Goal: Information Seeking & Learning: Learn about a topic

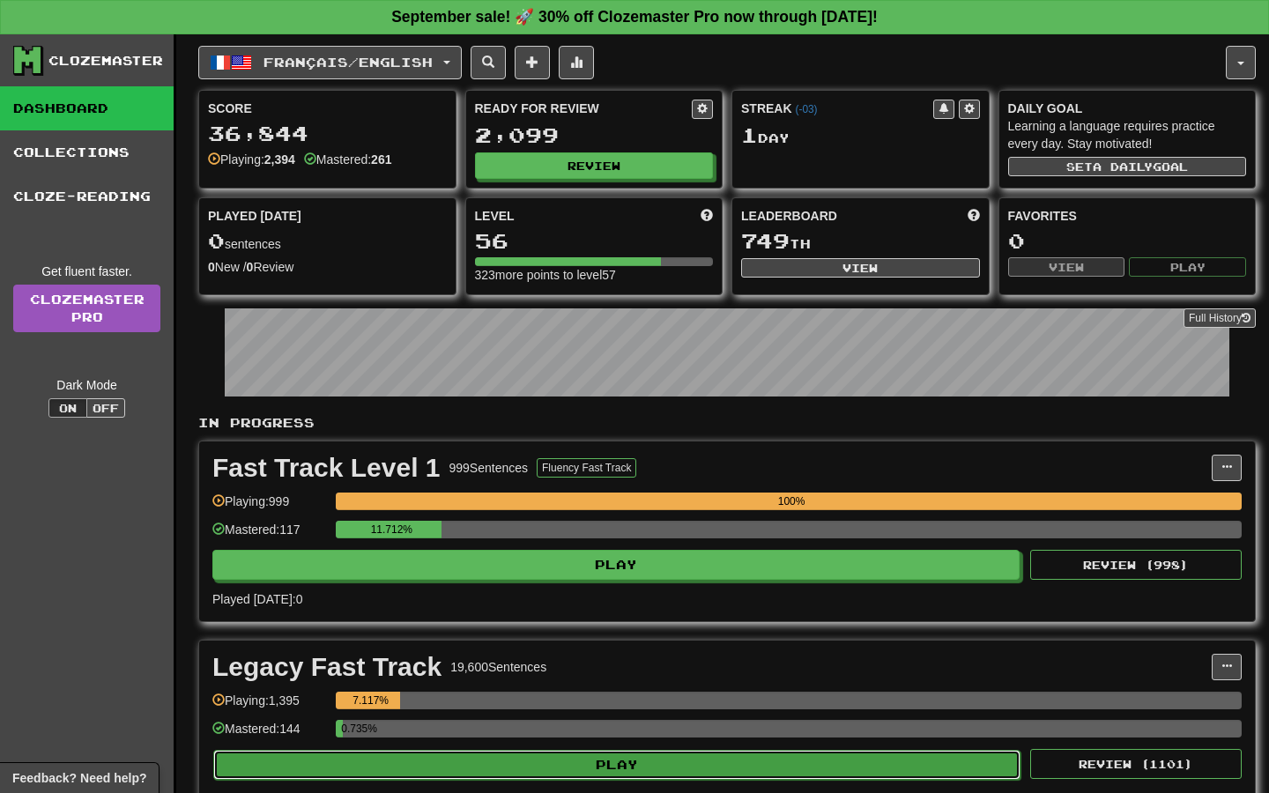
click at [638, 775] on button "Play" at bounding box center [616, 765] width 807 height 30
select select "**"
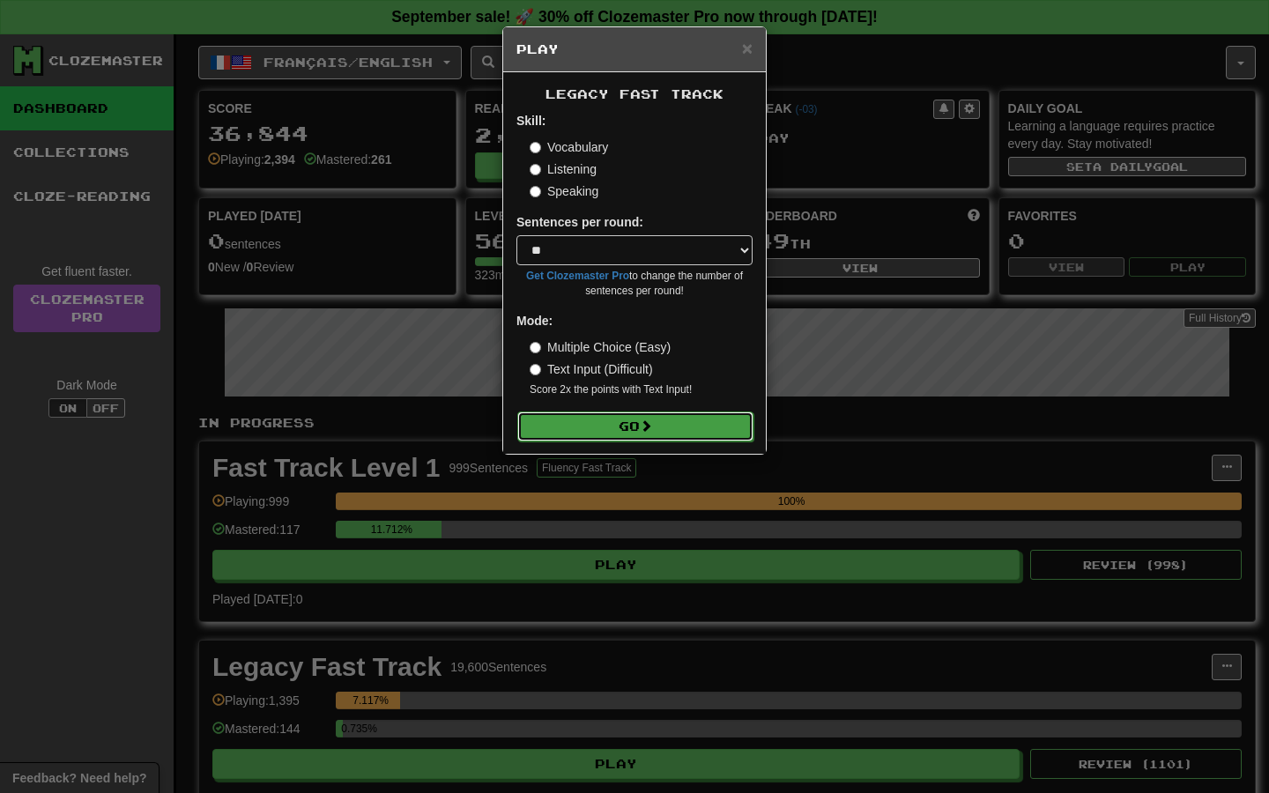
click at [617, 427] on button "Go" at bounding box center [635, 427] width 236 height 30
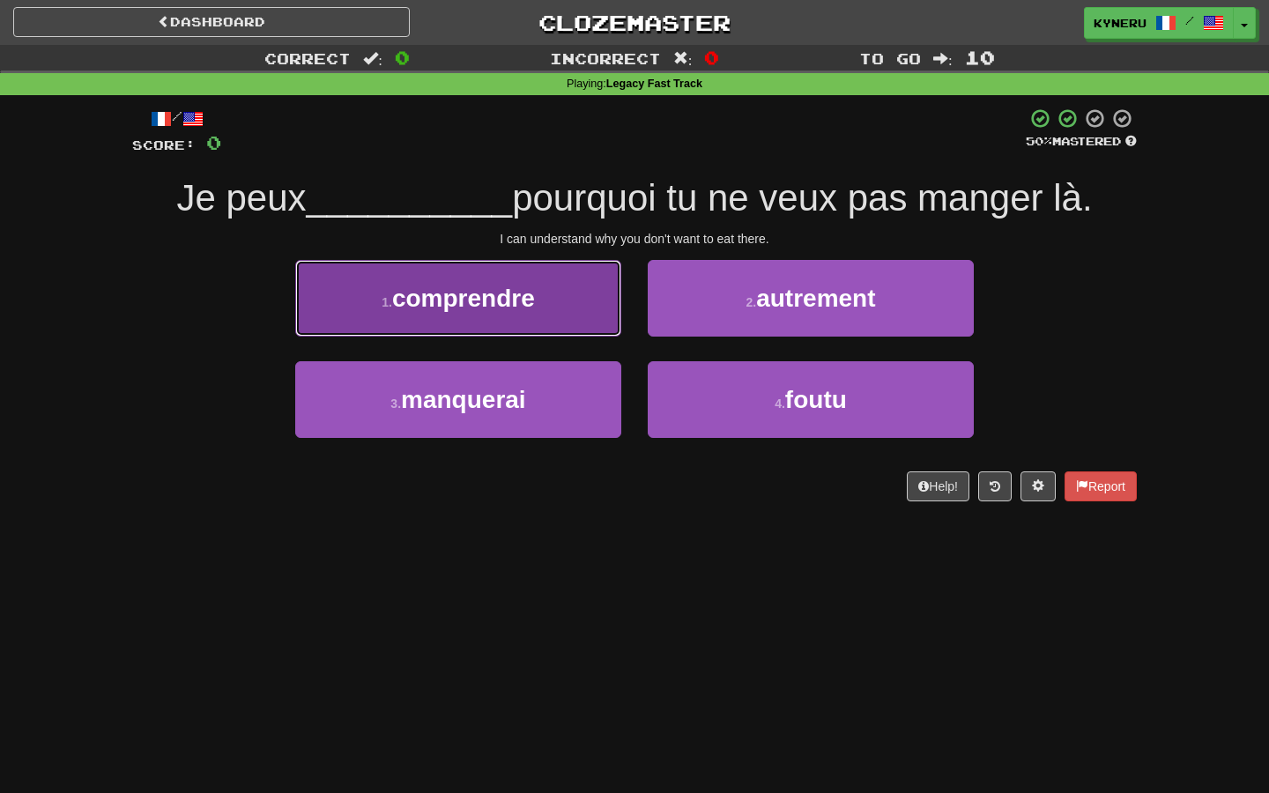
click at [560, 323] on button "1 . comprendre" at bounding box center [458, 298] width 326 height 77
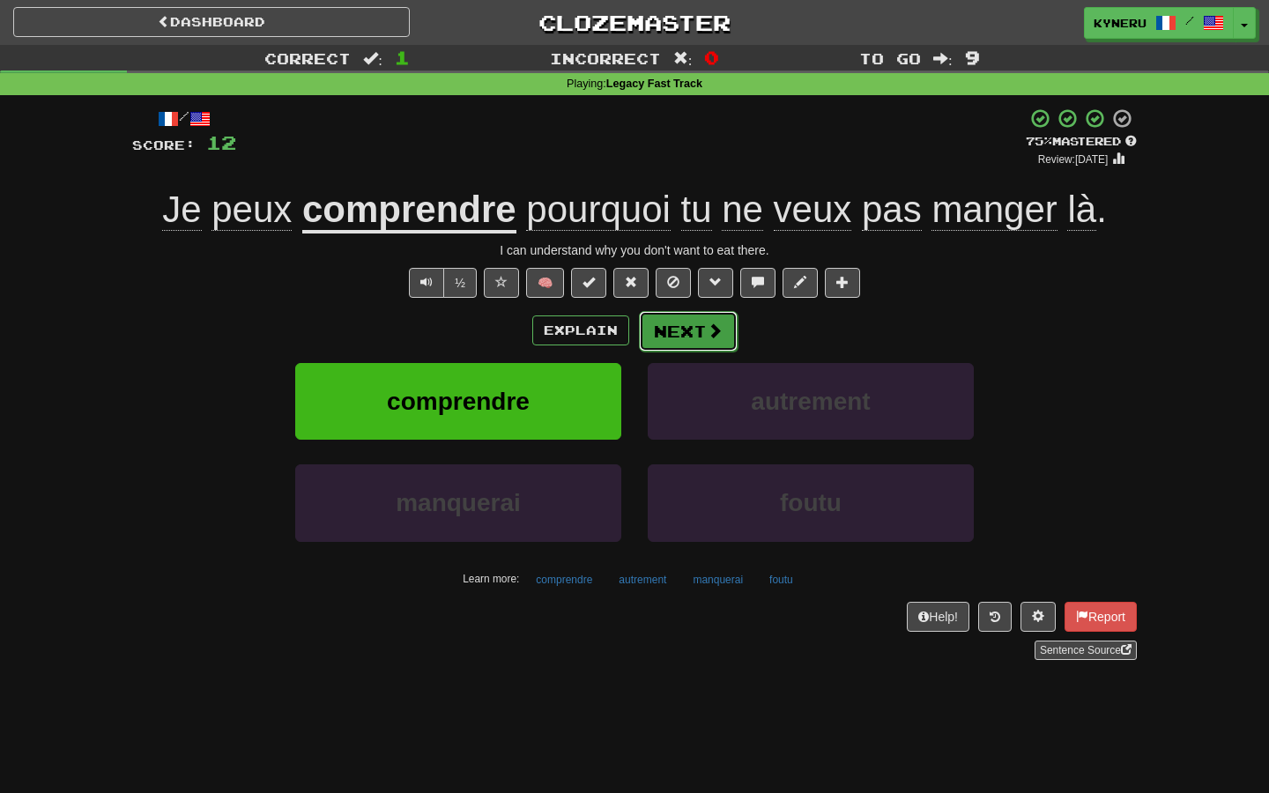
click at [663, 324] on button "Next" at bounding box center [688, 331] width 99 height 41
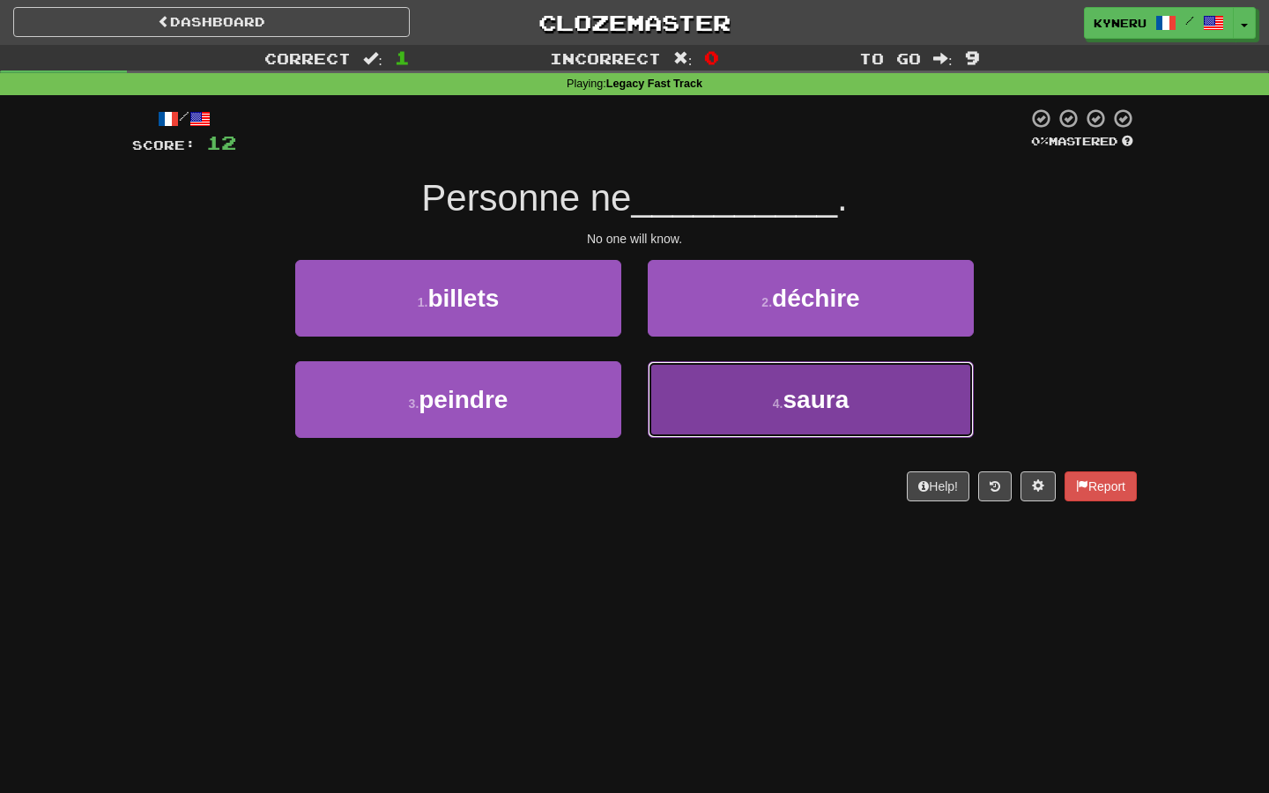
click at [829, 410] on span "saura" at bounding box center [816, 399] width 66 height 27
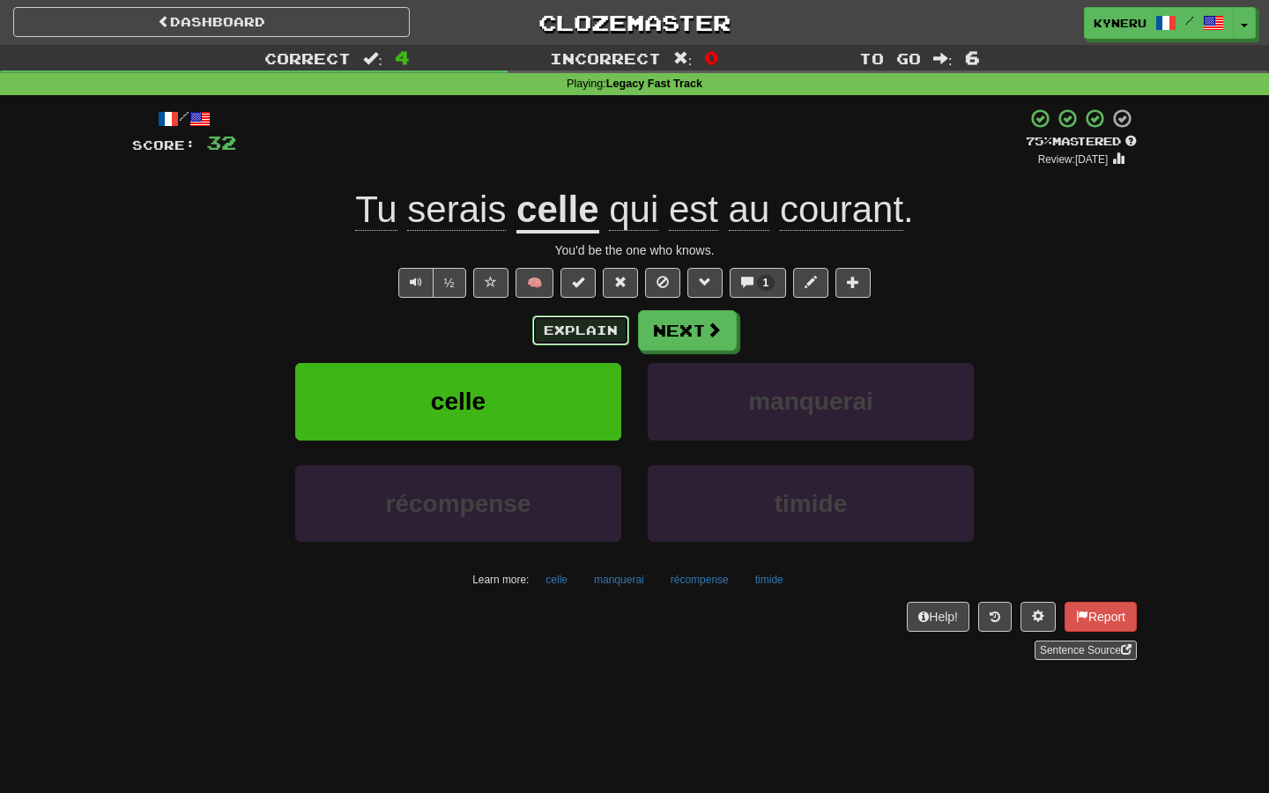
click at [583, 339] on button "Explain" at bounding box center [580, 330] width 97 height 30
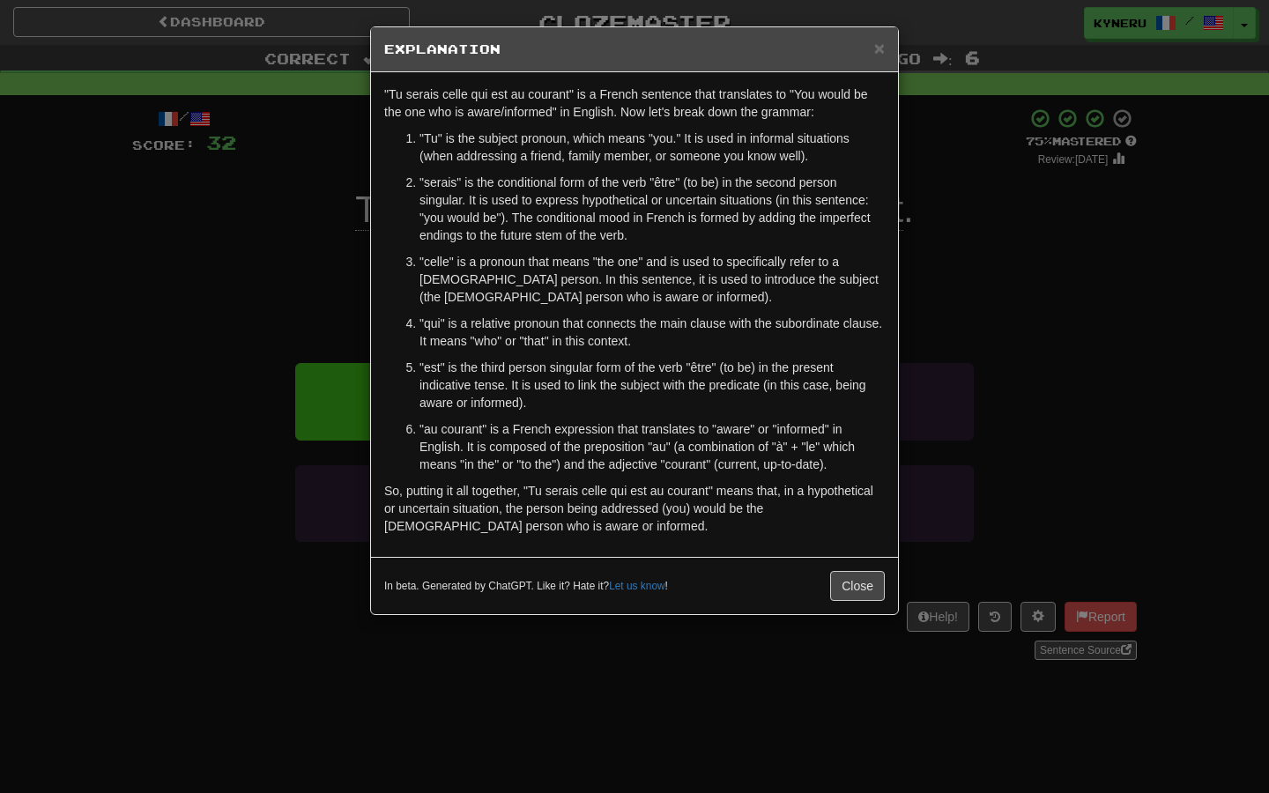
click at [280, 494] on div "× Explanation "Tu serais celle qui est au courant" is a French sentence that tr…" at bounding box center [634, 396] width 1269 height 793
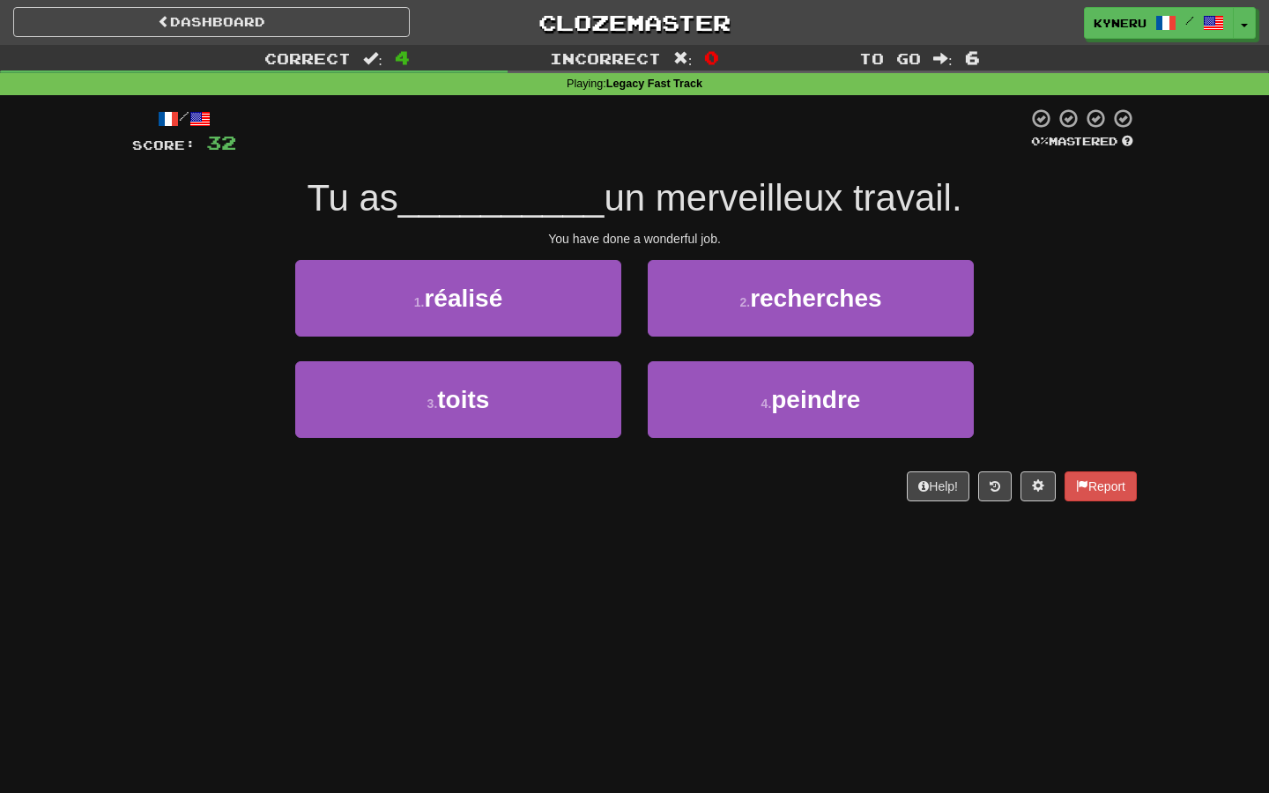
click at [663, 581] on div "Dashboard Clozemaster Kyneru / Toggle Dropdown Dashboard Leaderboard Activity F…" at bounding box center [634, 396] width 1269 height 793
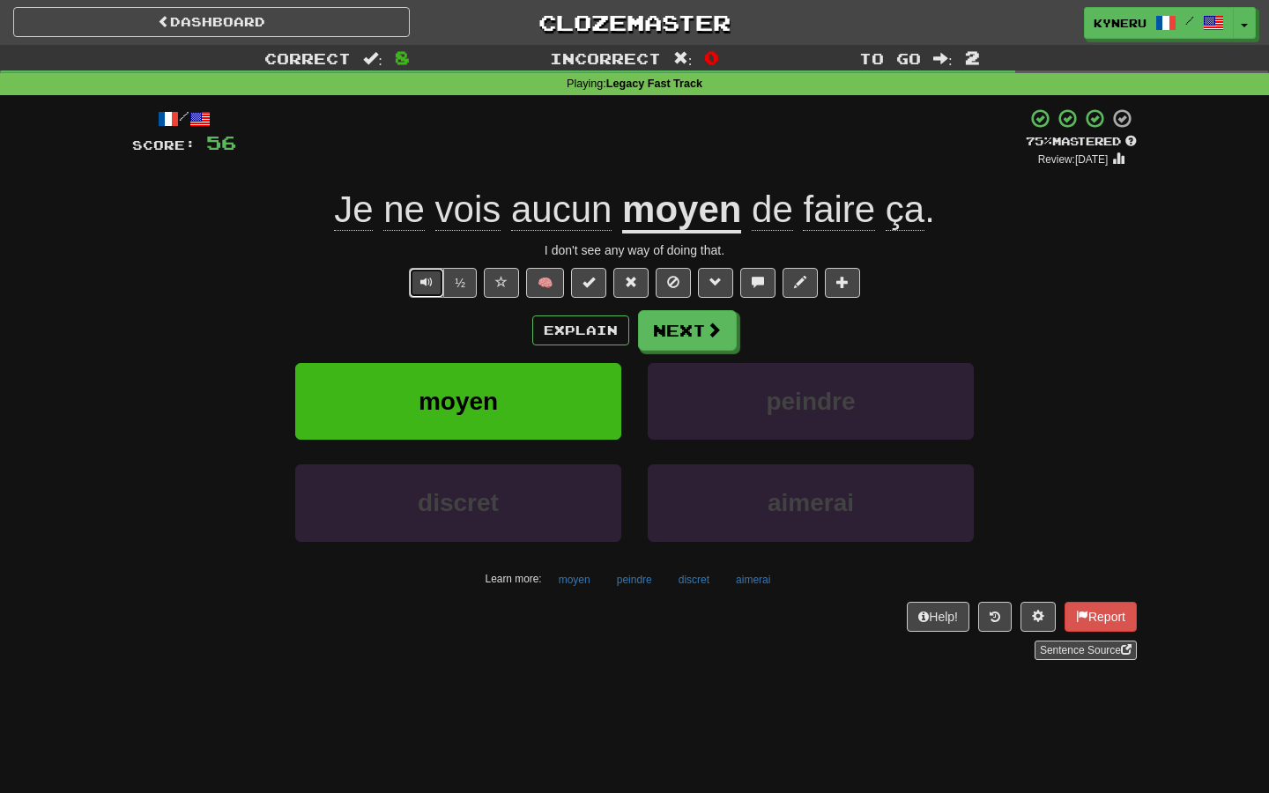
click at [428, 290] on button "Text-to-speech controls" at bounding box center [426, 283] width 35 height 30
click at [683, 345] on button "Next" at bounding box center [688, 331] width 99 height 41
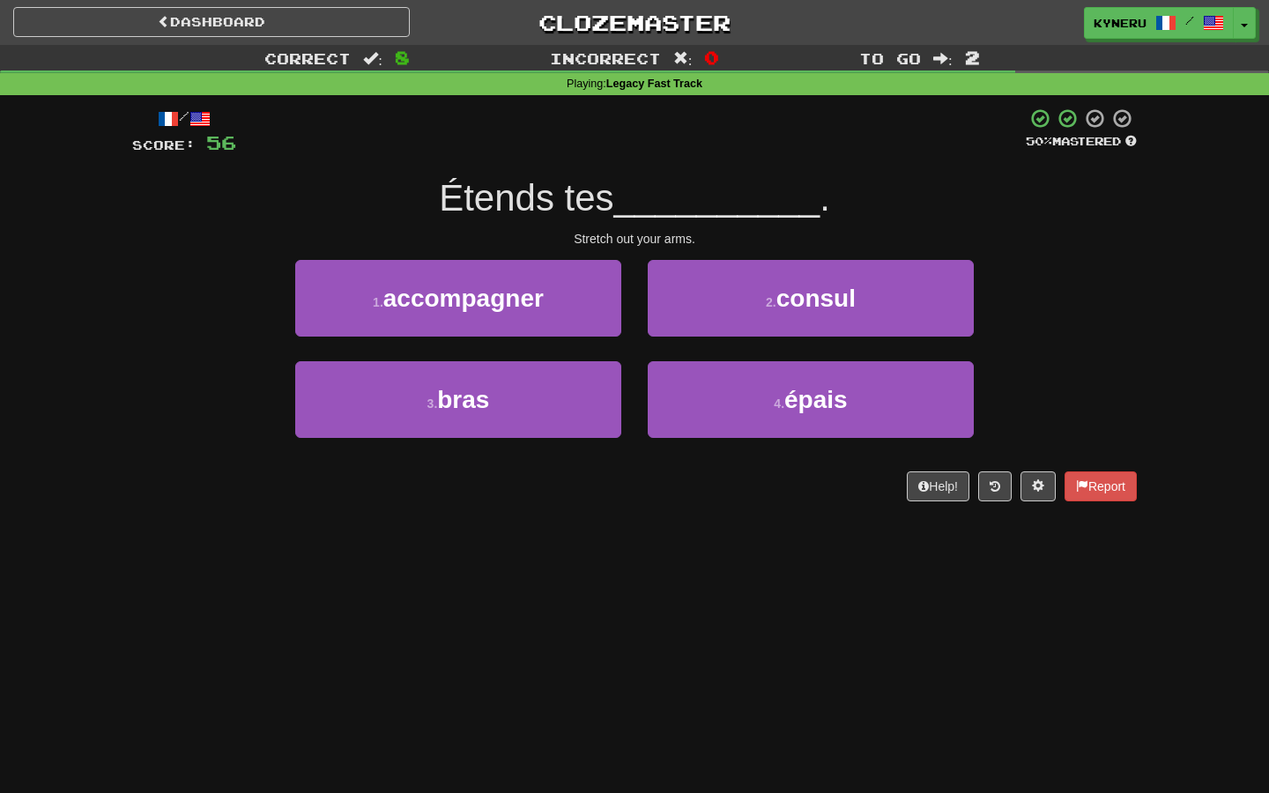
click at [606, 642] on div "Dashboard Clozemaster Kyneru / Toggle Dropdown Dashboard Leaderboard Activity F…" at bounding box center [634, 396] width 1269 height 793
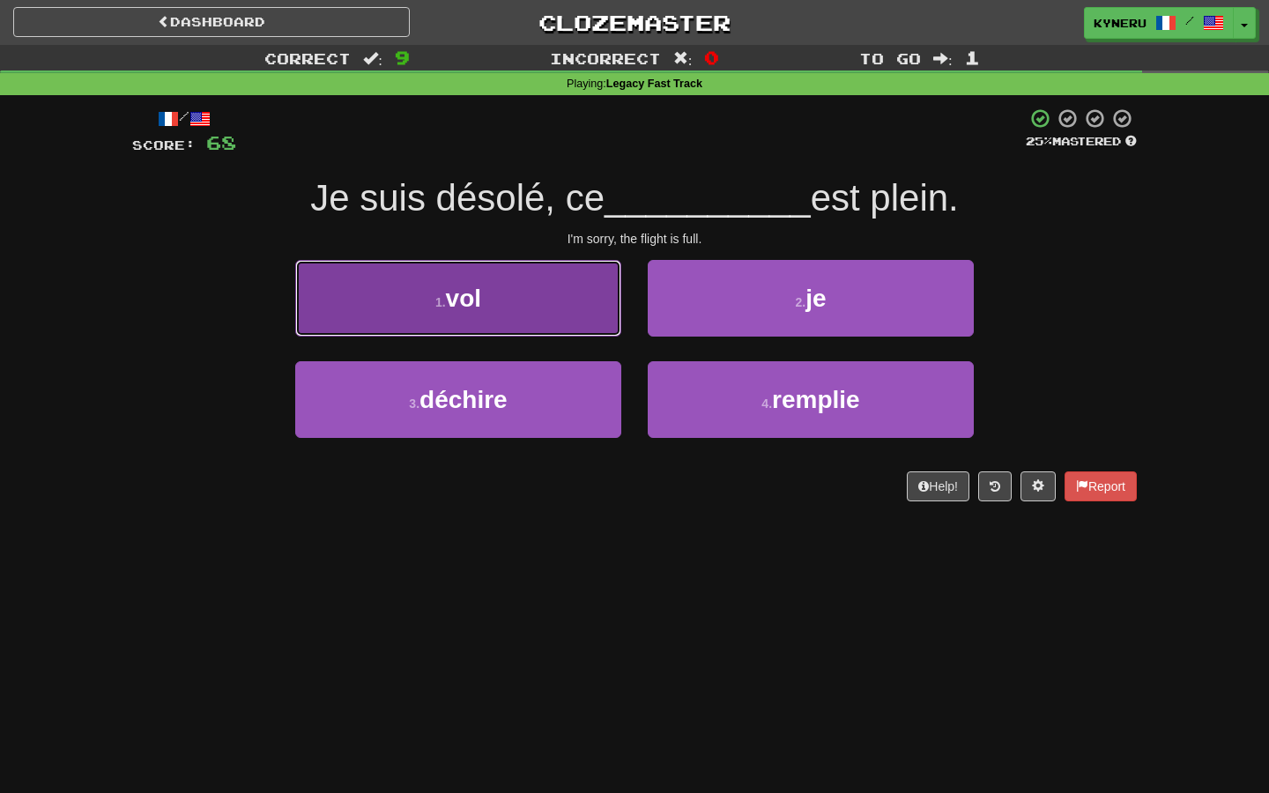
click at [575, 283] on button "1 . vol" at bounding box center [458, 298] width 326 height 77
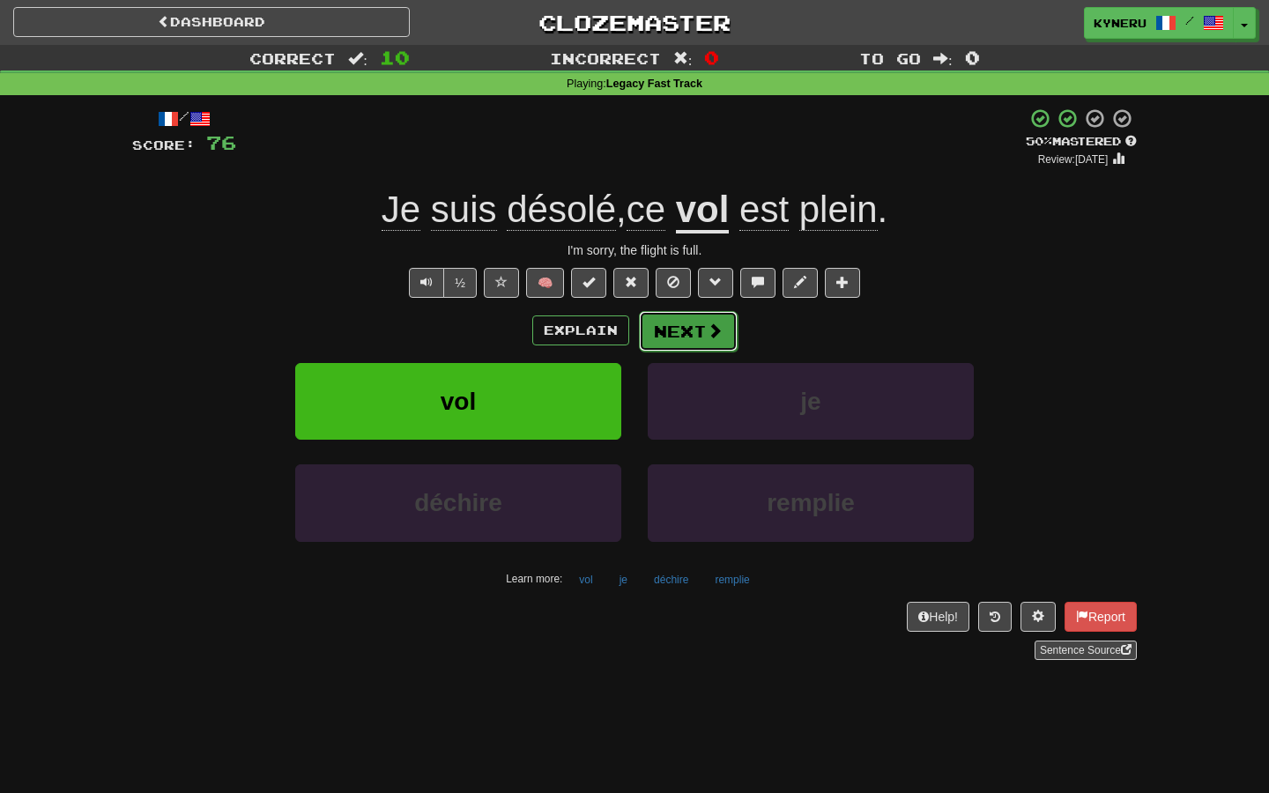
click at [701, 341] on button "Next" at bounding box center [688, 331] width 99 height 41
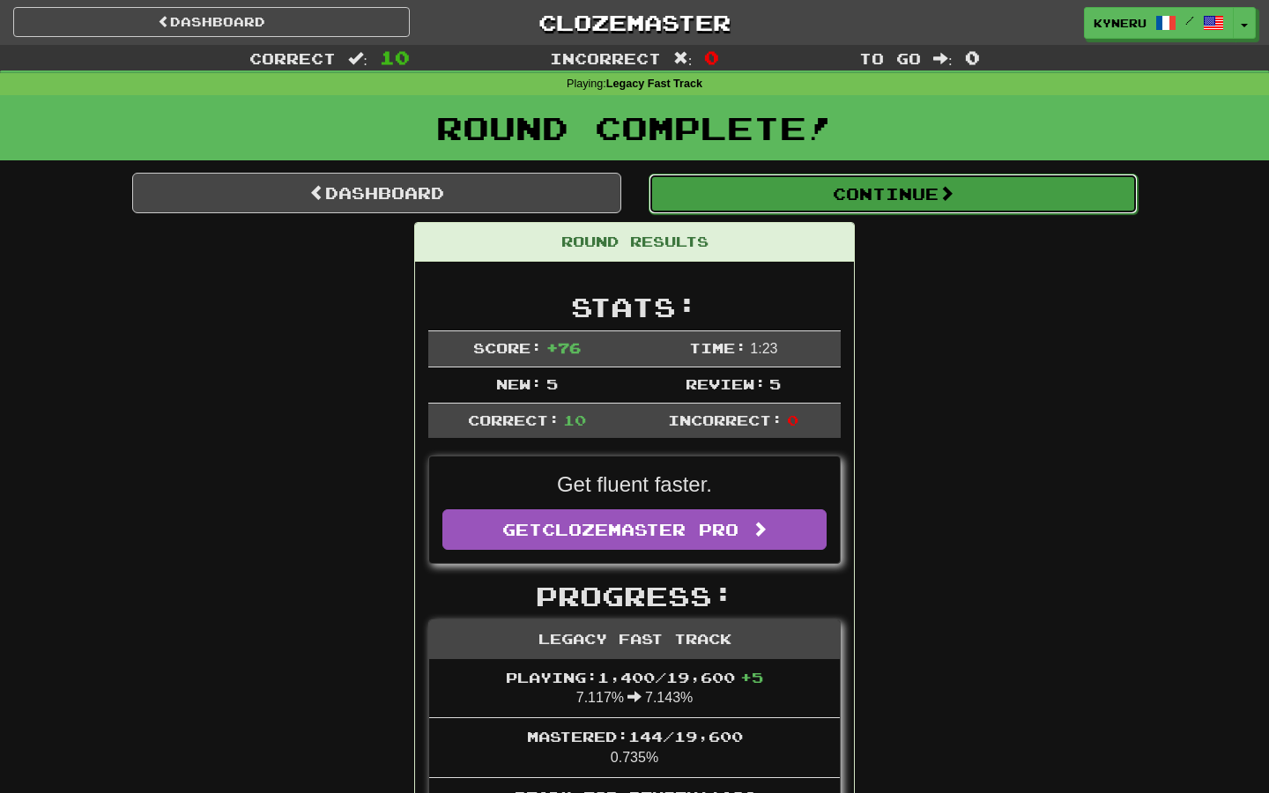
click at [767, 193] on button "Continue" at bounding box center [893, 194] width 489 height 41
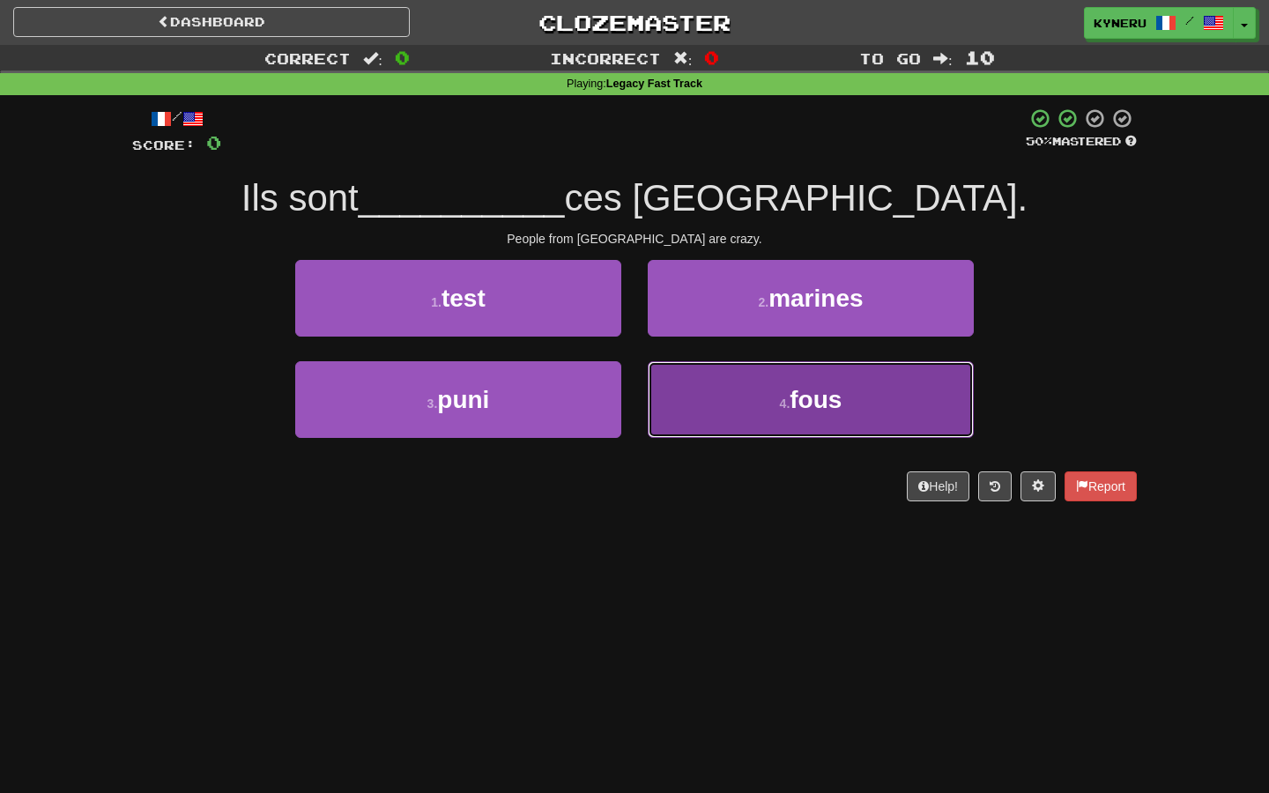
click at [676, 404] on button "4 . fous" at bounding box center [811, 399] width 326 height 77
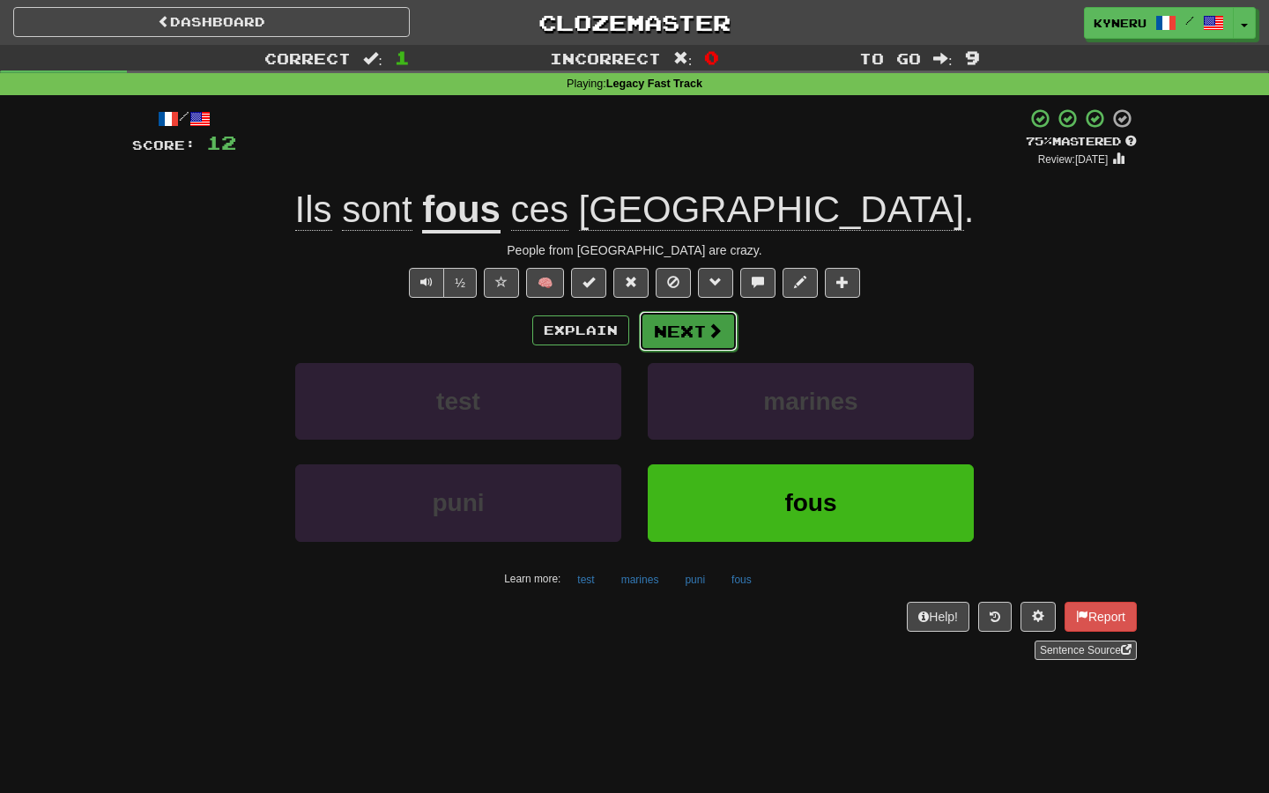
click at [681, 327] on button "Next" at bounding box center [688, 331] width 99 height 41
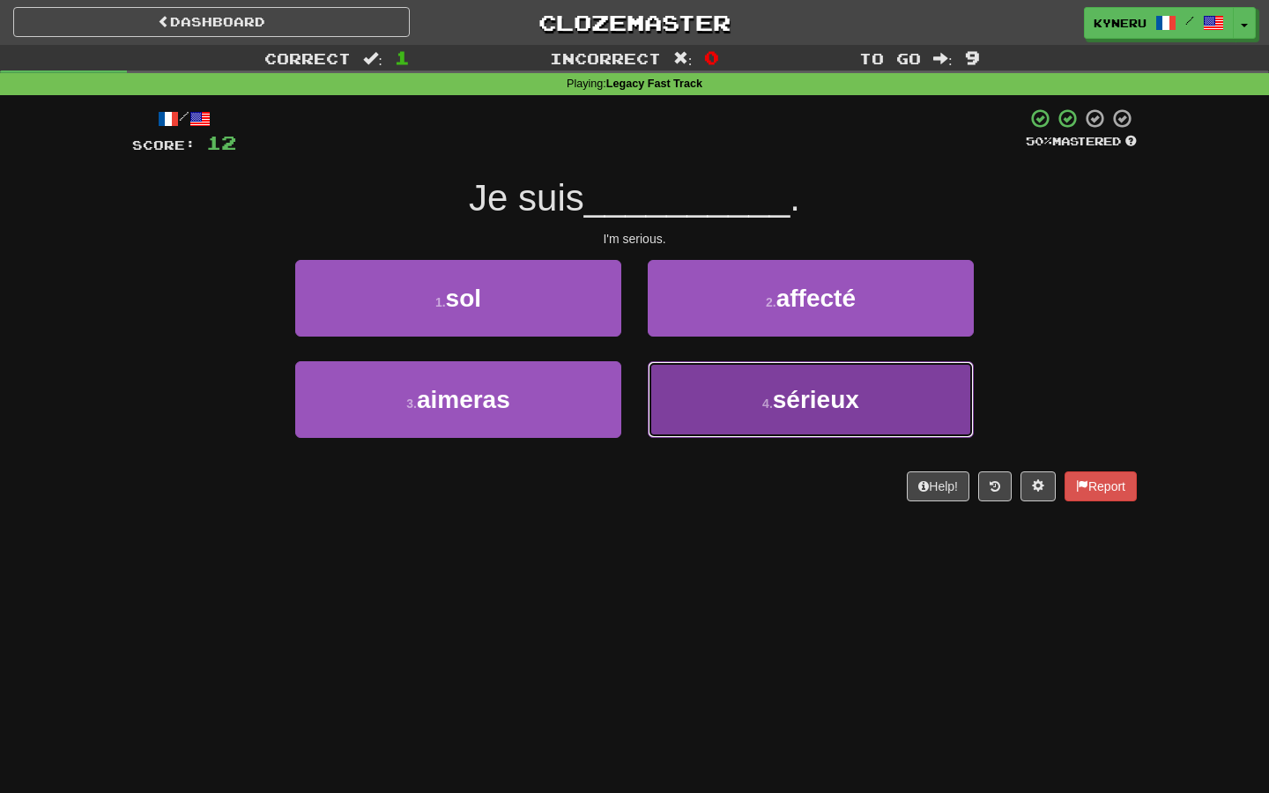
click at [705, 424] on button "4 . sérieux" at bounding box center [811, 399] width 326 height 77
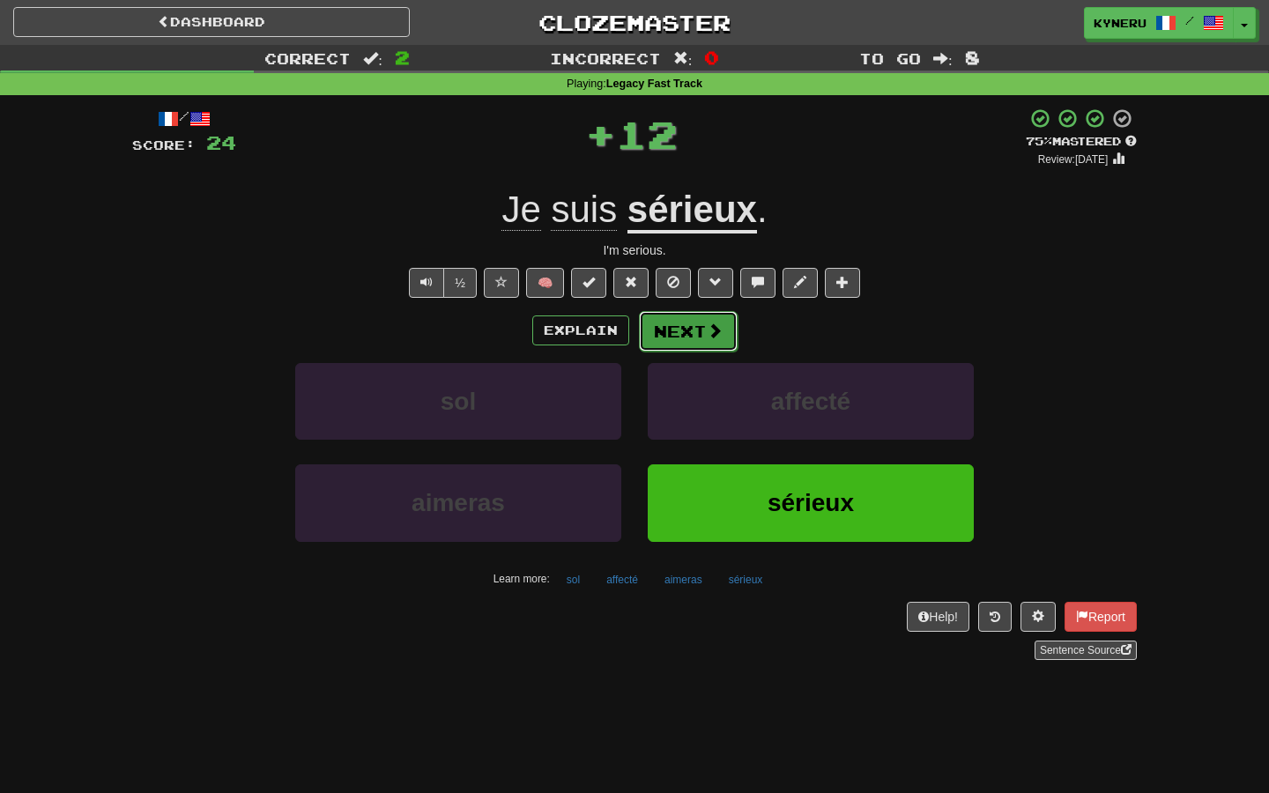
click at [680, 334] on button "Next" at bounding box center [688, 331] width 99 height 41
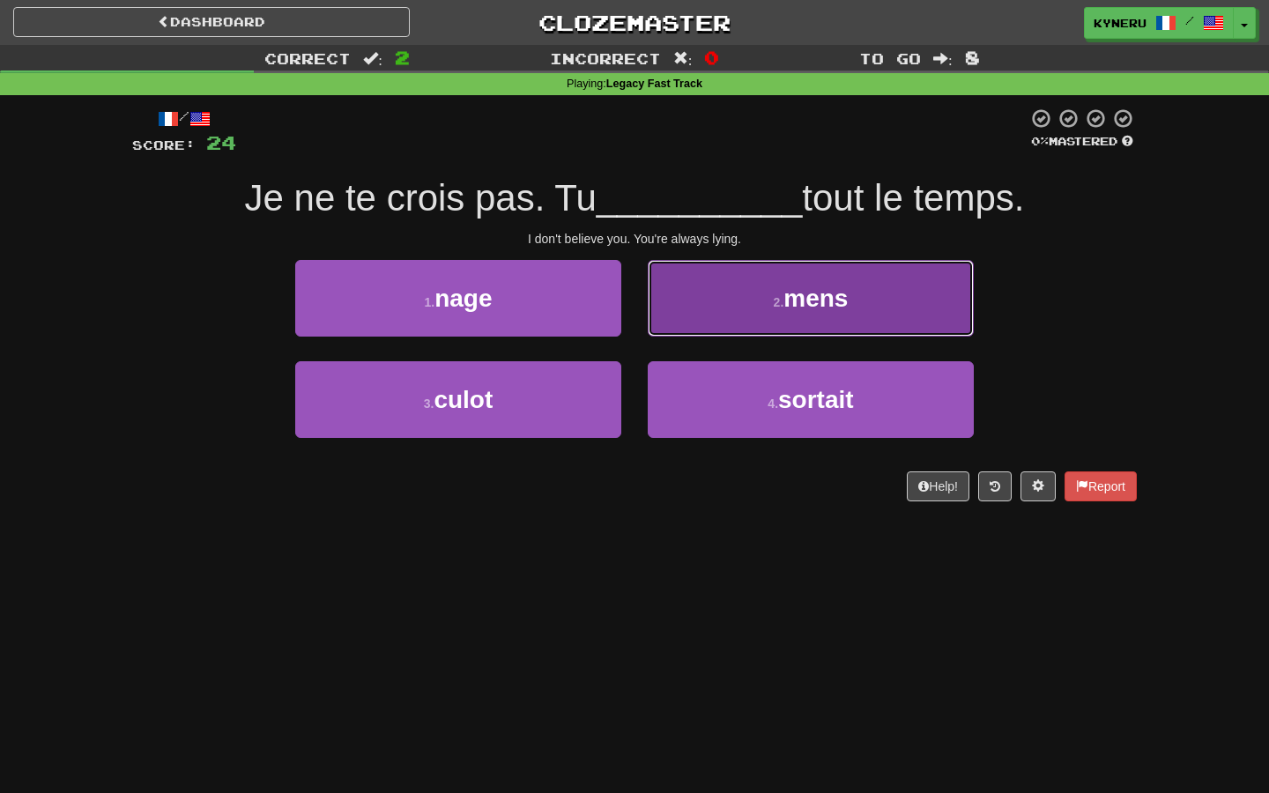
click at [825, 304] on span "mens" at bounding box center [815, 298] width 64 height 27
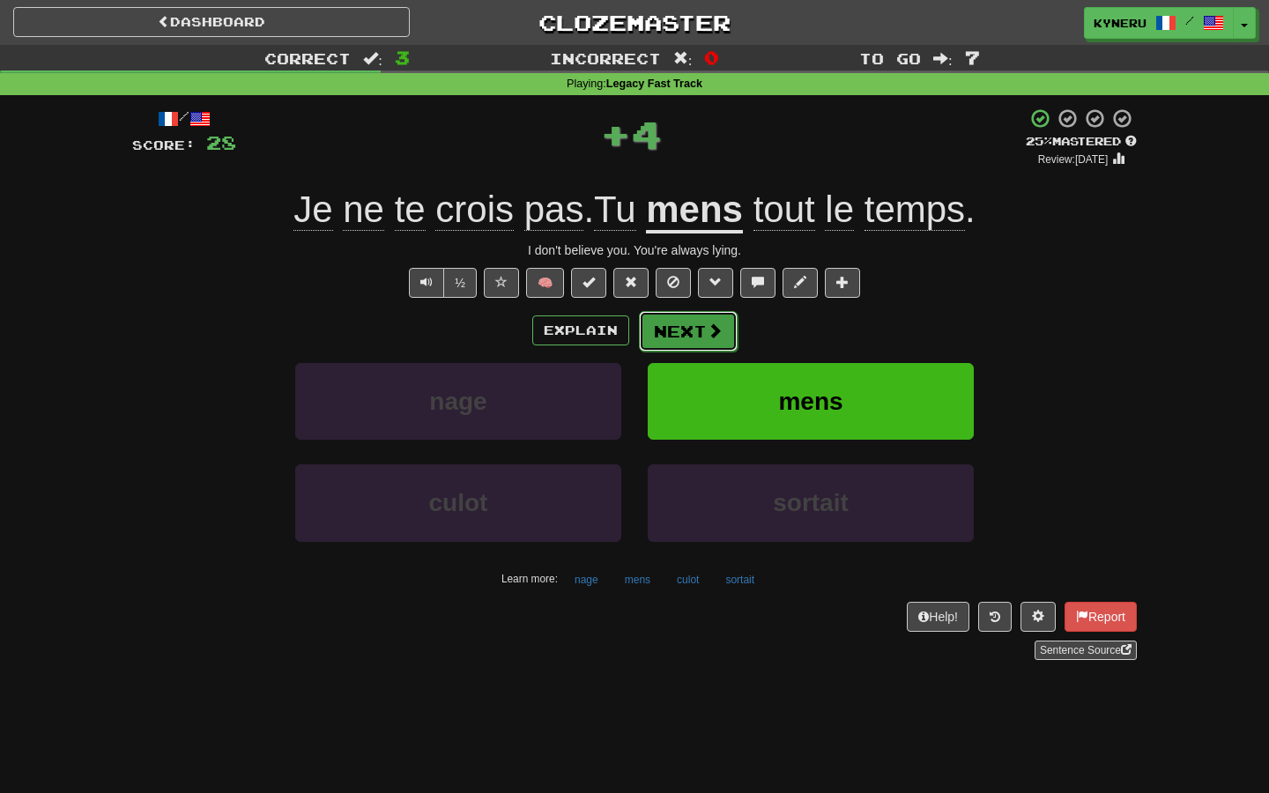
click at [684, 333] on button "Next" at bounding box center [688, 331] width 99 height 41
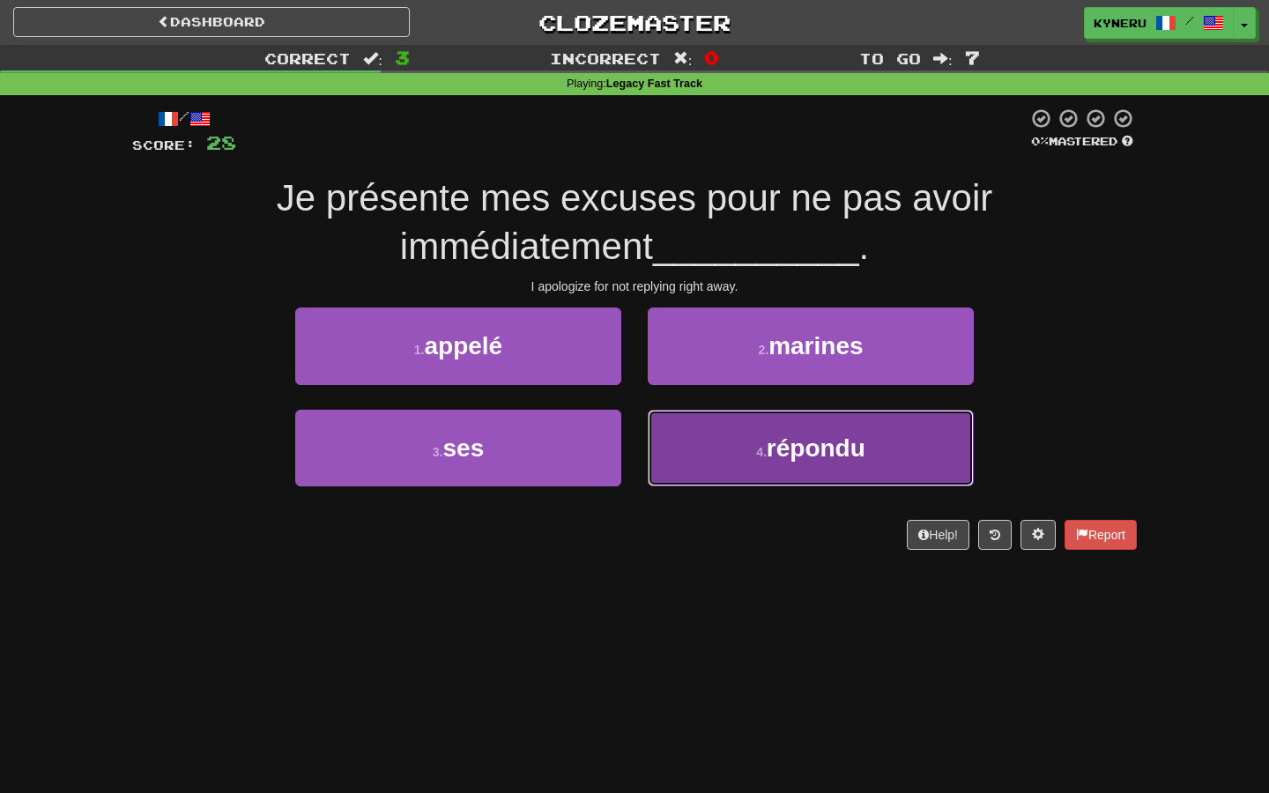
click at [703, 463] on button "4 . répondu" at bounding box center [811, 448] width 326 height 77
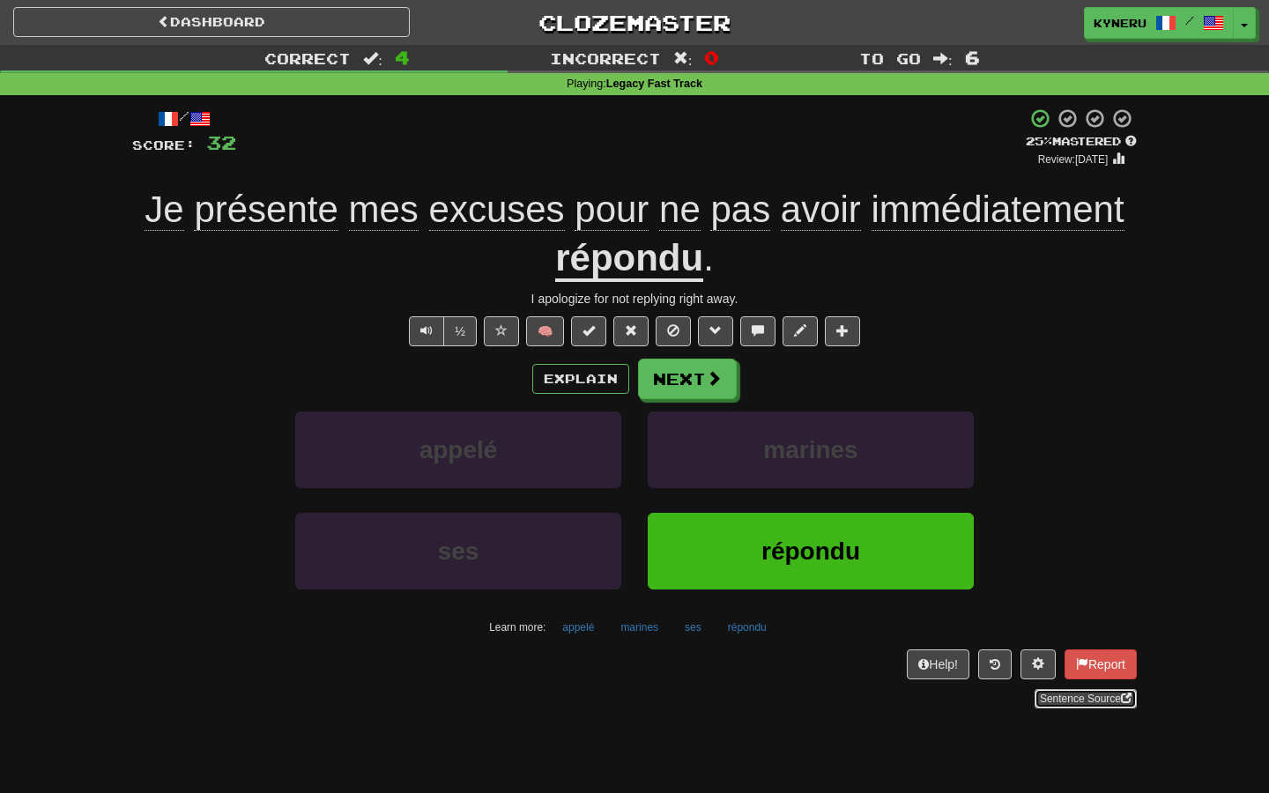
click at [1082, 706] on link "Sentence Source" at bounding box center [1086, 698] width 102 height 19
click at [686, 384] on button "Next" at bounding box center [688, 380] width 99 height 41
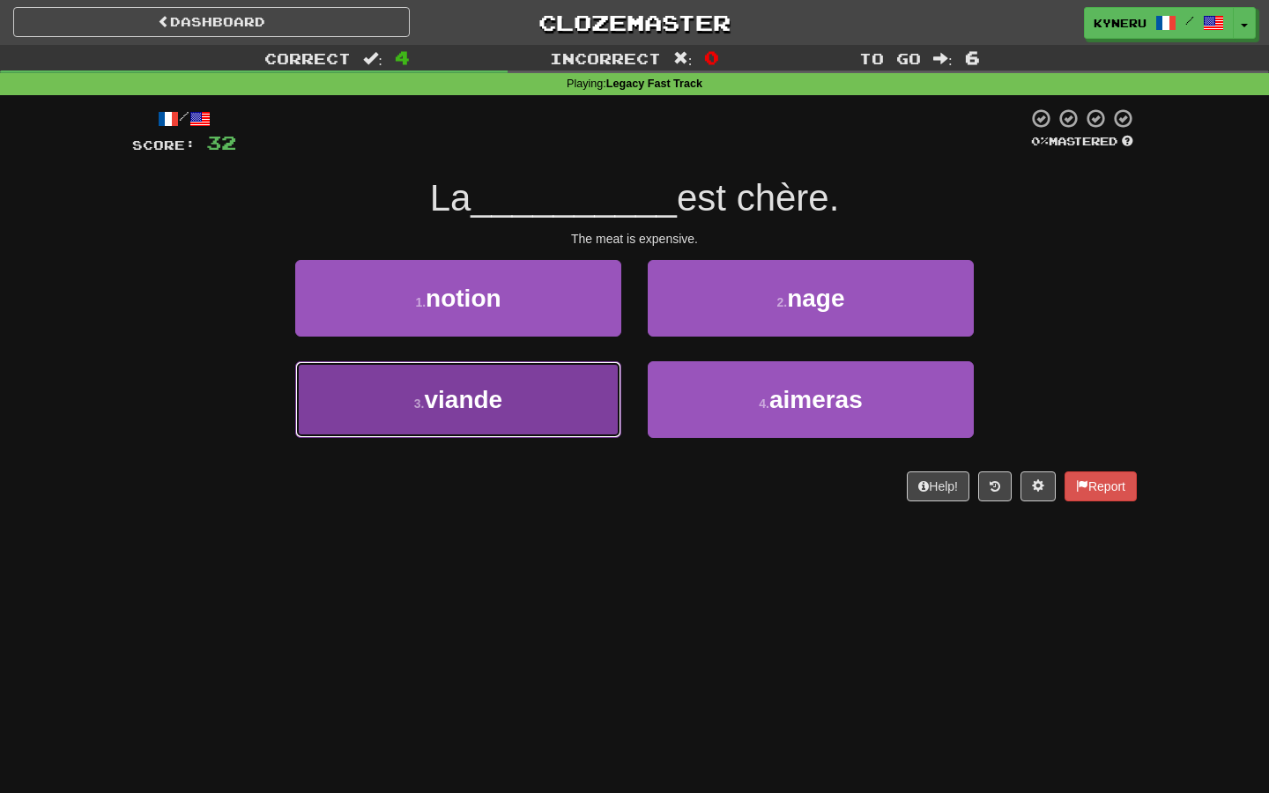
click at [575, 399] on button "3 . viande" at bounding box center [458, 399] width 326 height 77
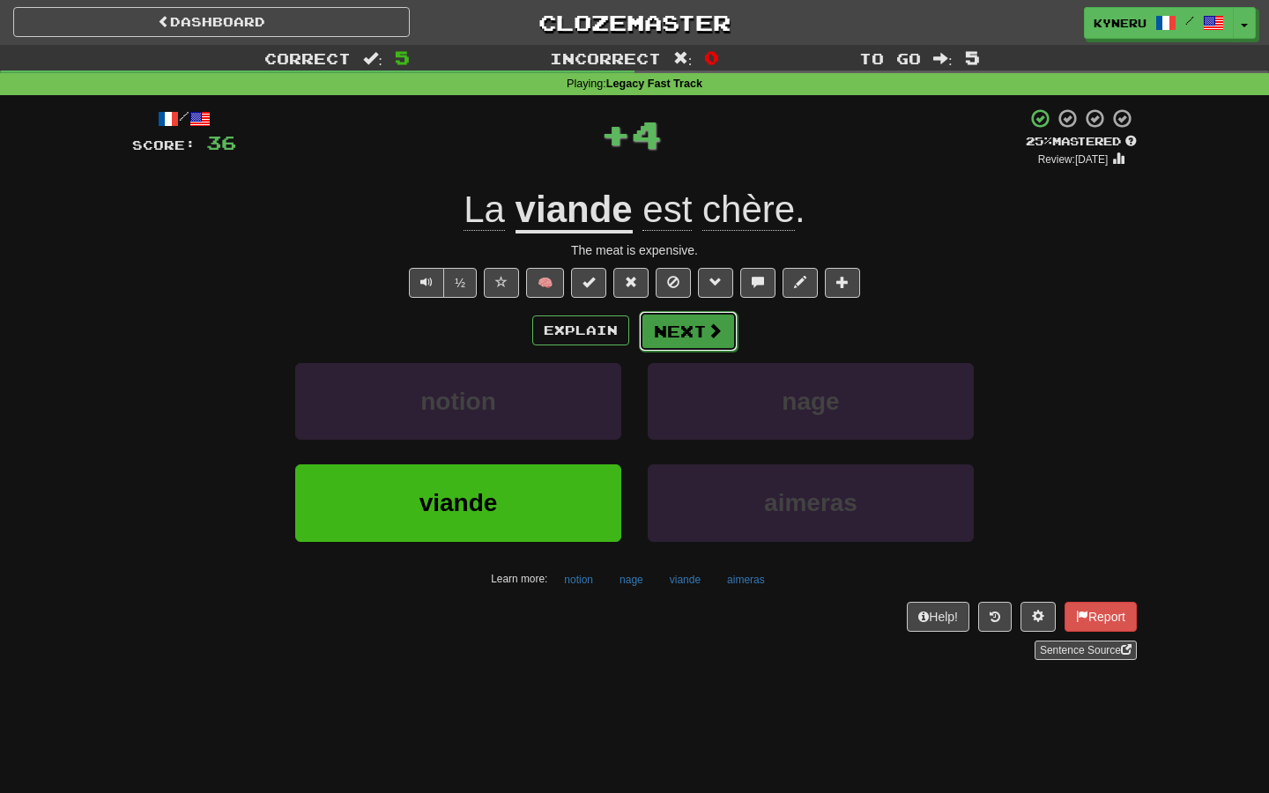
click at [673, 350] on button "Next" at bounding box center [688, 331] width 99 height 41
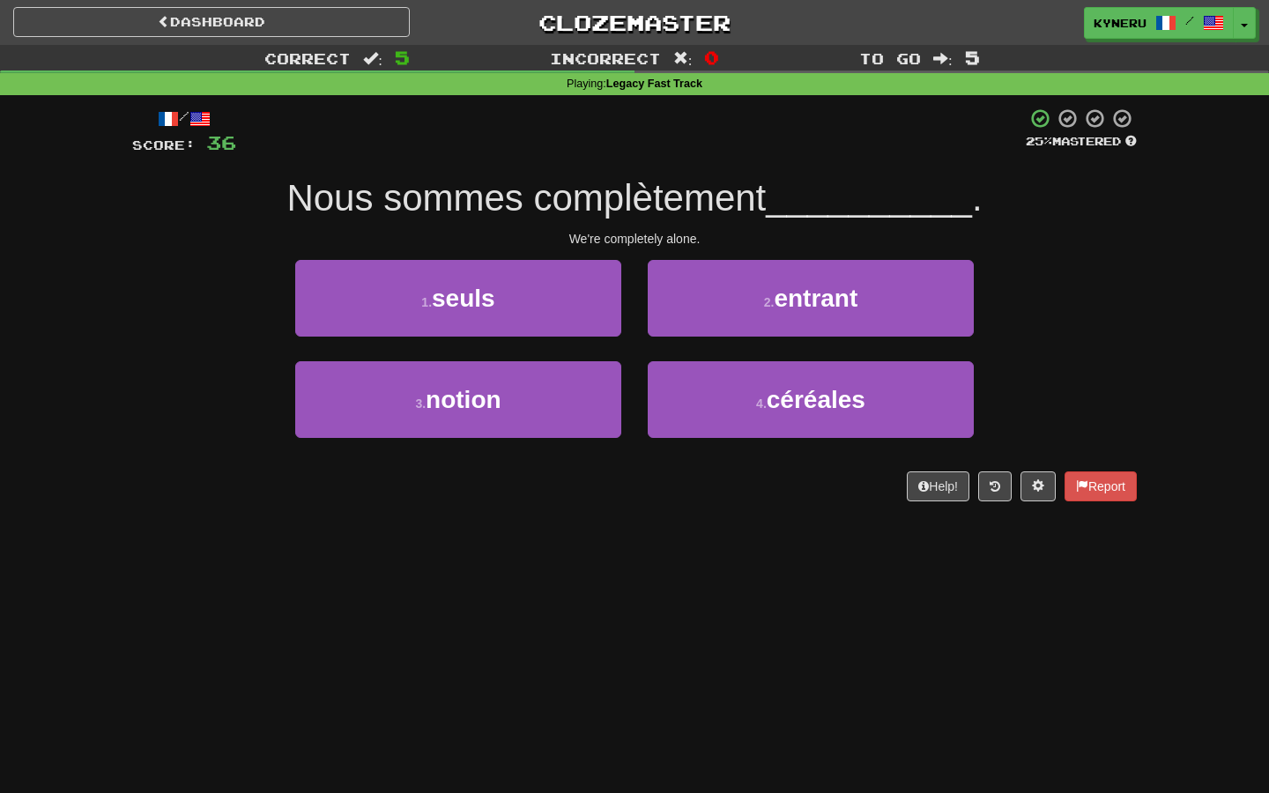
click at [615, 508] on div "/ Score: 36 25 % Mastered Nous sommes complètement __________ . We're completel…" at bounding box center [634, 310] width 1005 height 431
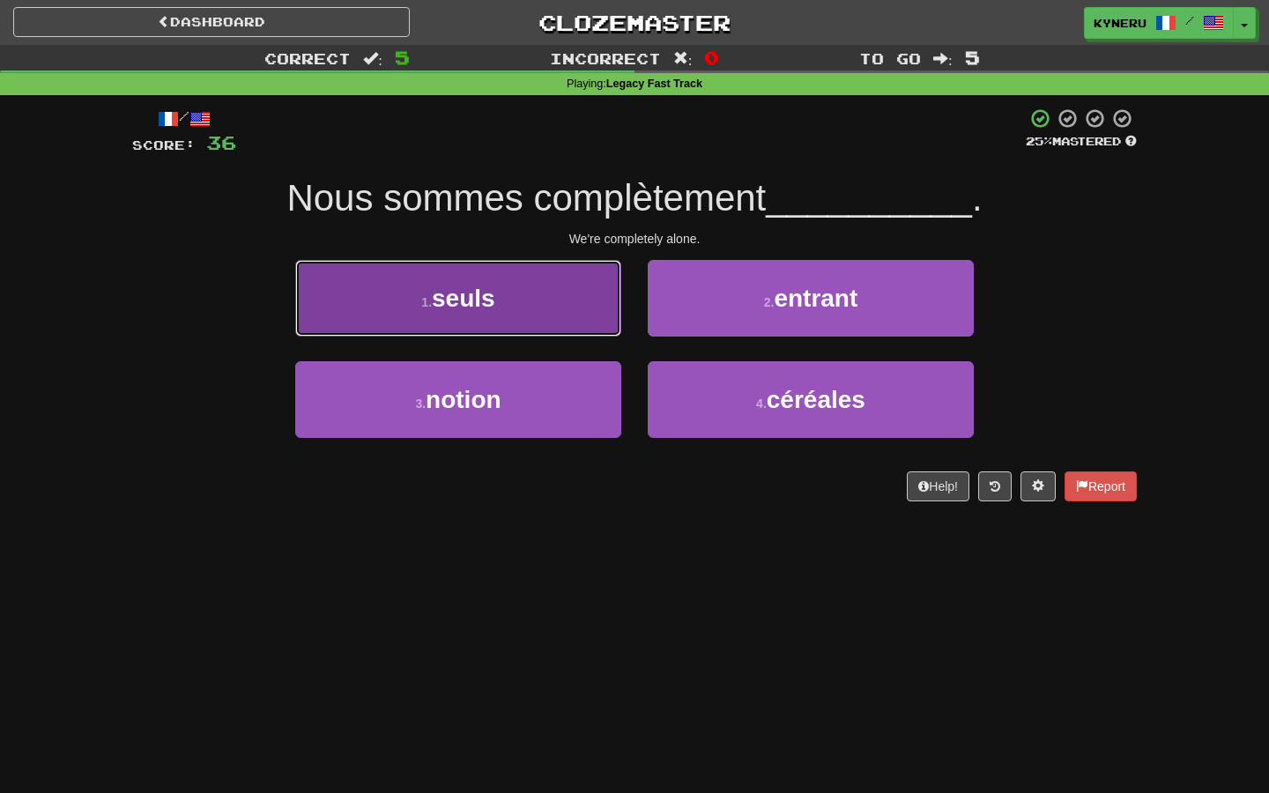
click at [552, 286] on button "1 . seuls" at bounding box center [458, 298] width 326 height 77
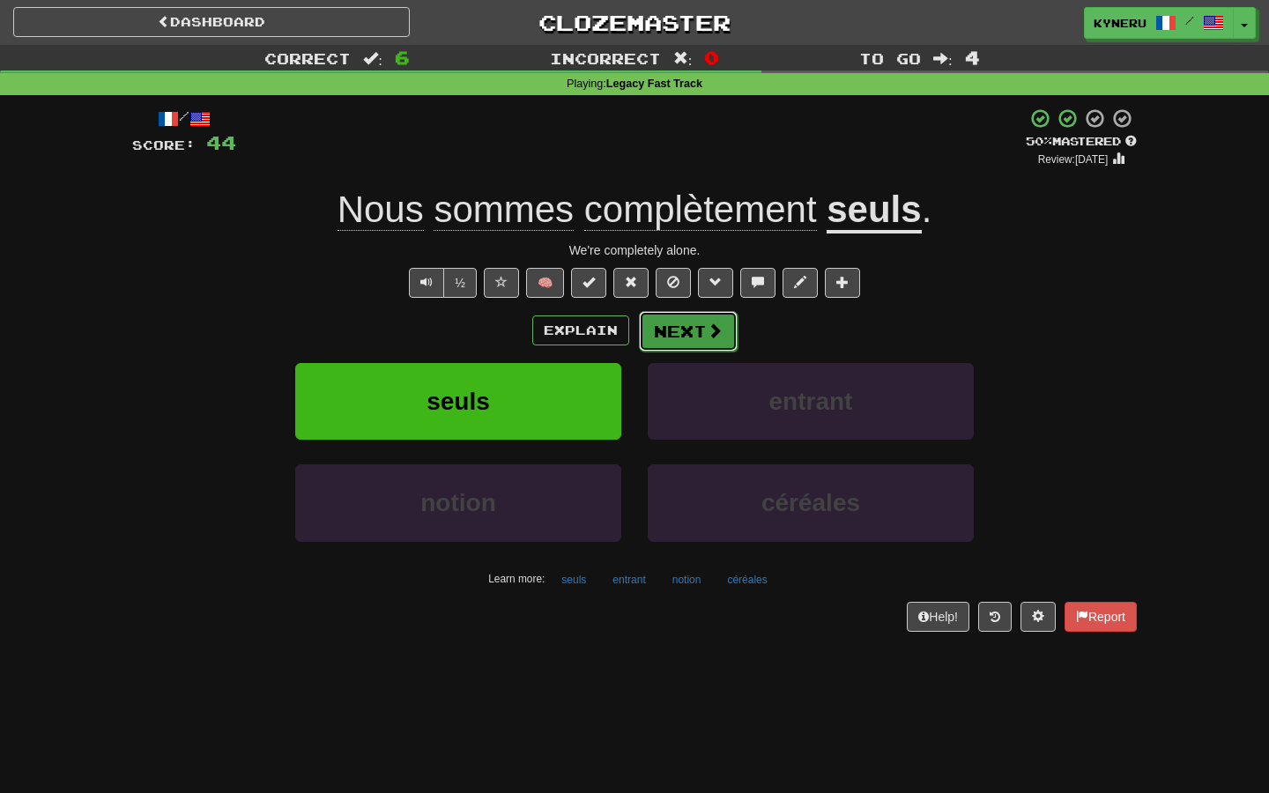
click at [695, 330] on button "Next" at bounding box center [688, 331] width 99 height 41
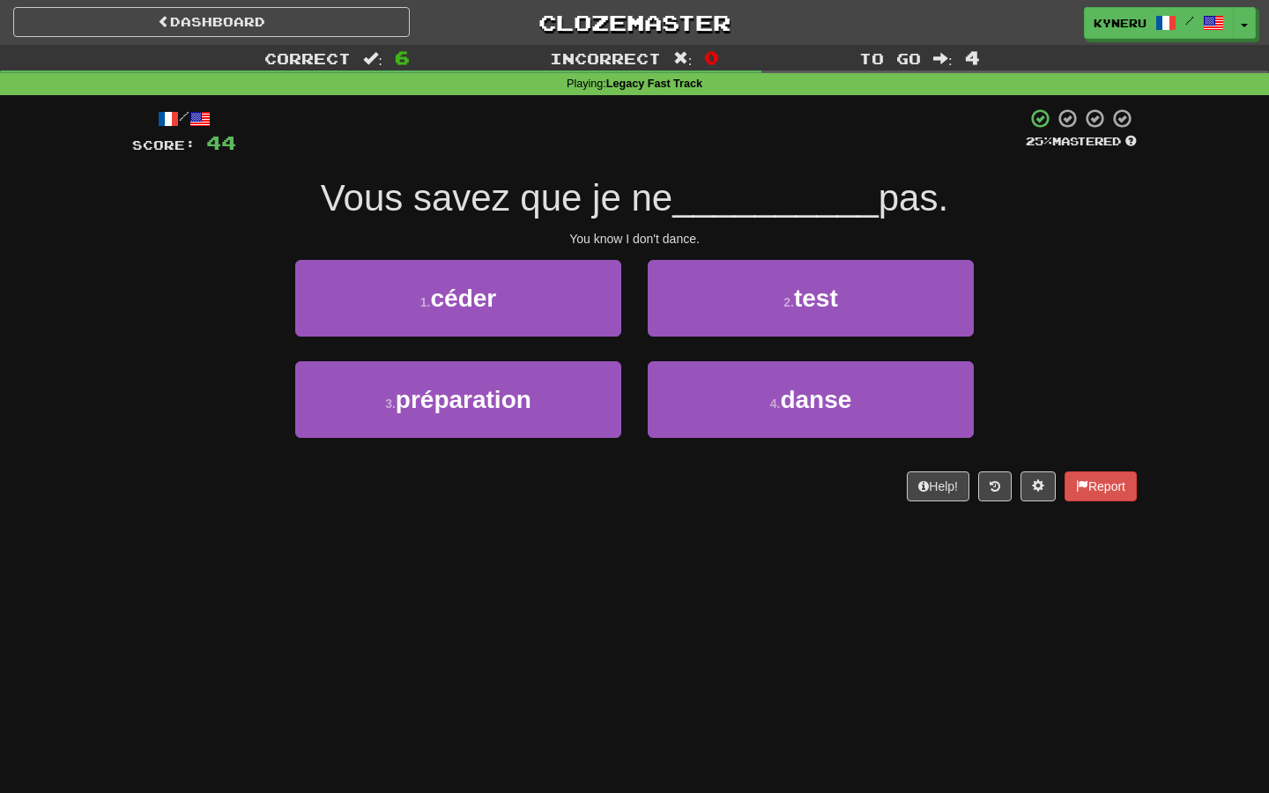
click at [666, 574] on div "Dashboard Clozemaster Kyneru / Toggle Dropdown Dashboard Leaderboard Activity F…" at bounding box center [634, 396] width 1269 height 793
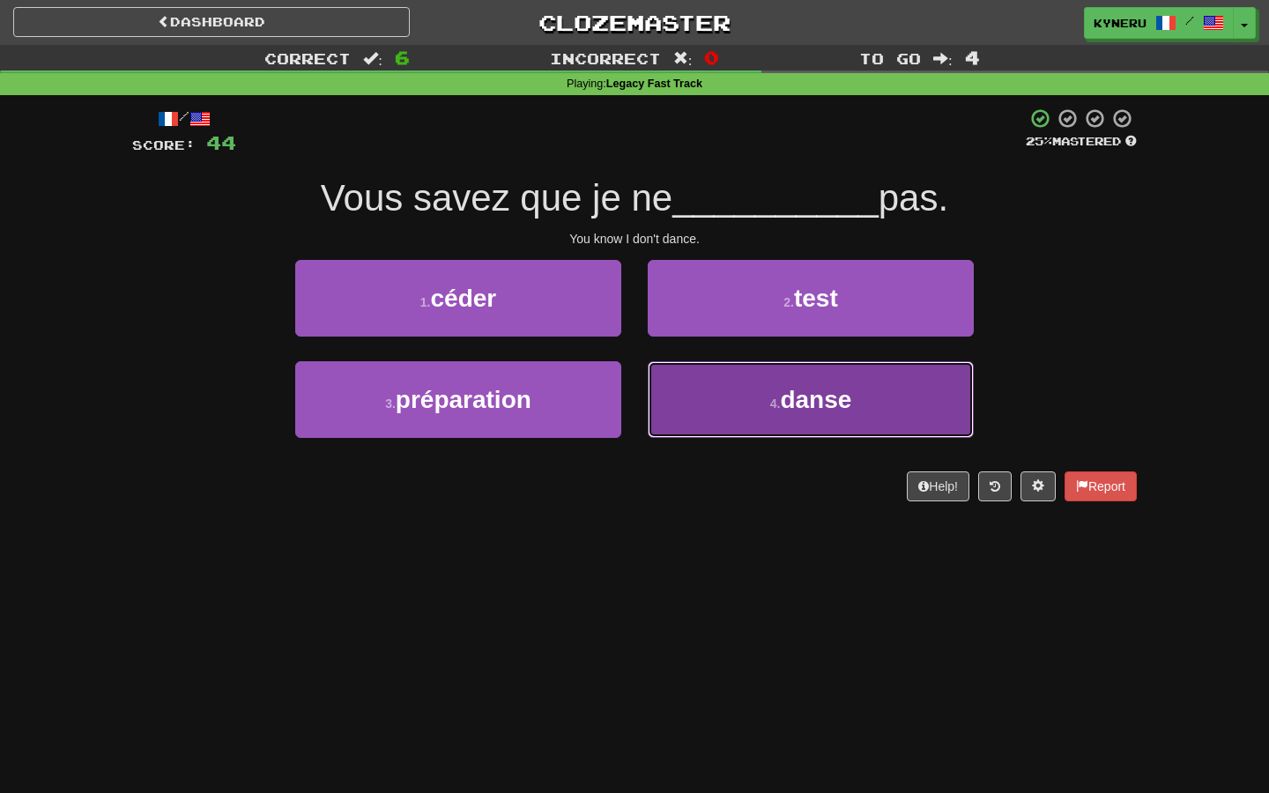
click at [714, 392] on button "4 . danse" at bounding box center [811, 399] width 326 height 77
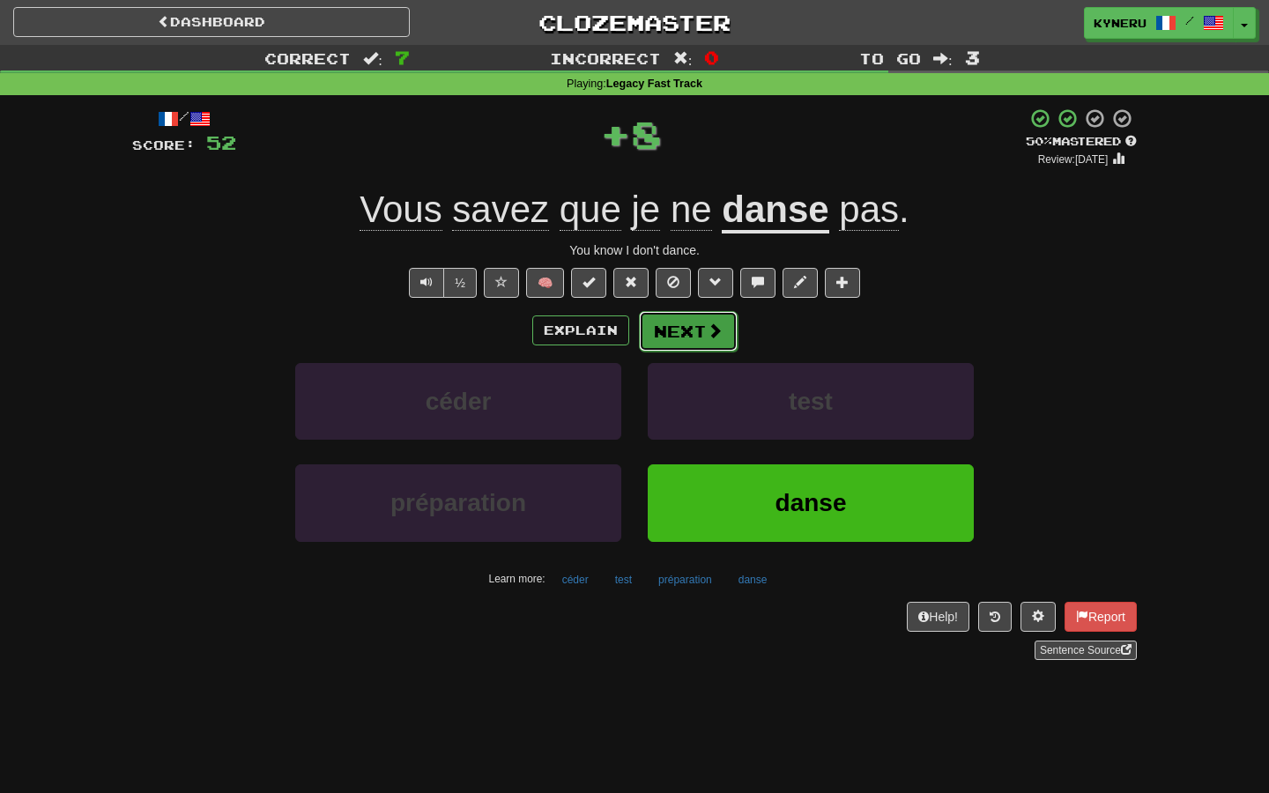
click at [689, 345] on button "Next" at bounding box center [688, 331] width 99 height 41
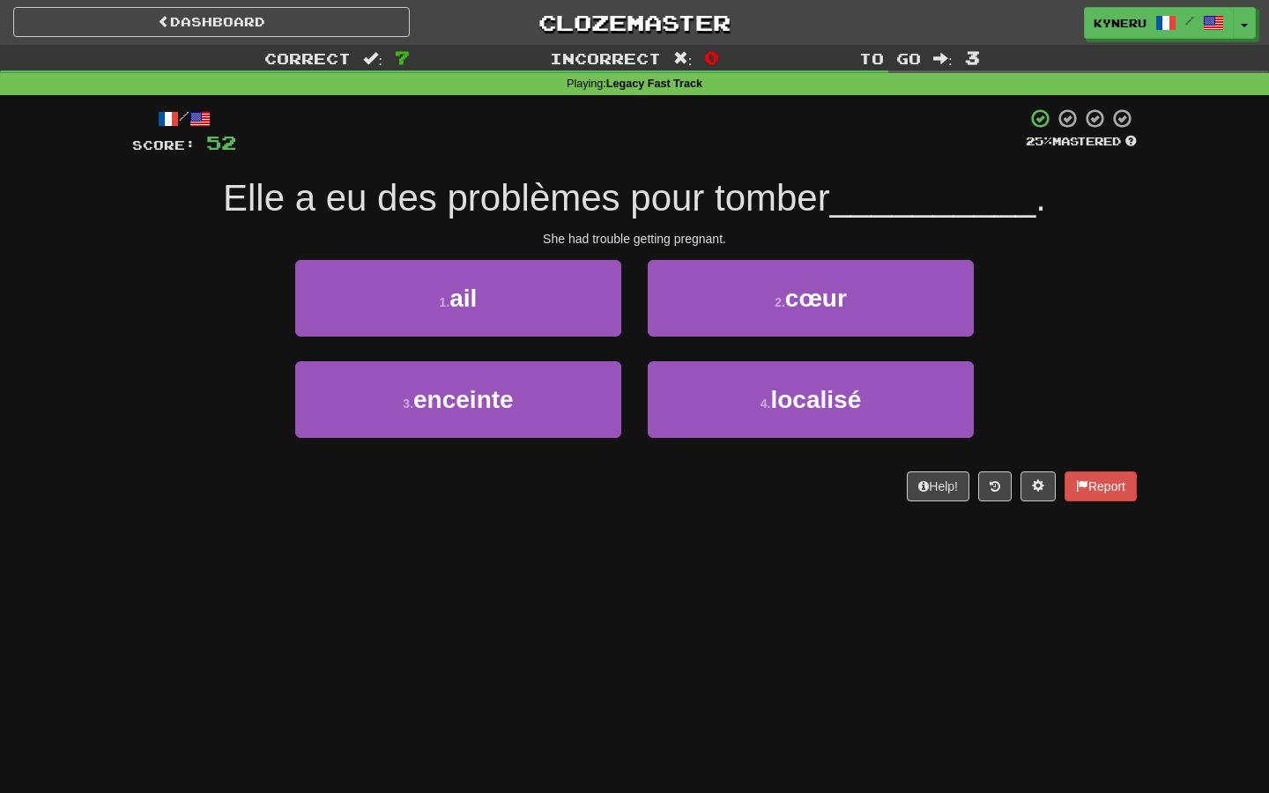
click at [656, 610] on div "Dashboard Clozemaster Kyneru / Toggle Dropdown Dashboard Leaderboard Activity F…" at bounding box center [634, 396] width 1269 height 793
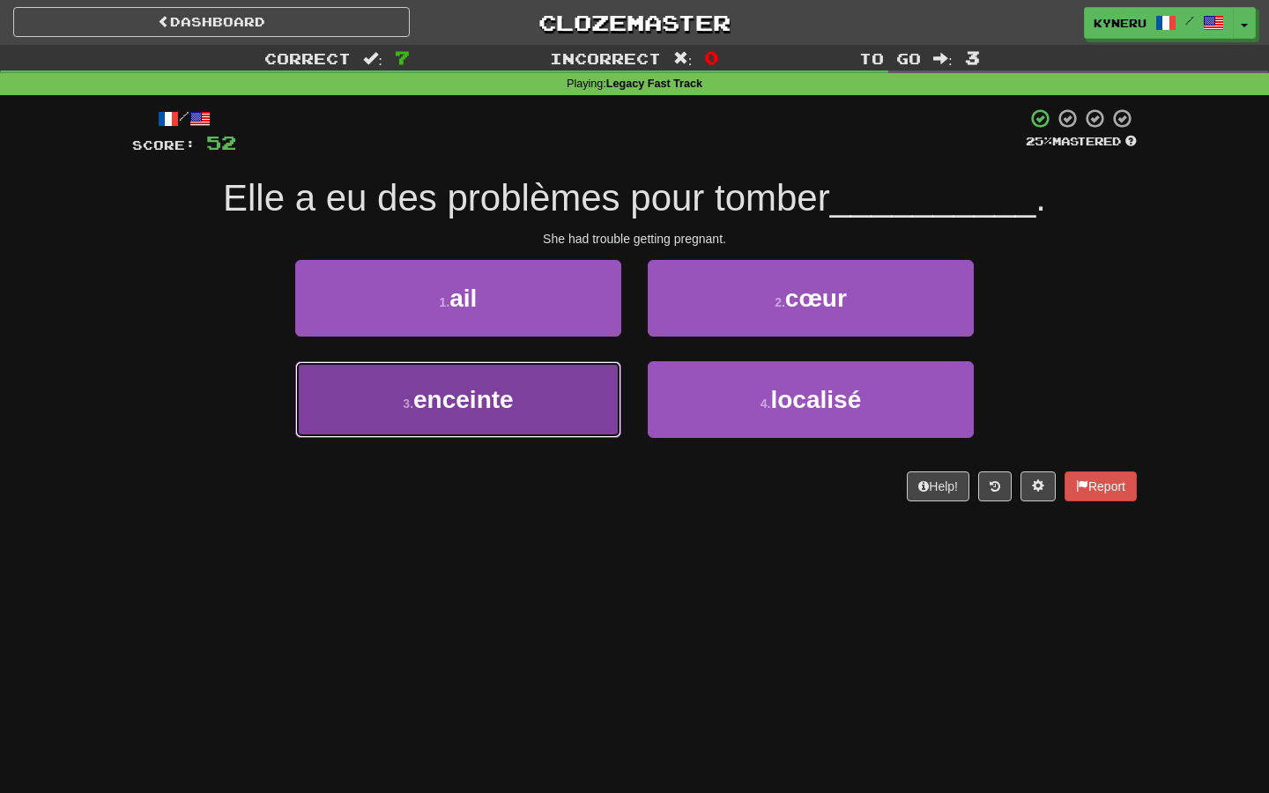
click at [586, 416] on button "3 . enceinte" at bounding box center [458, 399] width 326 height 77
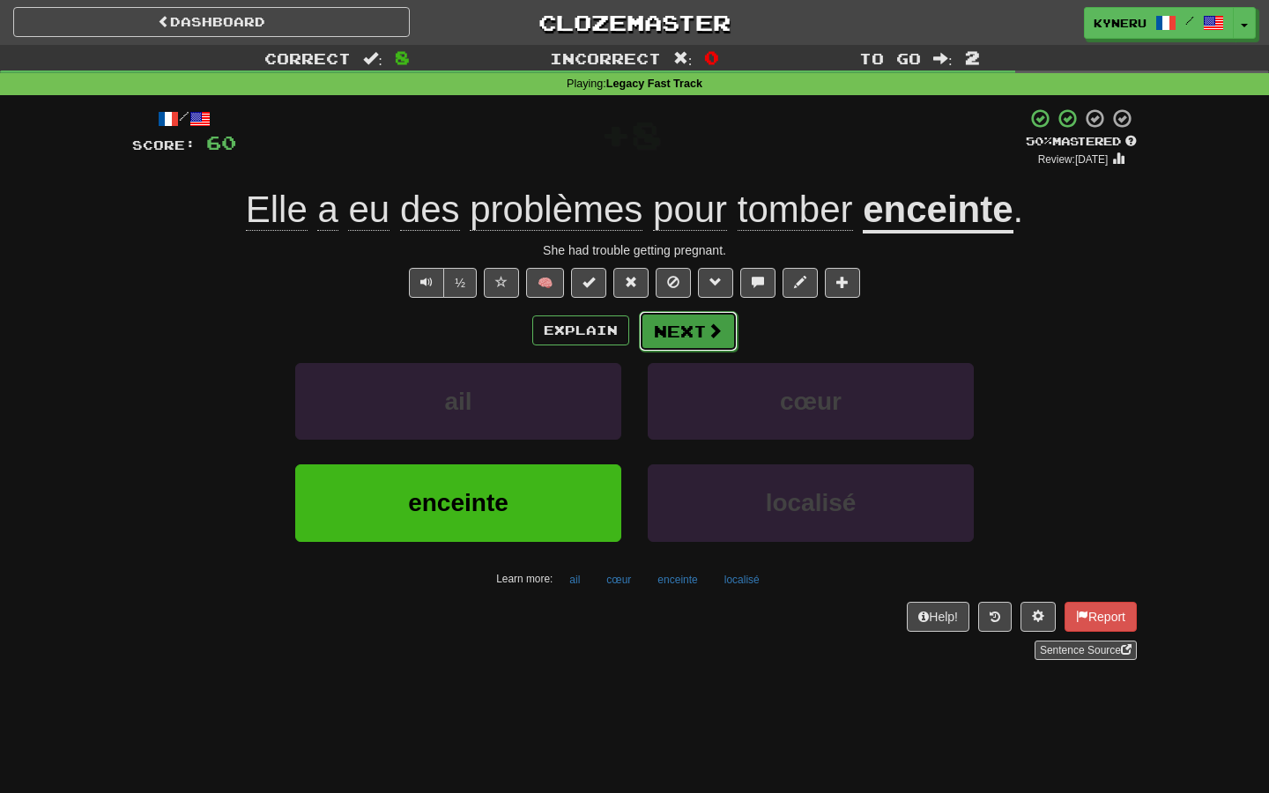
click at [671, 338] on button "Next" at bounding box center [688, 331] width 99 height 41
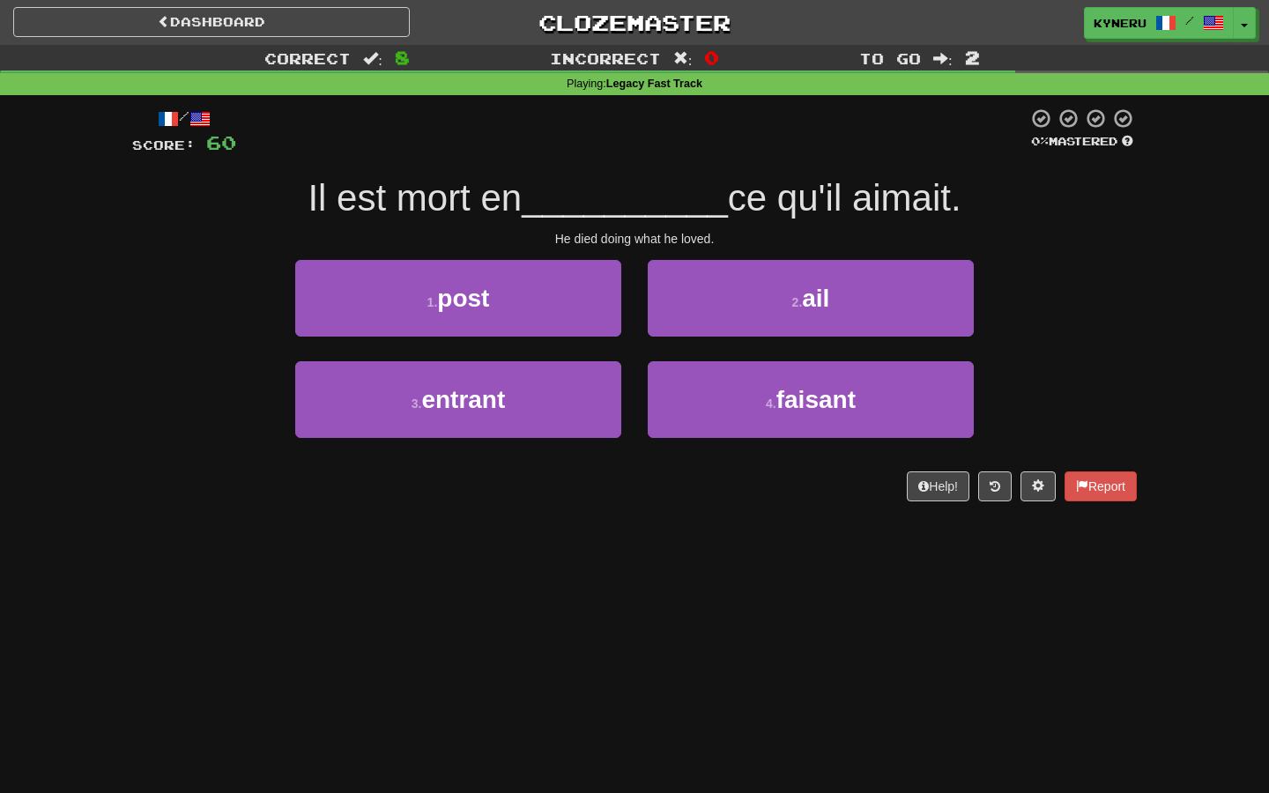
click at [627, 542] on div "Dashboard Clozemaster Kyneru / Toggle Dropdown Dashboard Leaderboard Activity F…" at bounding box center [634, 396] width 1269 height 793
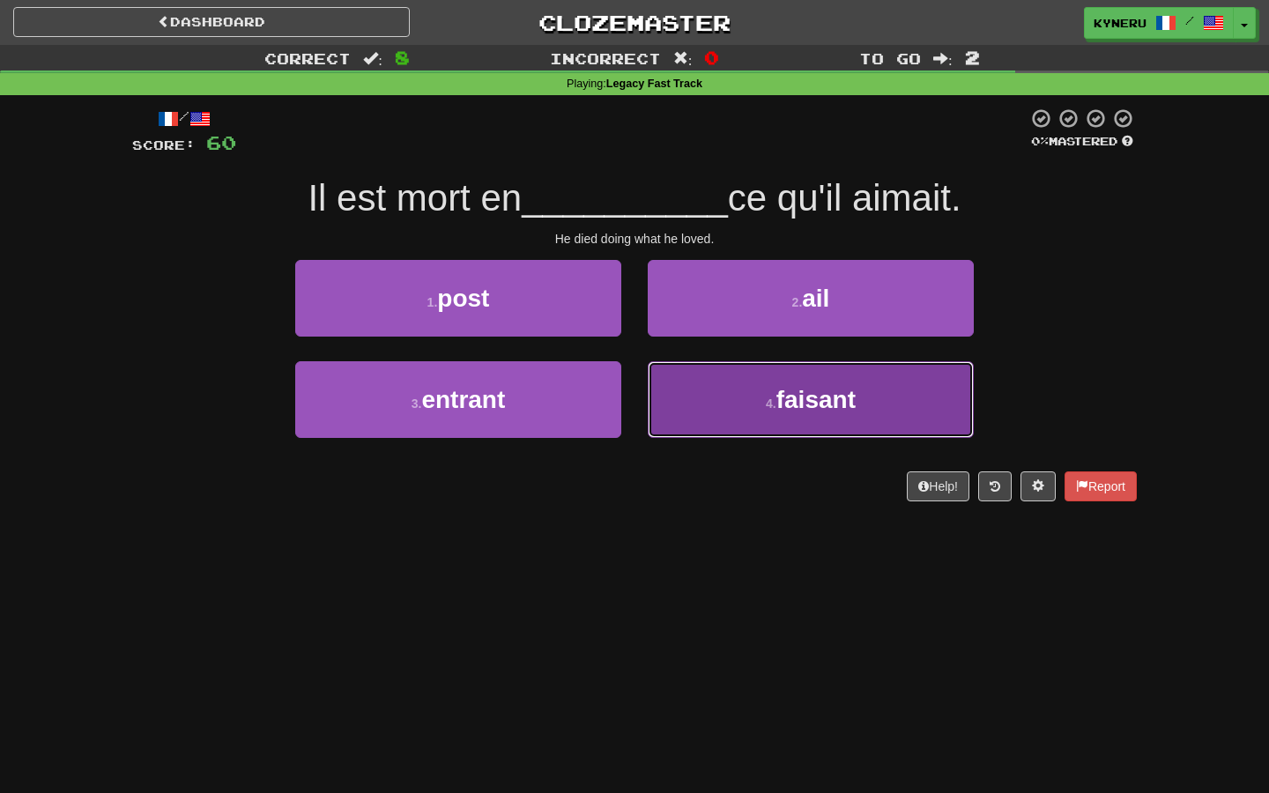
click at [703, 379] on button "4 . faisant" at bounding box center [811, 399] width 326 height 77
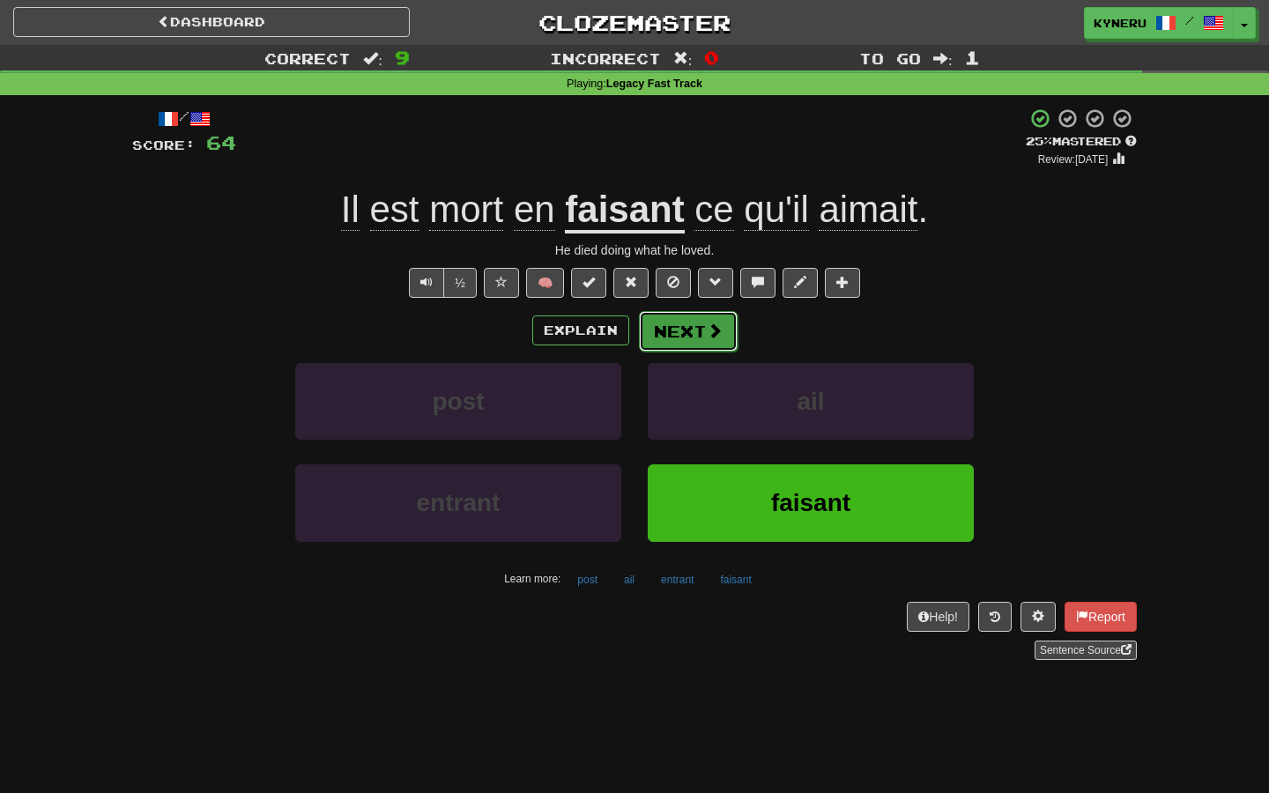
click at [699, 331] on button "Next" at bounding box center [688, 331] width 99 height 41
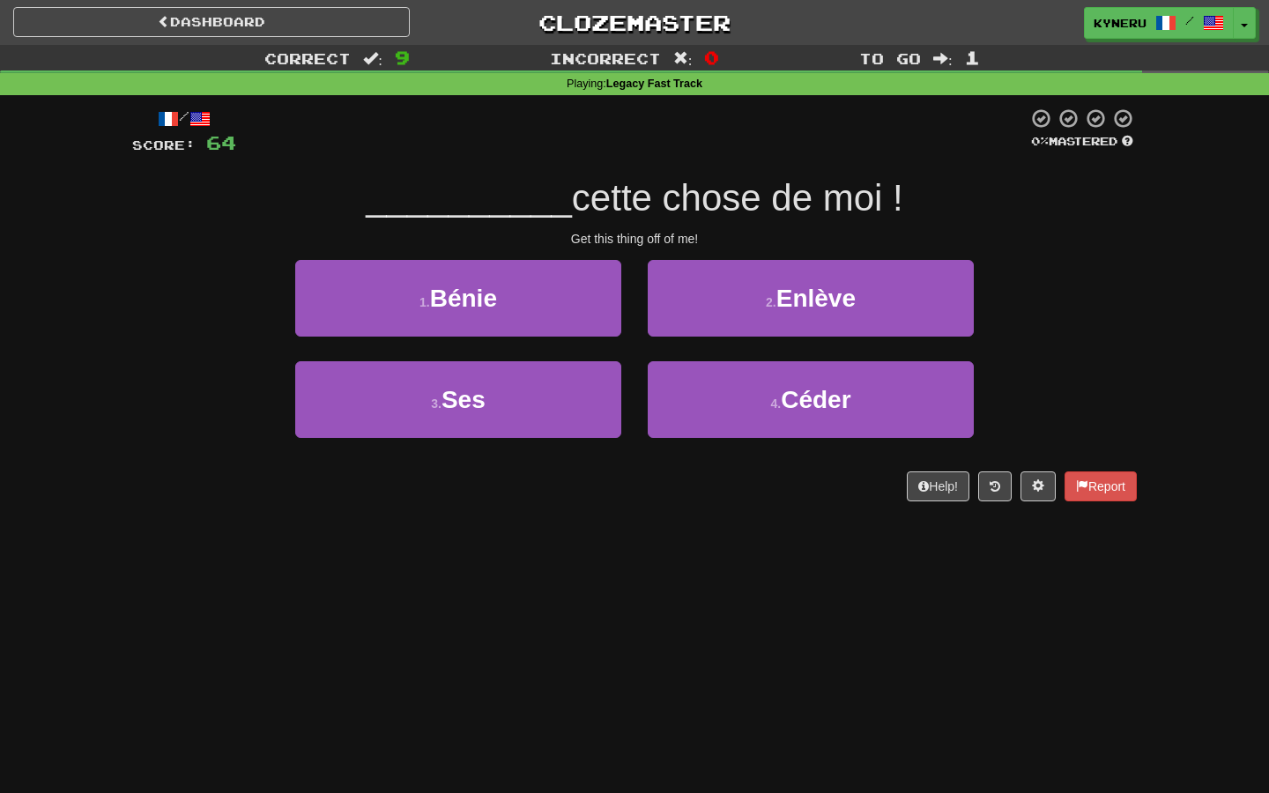
click at [709, 635] on div "Dashboard Clozemaster Kyneru / Toggle Dropdown Dashboard Leaderboard Activity F…" at bounding box center [634, 396] width 1269 height 793
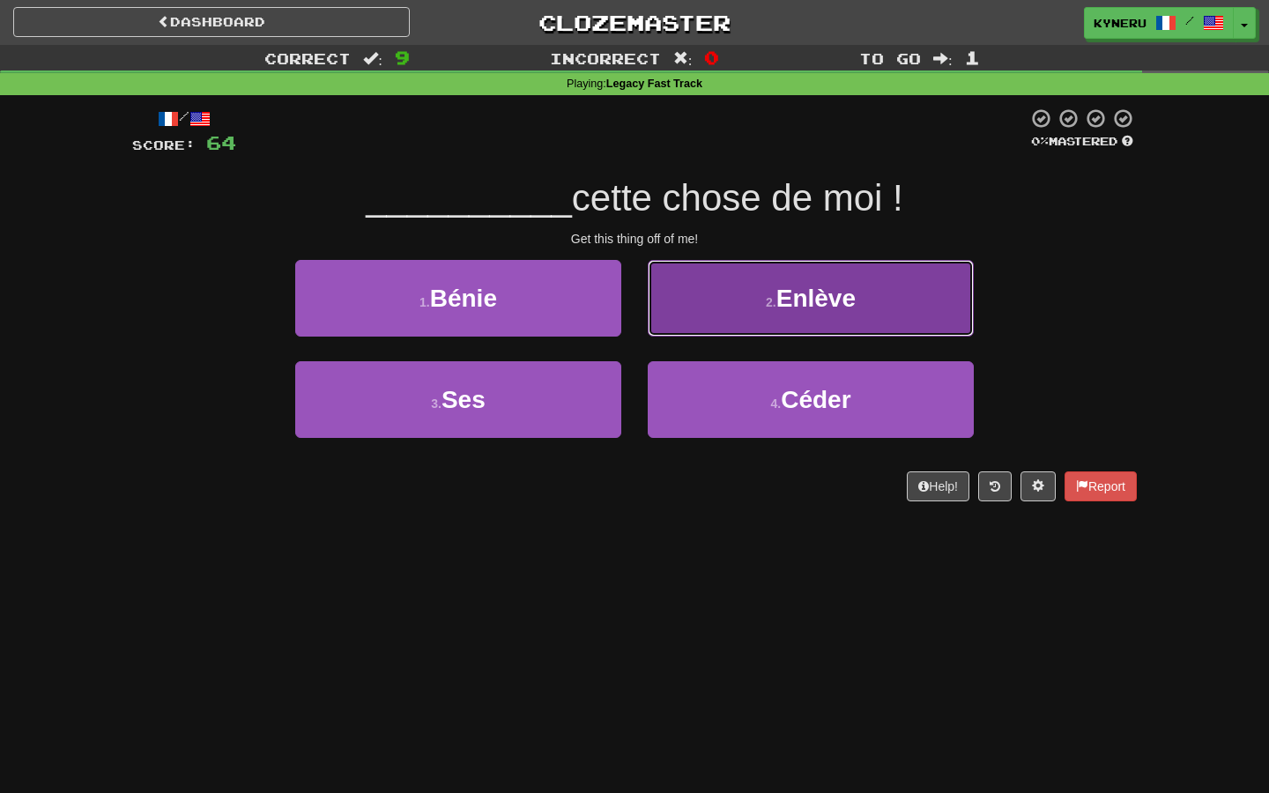
click at [675, 323] on button "2 . Enlève" at bounding box center [811, 298] width 326 height 77
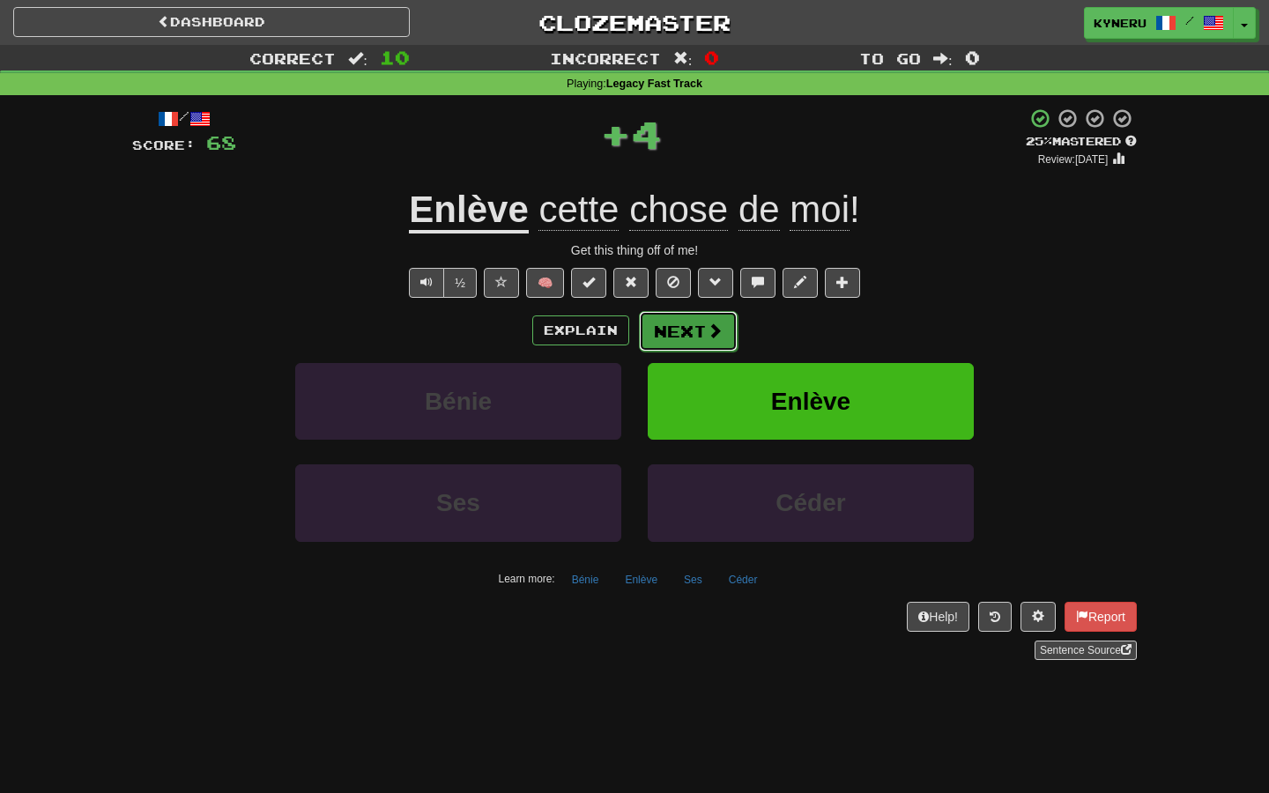
click at [679, 337] on button "Next" at bounding box center [688, 331] width 99 height 41
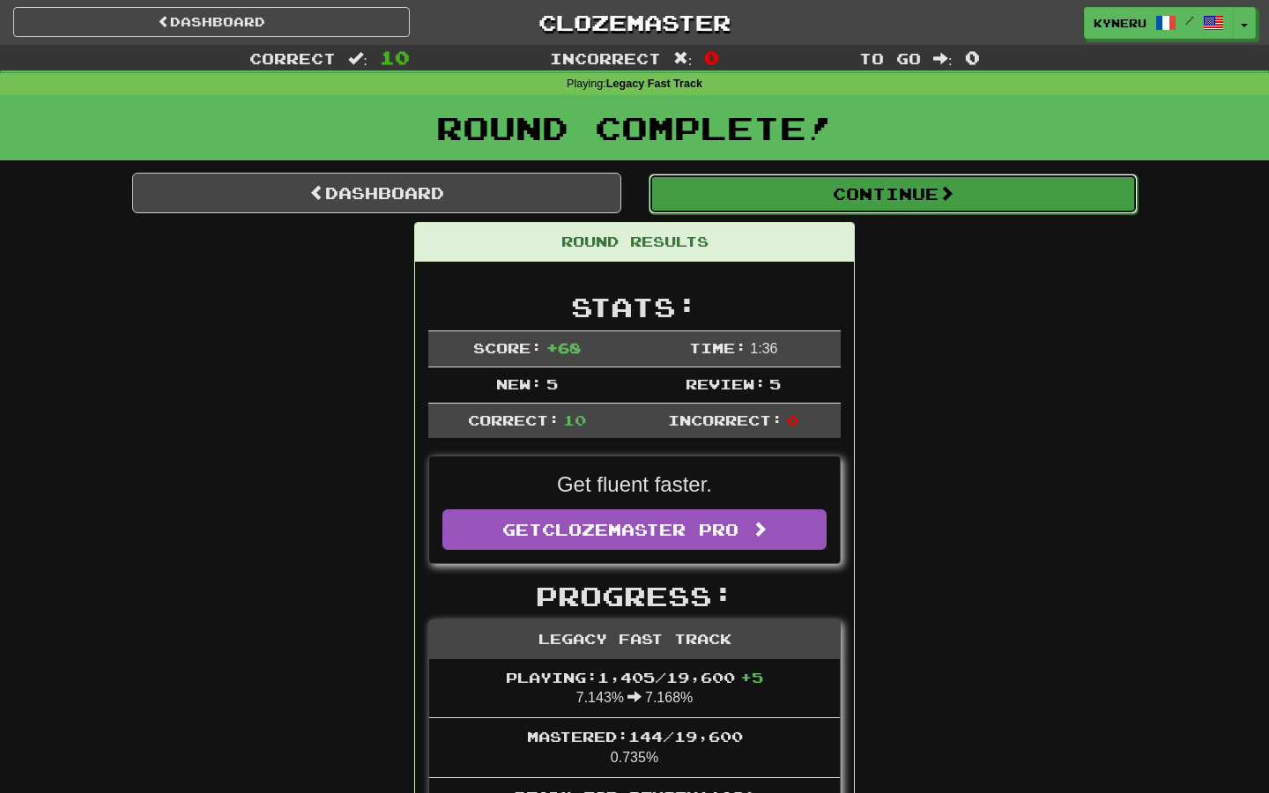
click at [783, 189] on button "Continue" at bounding box center [893, 194] width 489 height 41
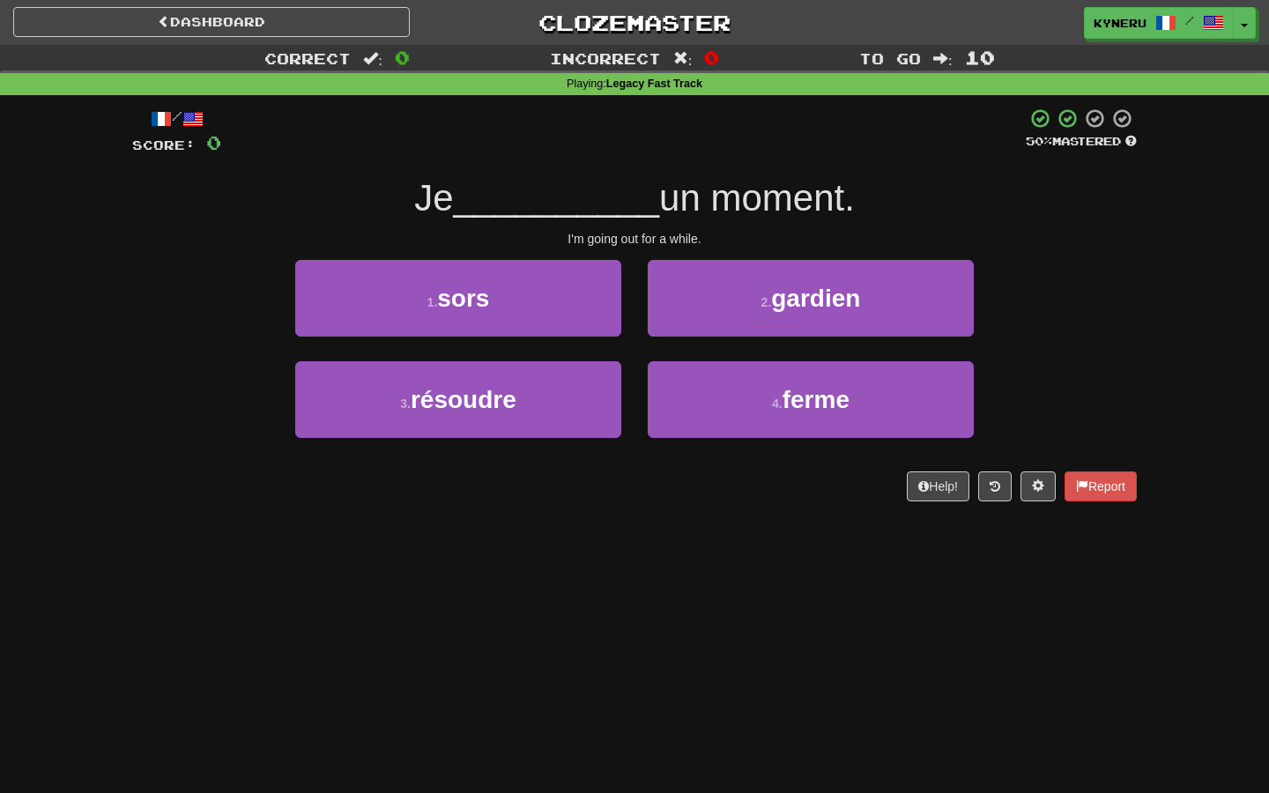
click at [679, 543] on div "Dashboard Clozemaster Kyneru / Toggle Dropdown Dashboard Leaderboard Activity F…" at bounding box center [634, 396] width 1269 height 793
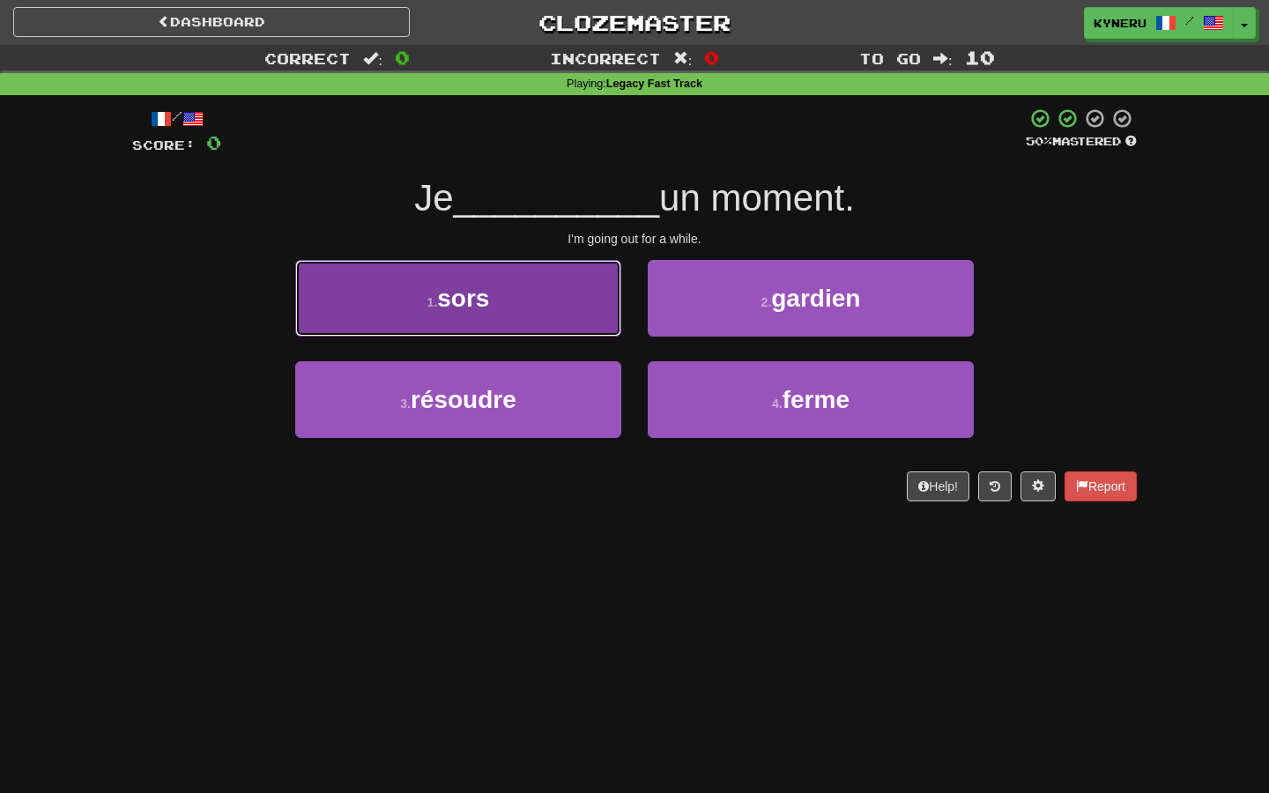
click at [546, 291] on button "1 . sors" at bounding box center [458, 298] width 326 height 77
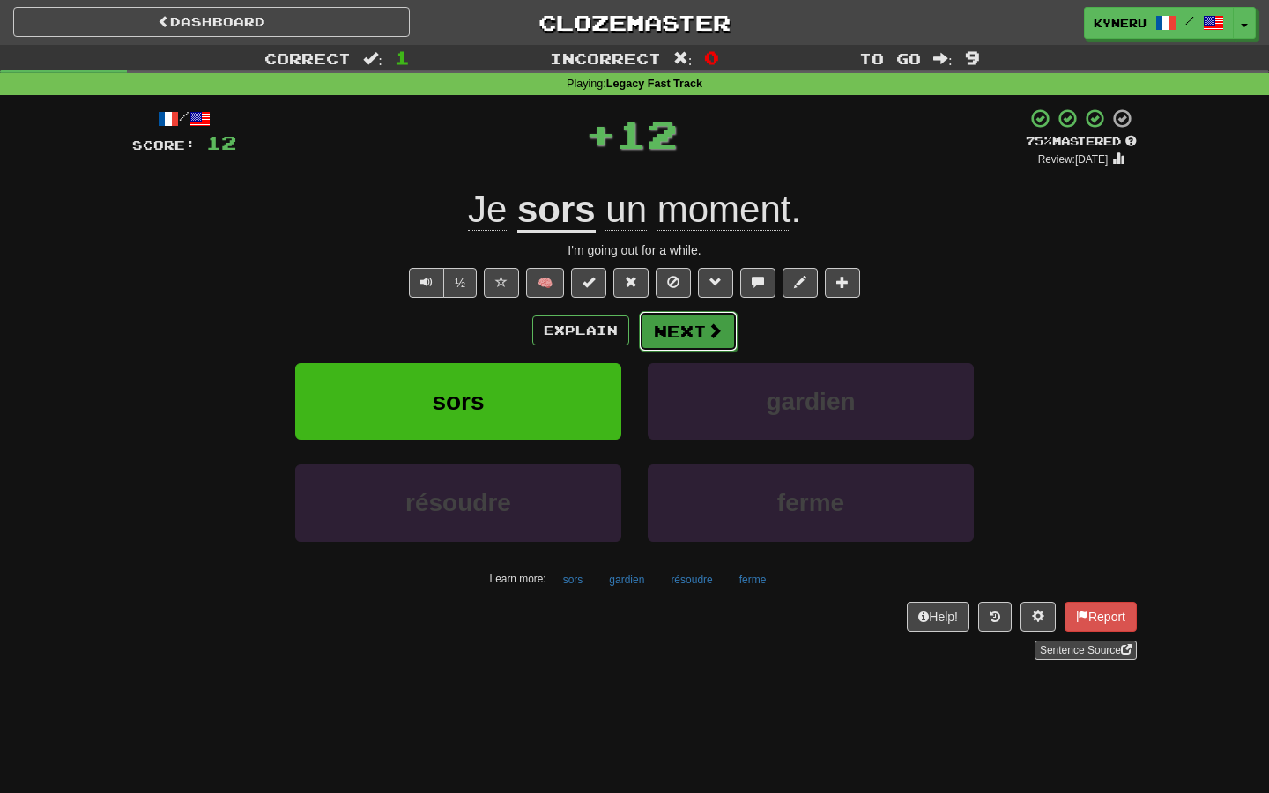
click at [671, 343] on button "Next" at bounding box center [688, 331] width 99 height 41
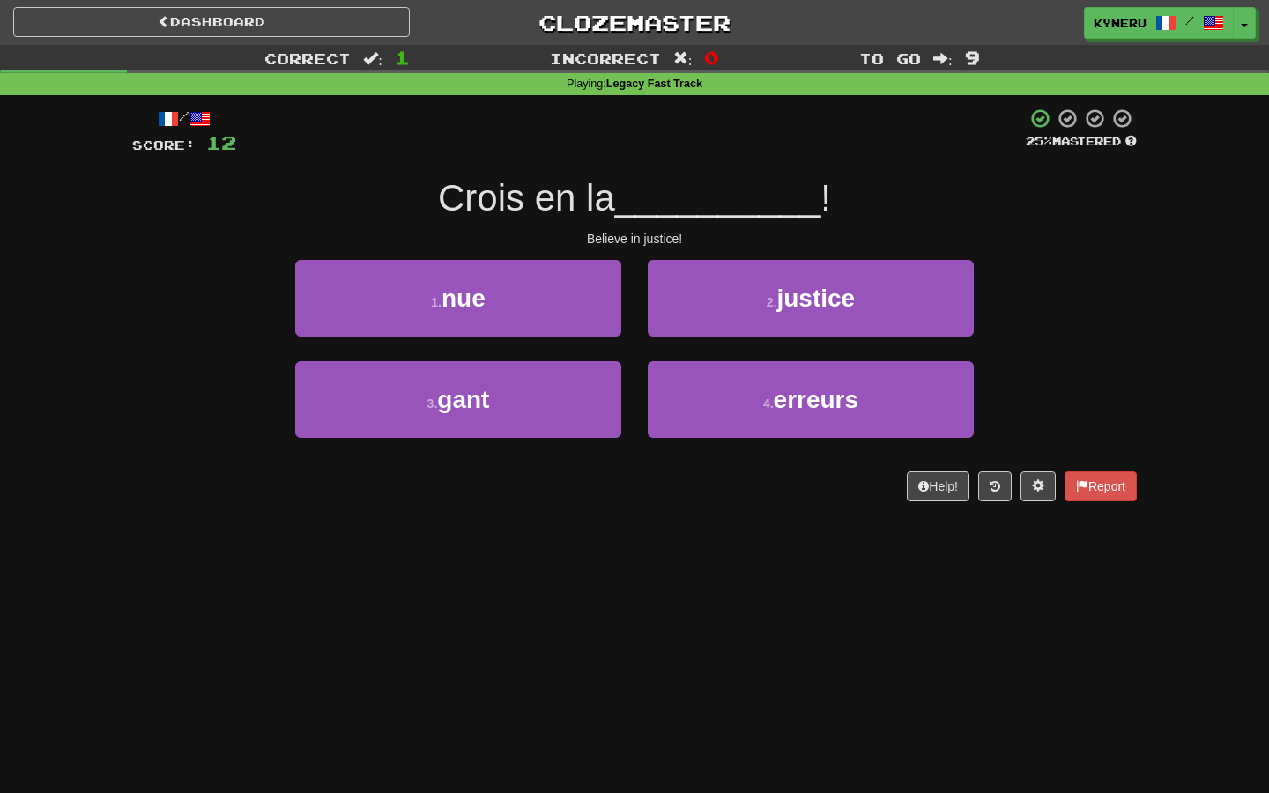
click at [671, 553] on div "Dashboard Clozemaster Kyneru / Toggle Dropdown Dashboard Leaderboard Activity F…" at bounding box center [634, 396] width 1269 height 793
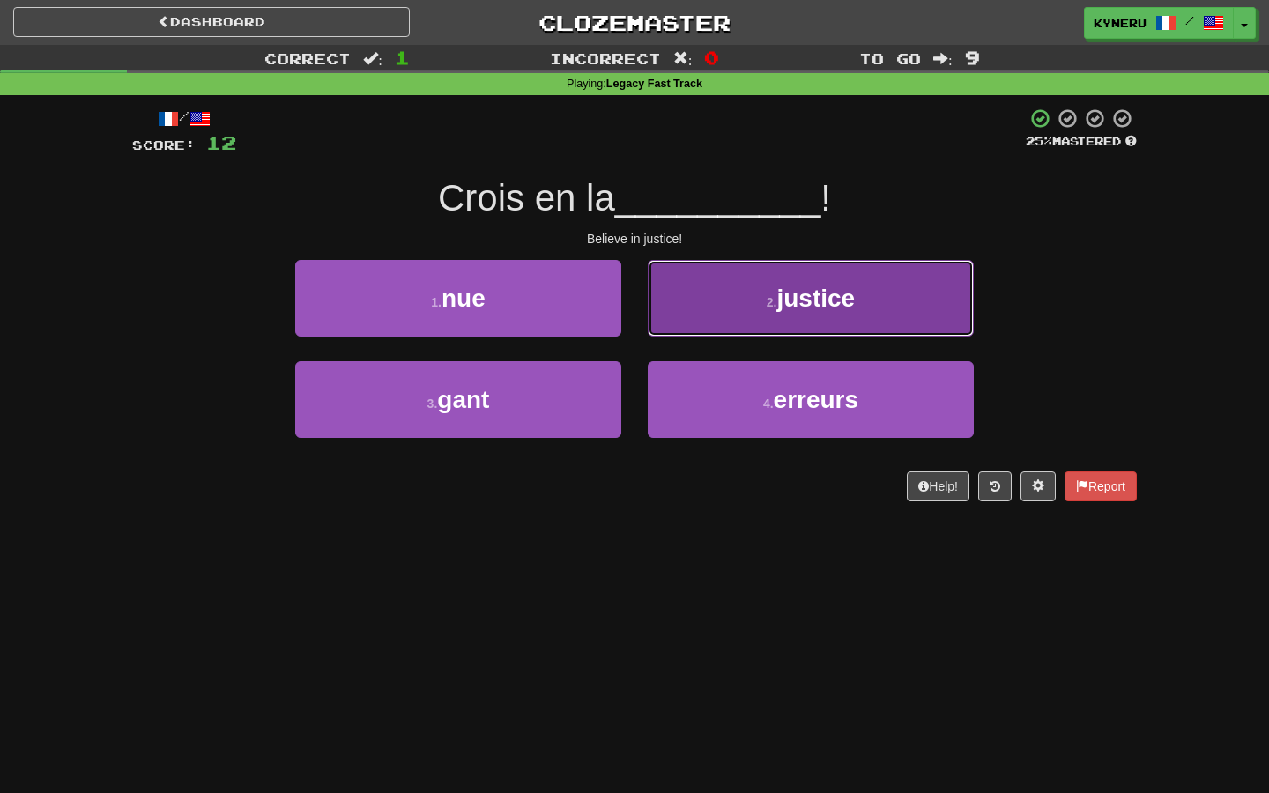
click at [737, 323] on button "2 . justice" at bounding box center [811, 298] width 326 height 77
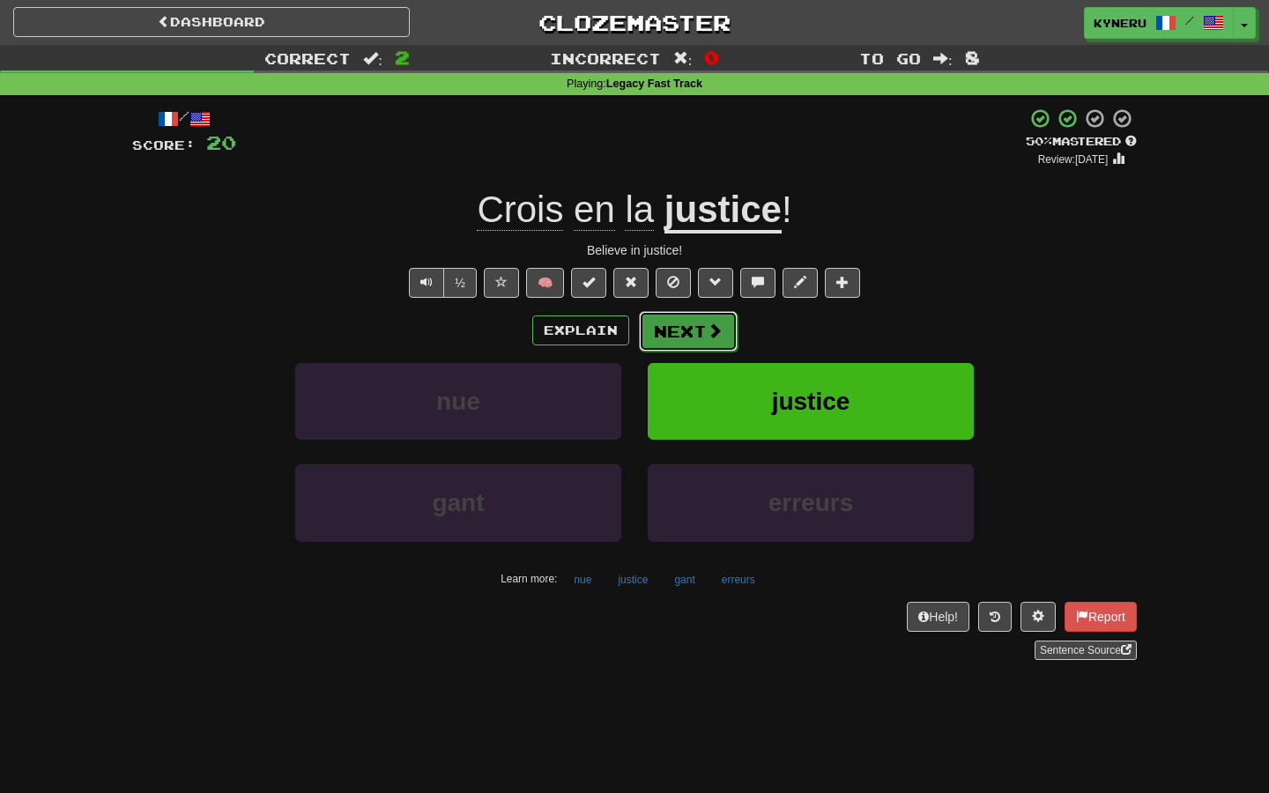
click at [713, 332] on span at bounding box center [715, 331] width 16 height 16
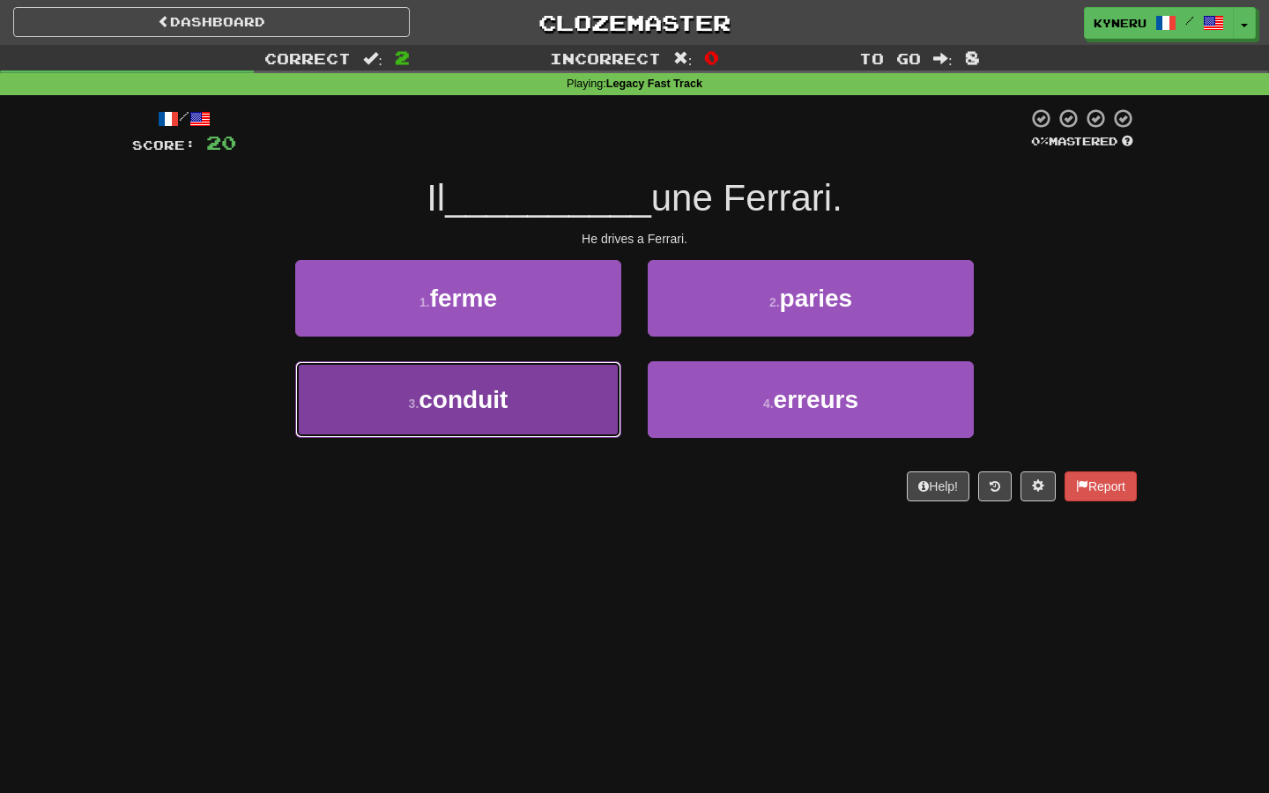
click at [561, 397] on button "3 . conduit" at bounding box center [458, 399] width 326 height 77
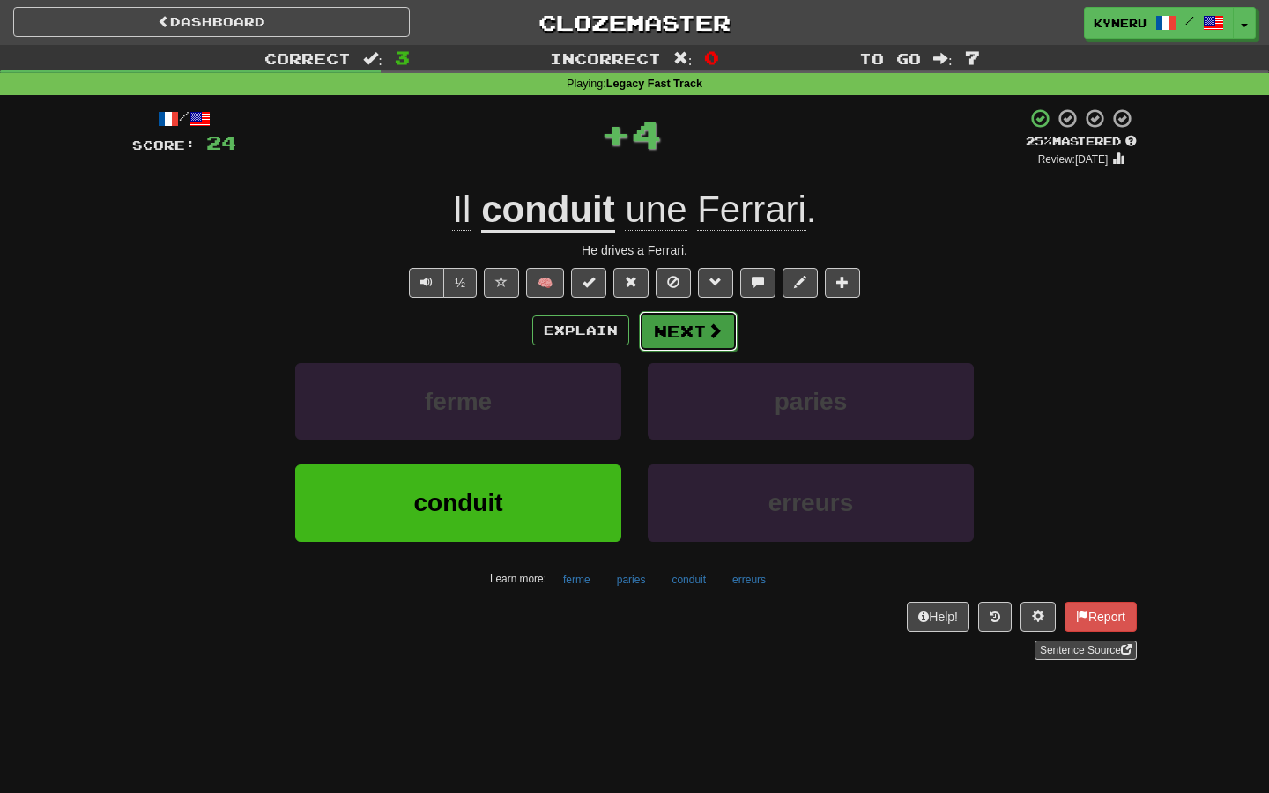
click at [663, 350] on button "Next" at bounding box center [688, 331] width 99 height 41
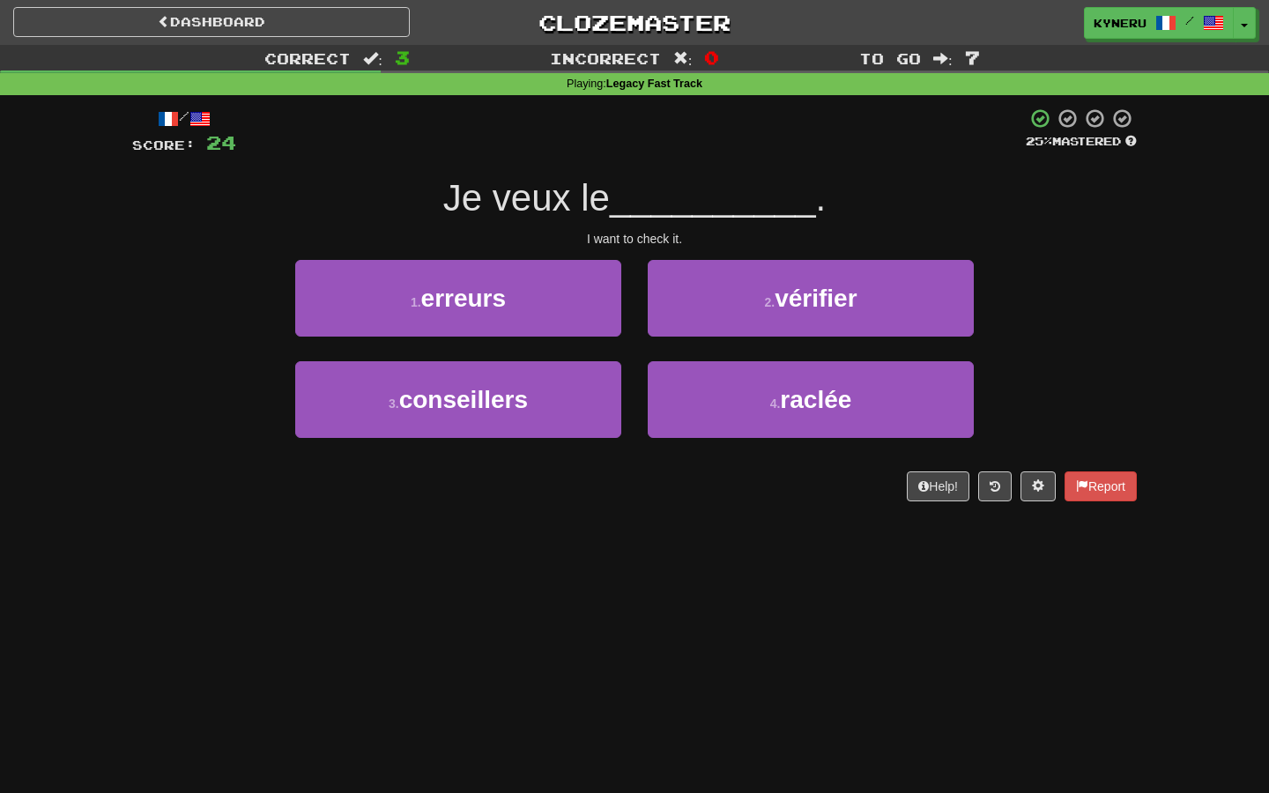
click at [608, 516] on div "/ Score: 24 25 % Mastered Je veux le __________ . I want to check it. 1 . erreu…" at bounding box center [634, 310] width 1005 height 431
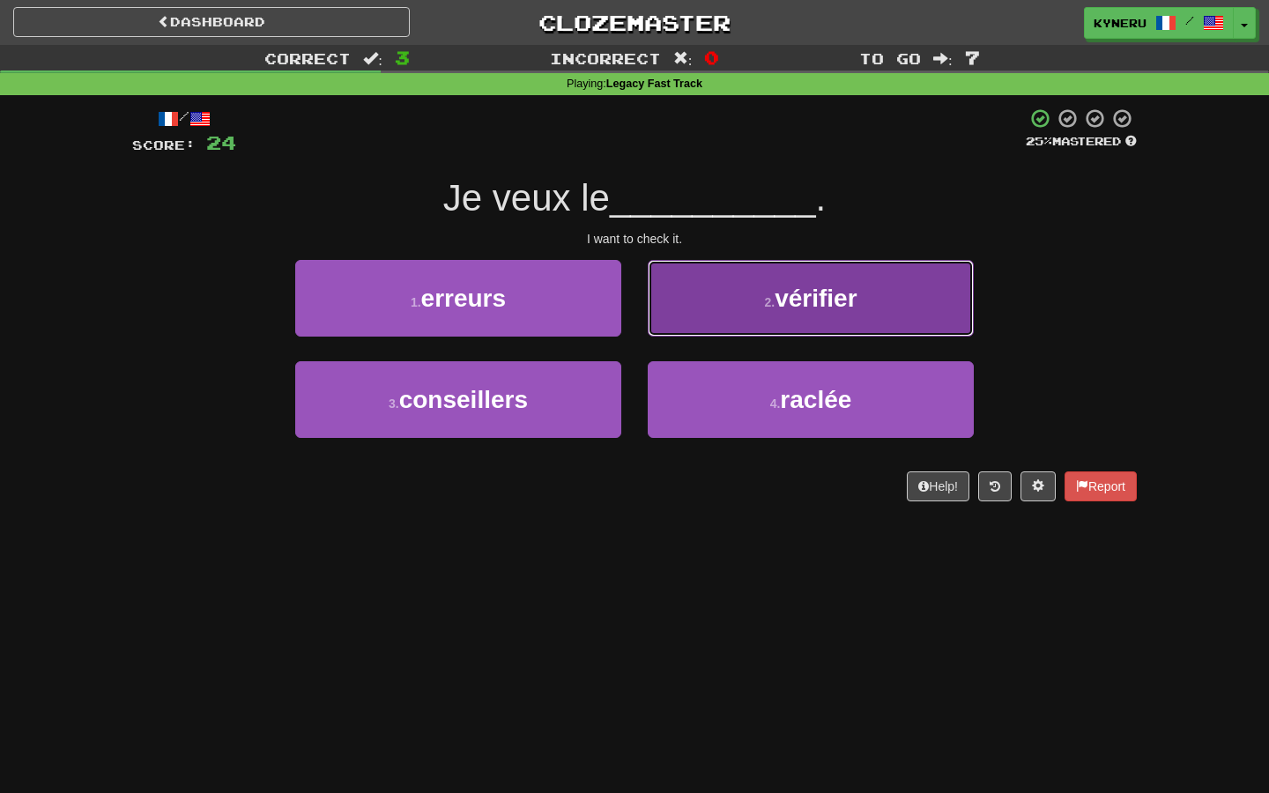
click at [678, 286] on button "2 . vérifier" at bounding box center [811, 298] width 326 height 77
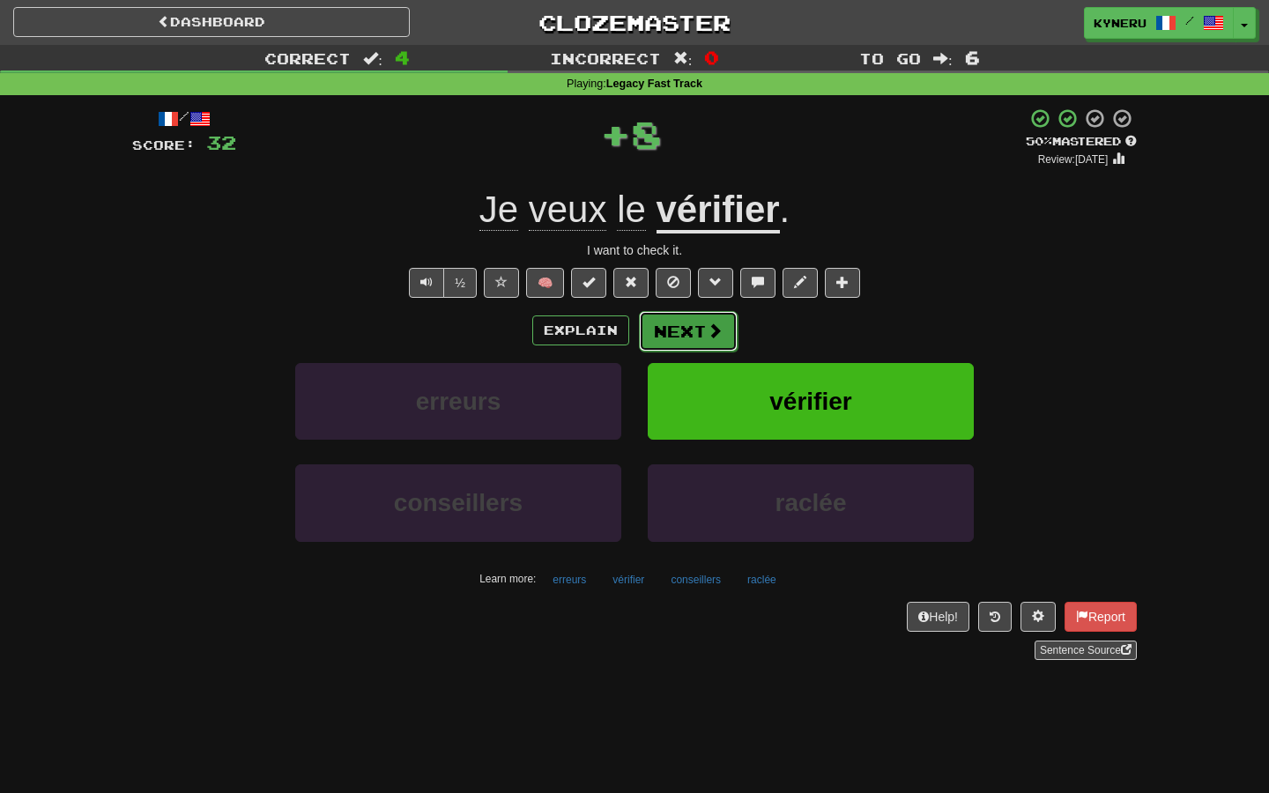
click at [666, 328] on button "Next" at bounding box center [688, 331] width 99 height 41
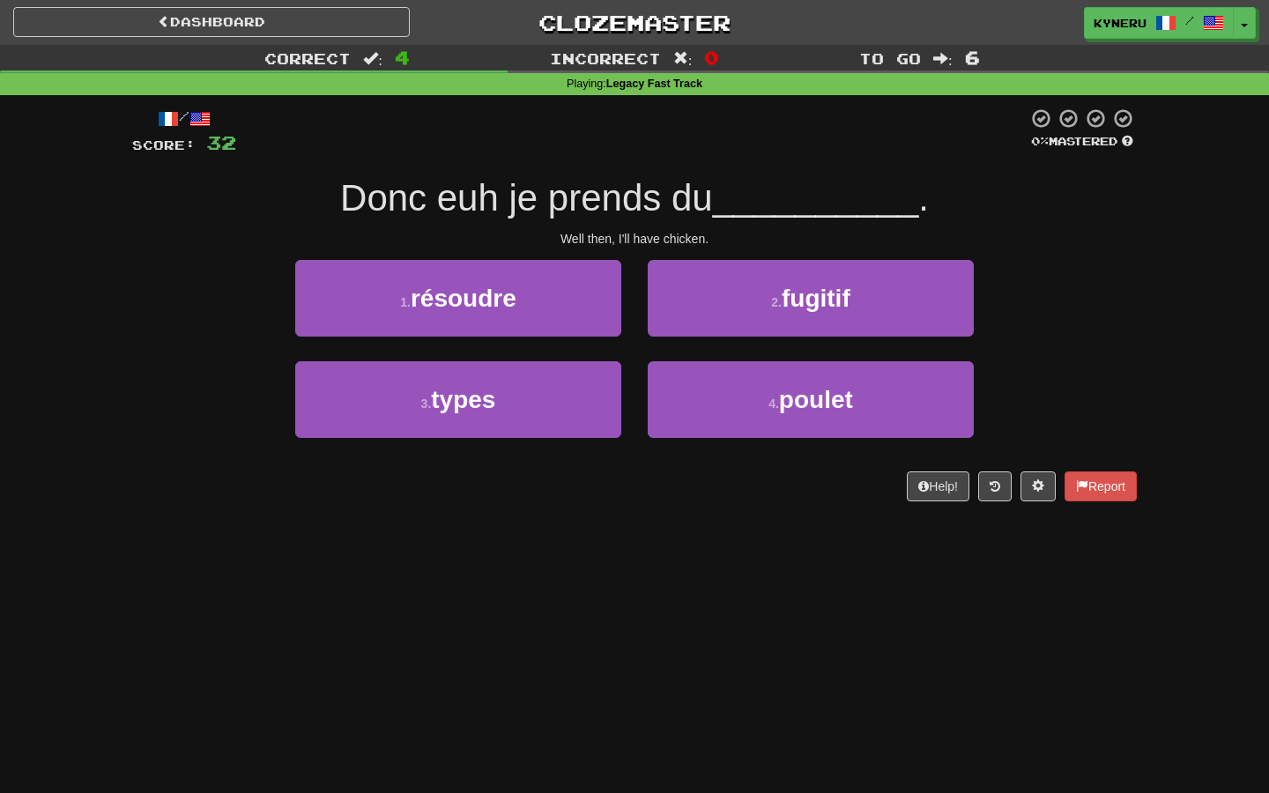
click at [617, 555] on div "Dashboard Clozemaster Kyneru / Toggle Dropdown Dashboard Leaderboard Activity F…" at bounding box center [634, 396] width 1269 height 793
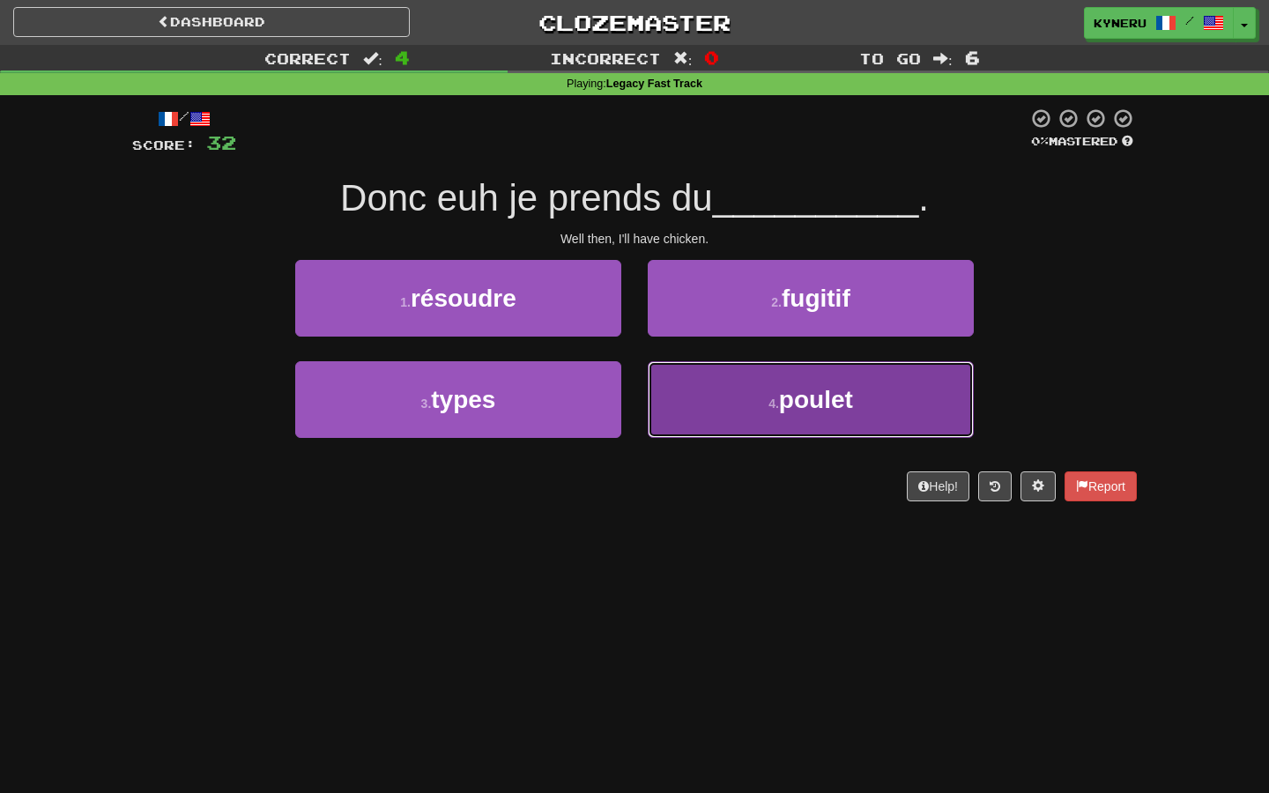
click at [699, 423] on button "4 . poulet" at bounding box center [811, 399] width 326 height 77
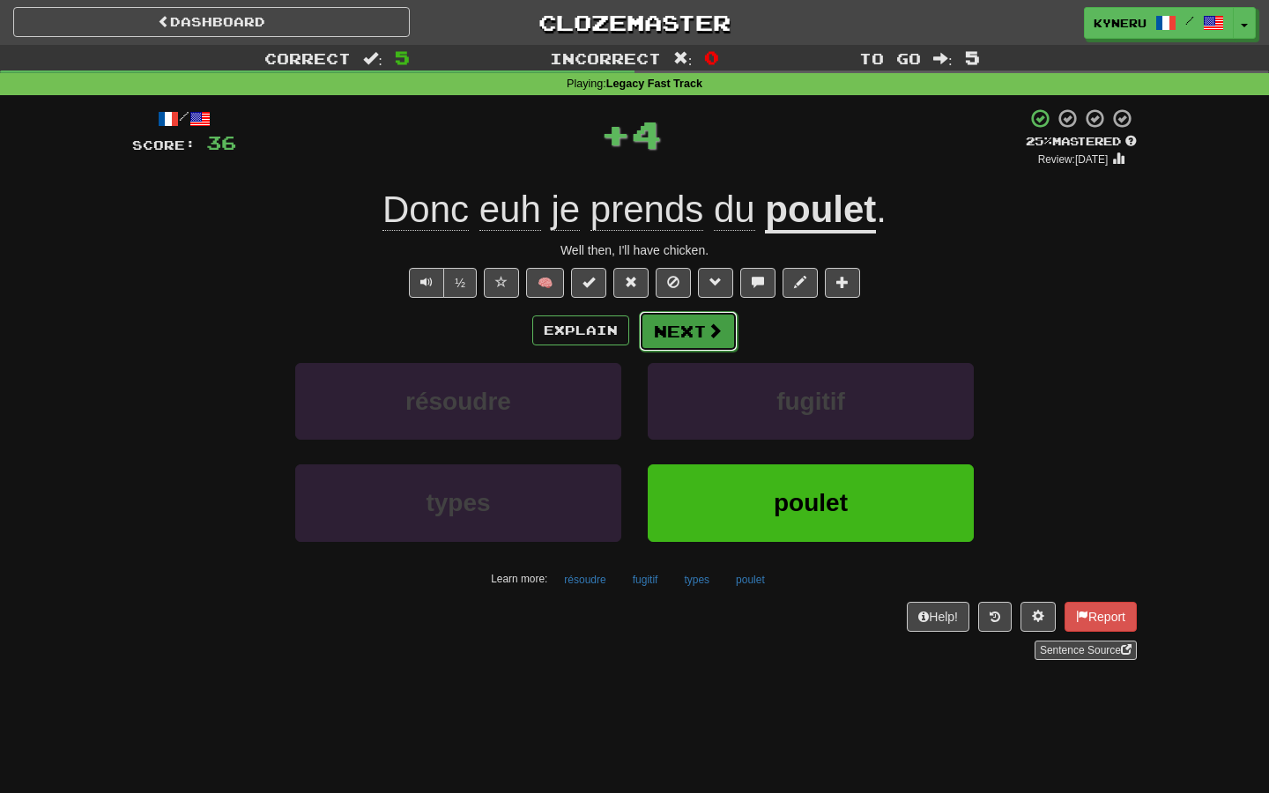
click at [687, 345] on button "Next" at bounding box center [688, 331] width 99 height 41
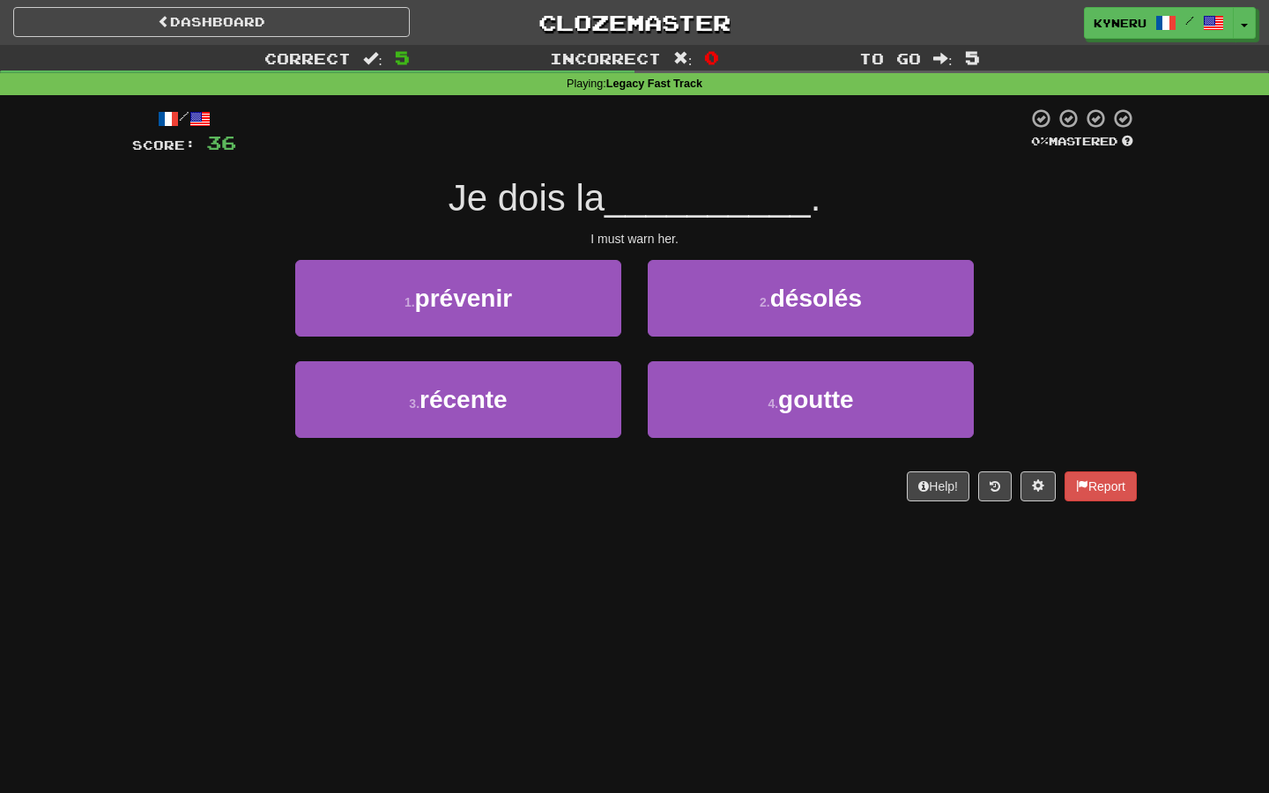
click at [669, 588] on div "Dashboard Clozemaster Kyneru / Toggle Dropdown Dashboard Leaderboard Activity F…" at bounding box center [634, 396] width 1269 height 793
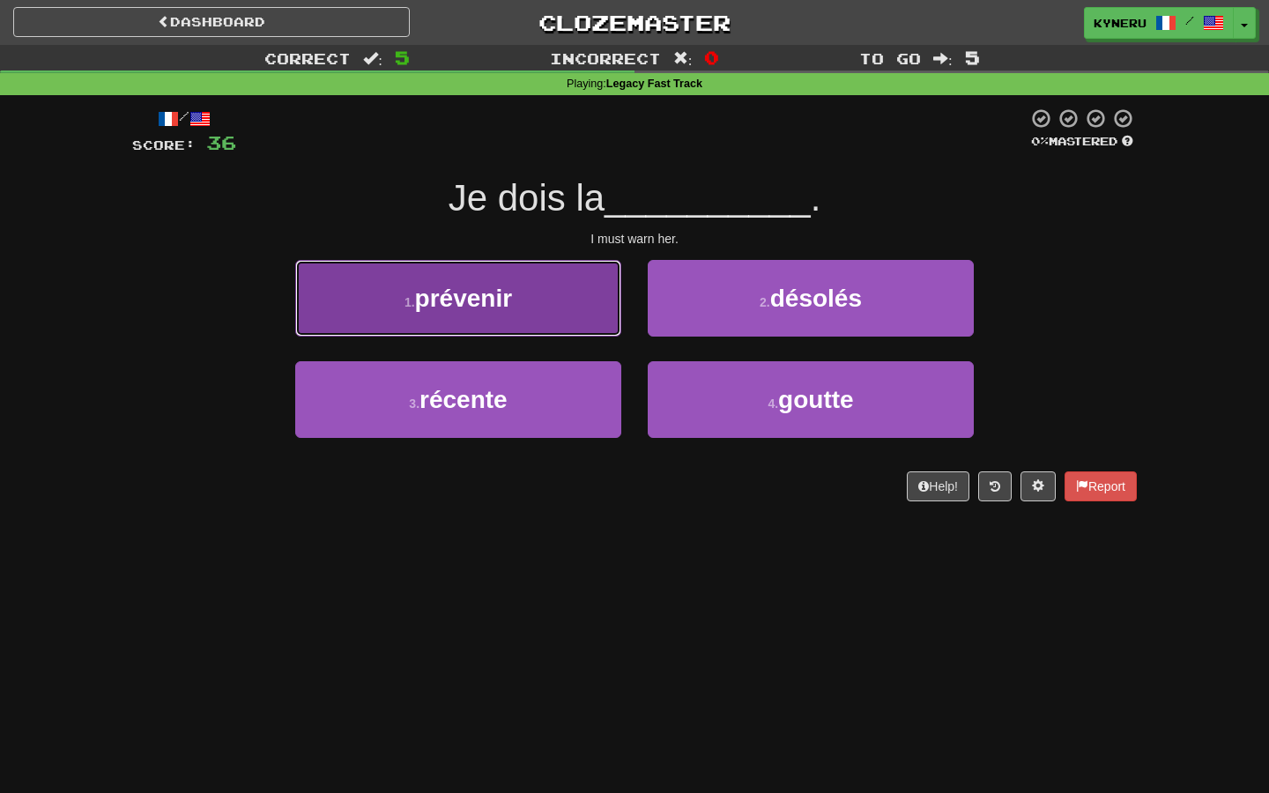
click at [533, 285] on button "1 . prévenir" at bounding box center [458, 298] width 326 height 77
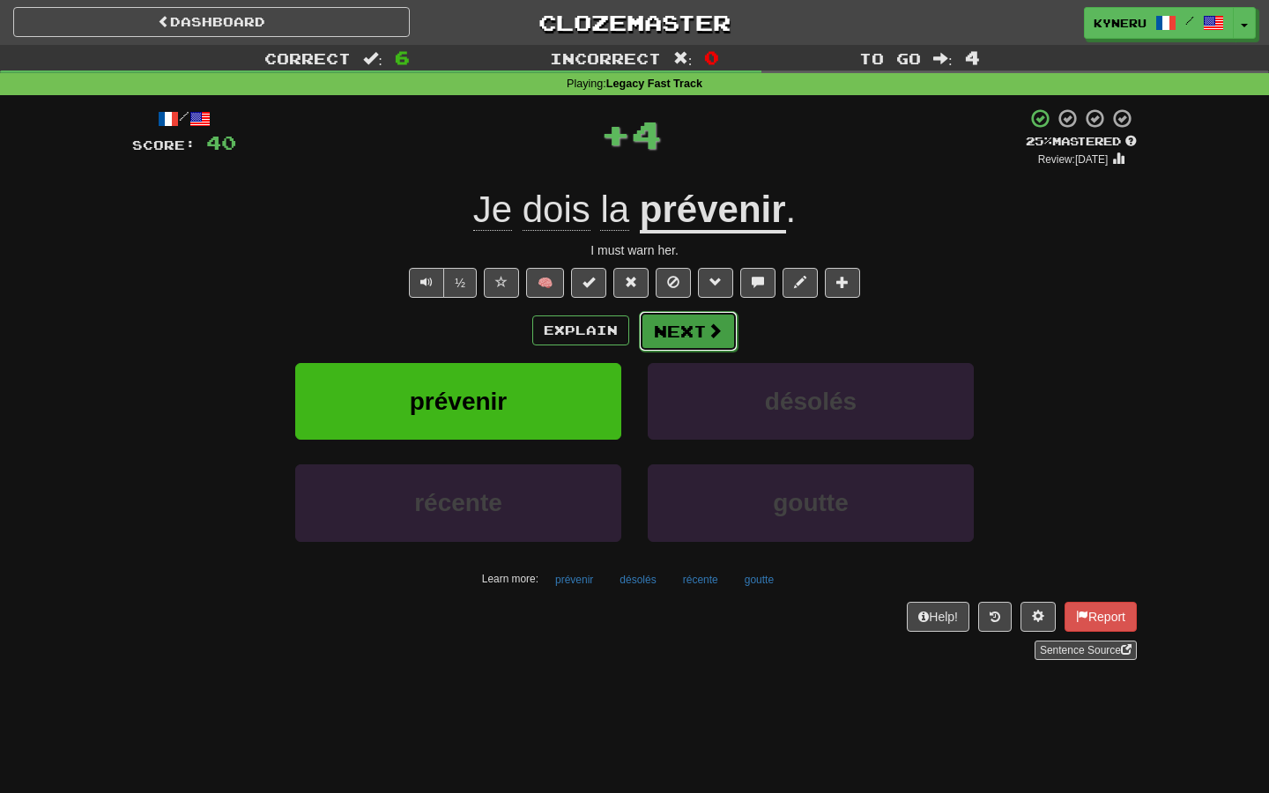
click at [680, 329] on button "Next" at bounding box center [688, 331] width 99 height 41
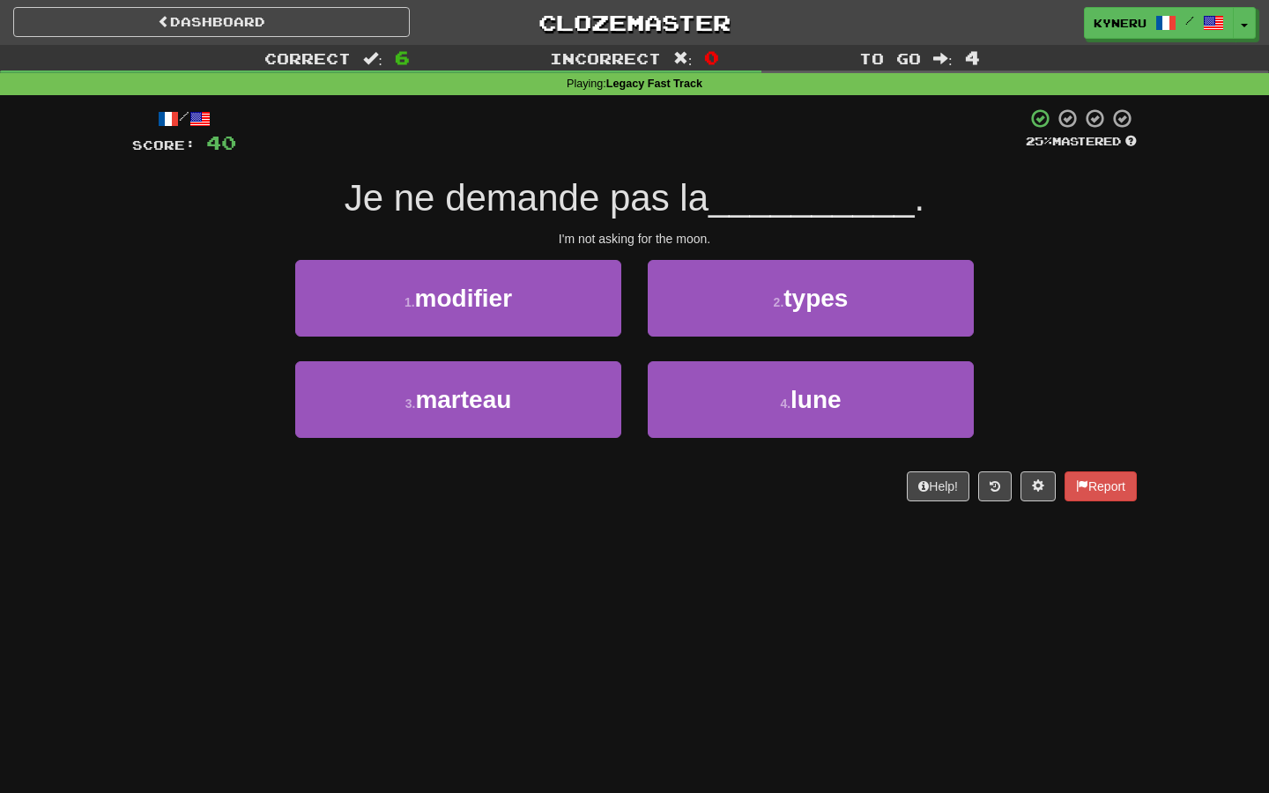
click at [654, 602] on div "Dashboard Clozemaster Kyneru / Toggle Dropdown Dashboard Leaderboard Activity F…" at bounding box center [634, 396] width 1269 height 793
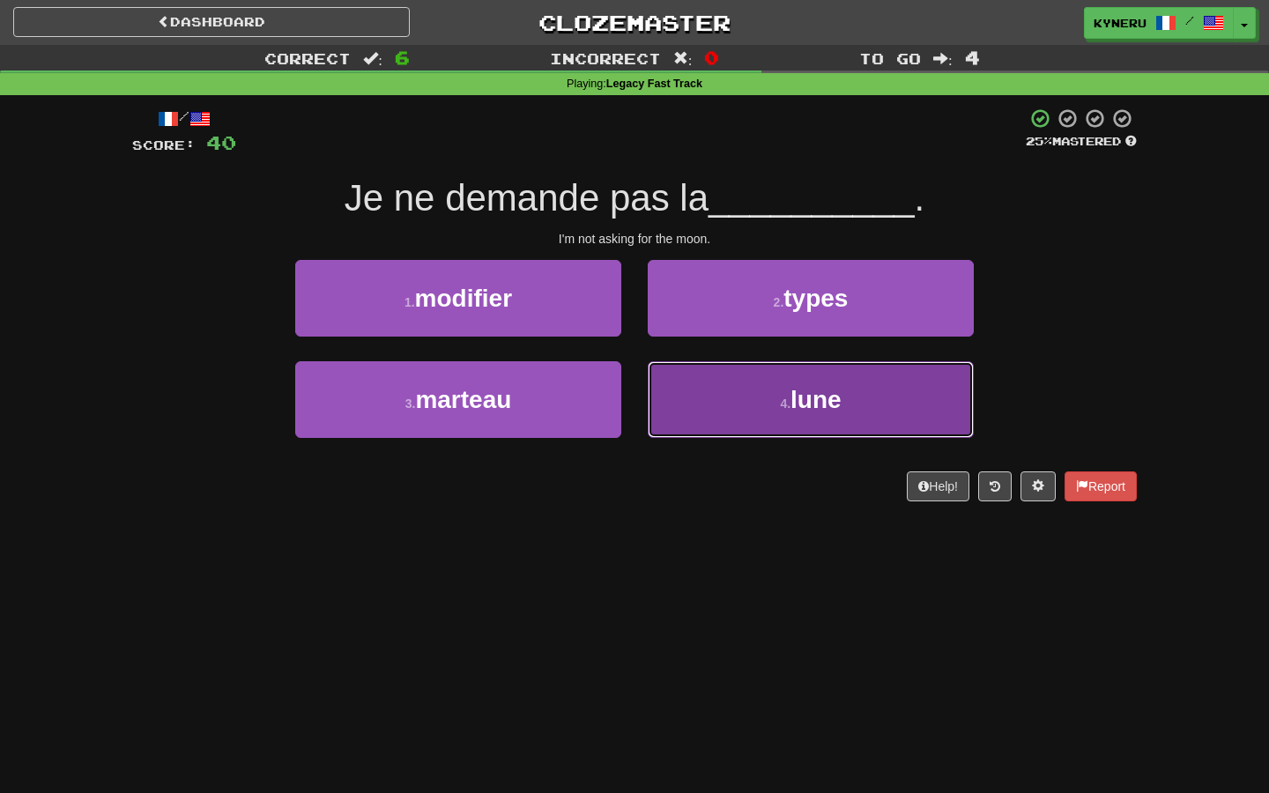
click at [672, 421] on button "4 . lune" at bounding box center [811, 399] width 326 height 77
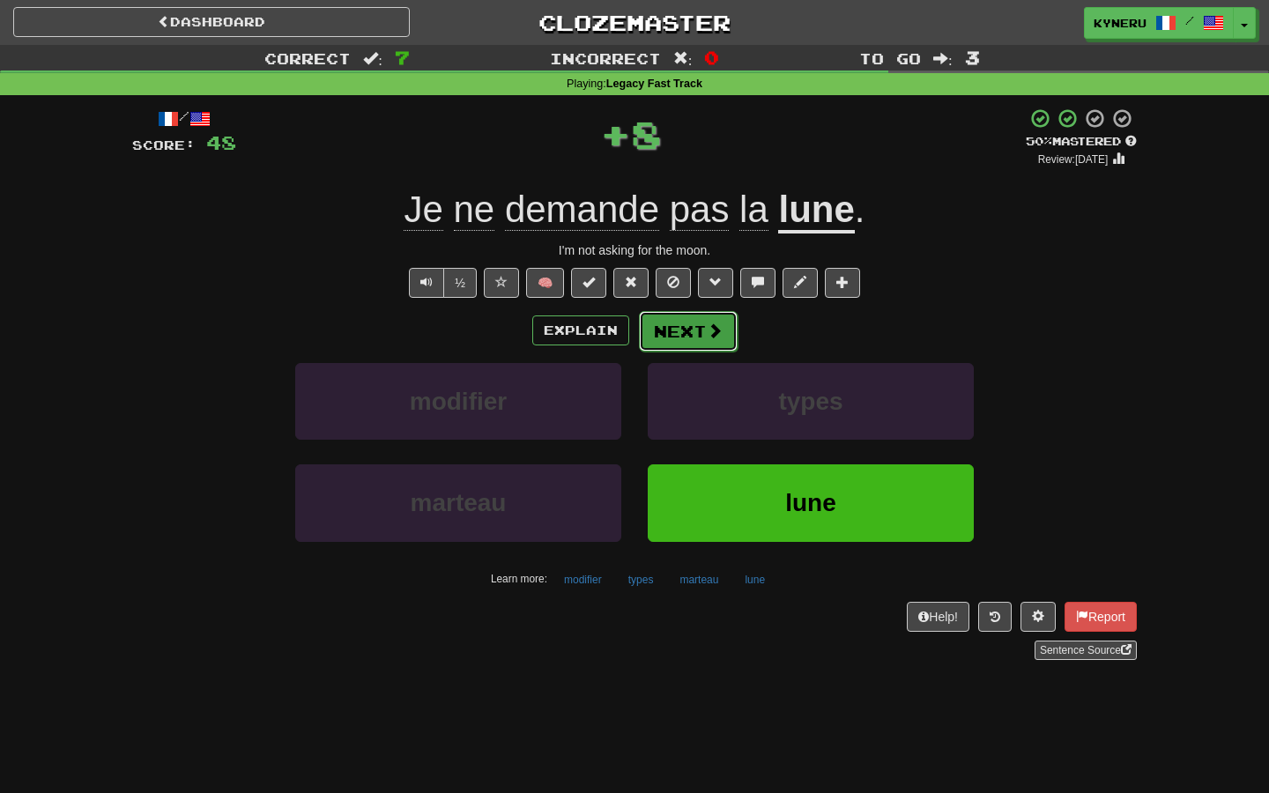
click at [669, 338] on button "Next" at bounding box center [688, 331] width 99 height 41
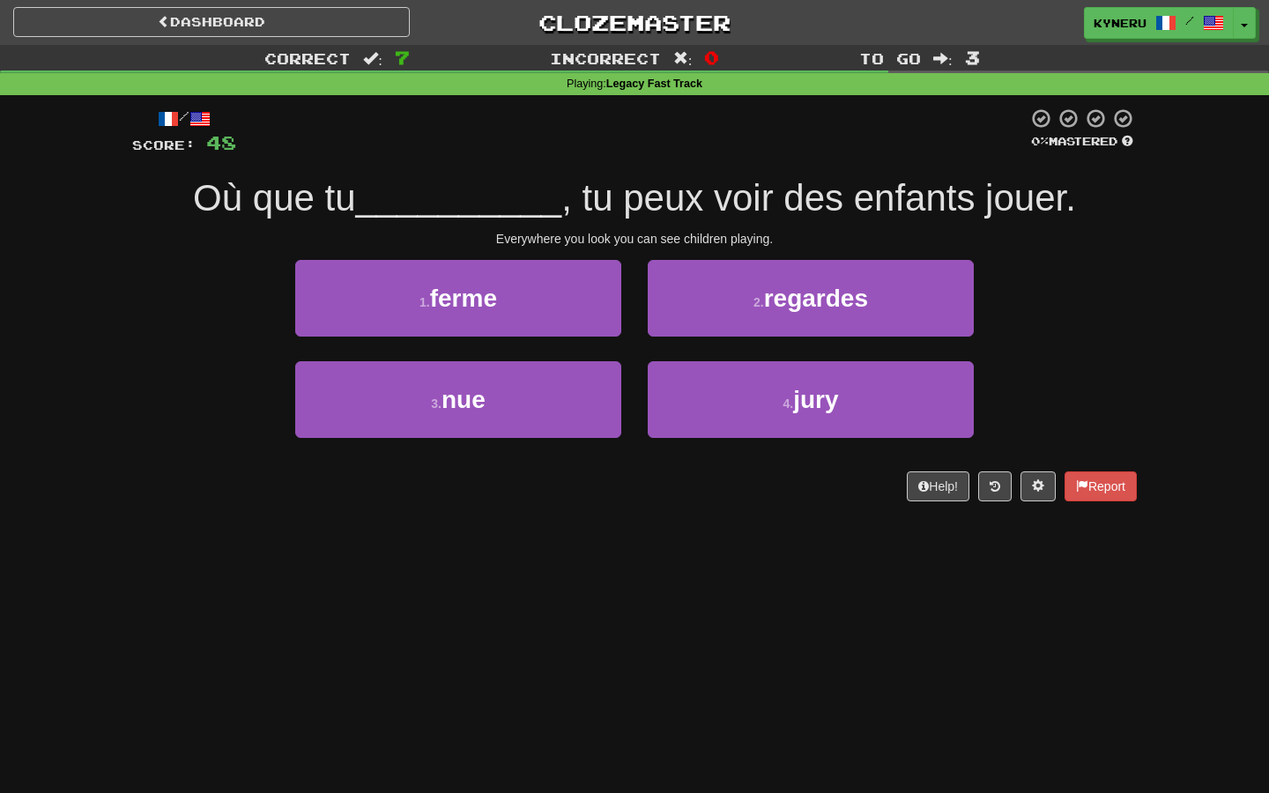
click at [635, 583] on div "Dashboard Clozemaster Kyneru / Toggle Dropdown Dashboard Leaderboard Activity F…" at bounding box center [634, 396] width 1269 height 793
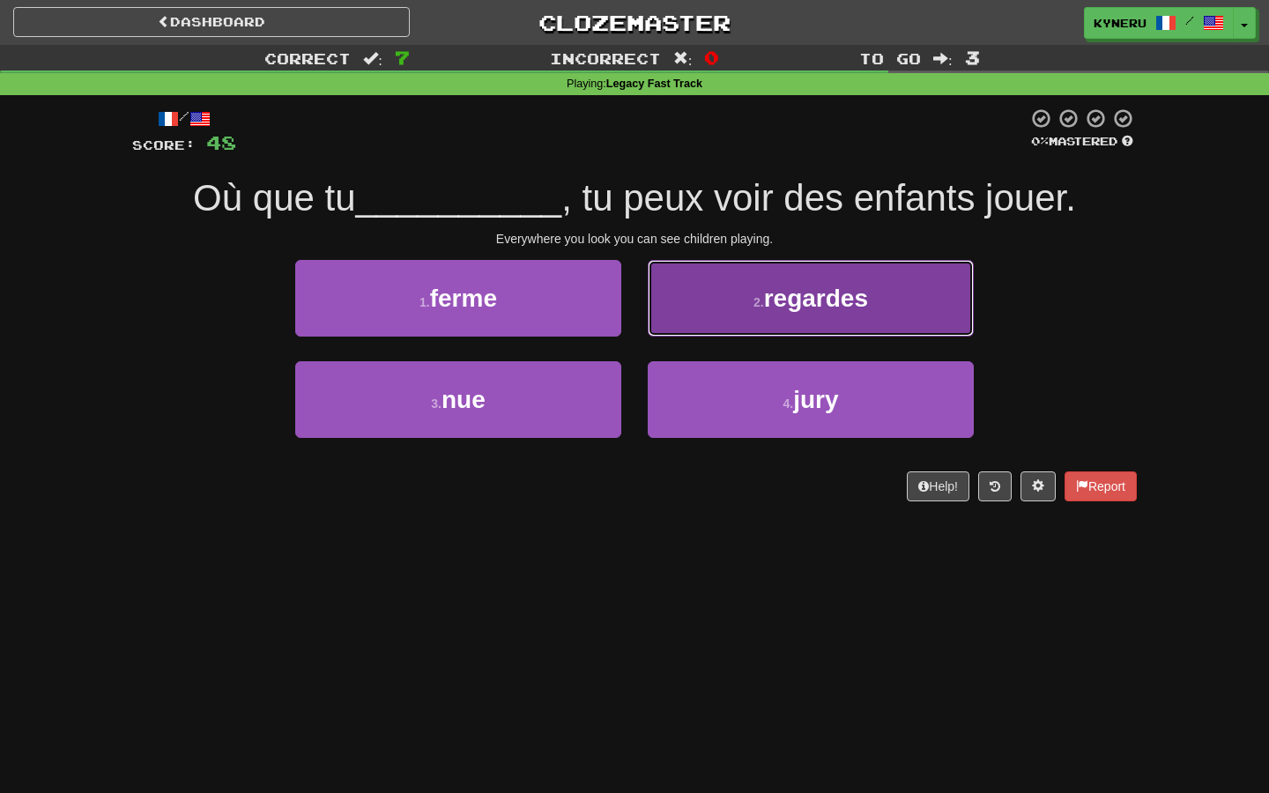
click at [693, 301] on button "2 . regardes" at bounding box center [811, 298] width 326 height 77
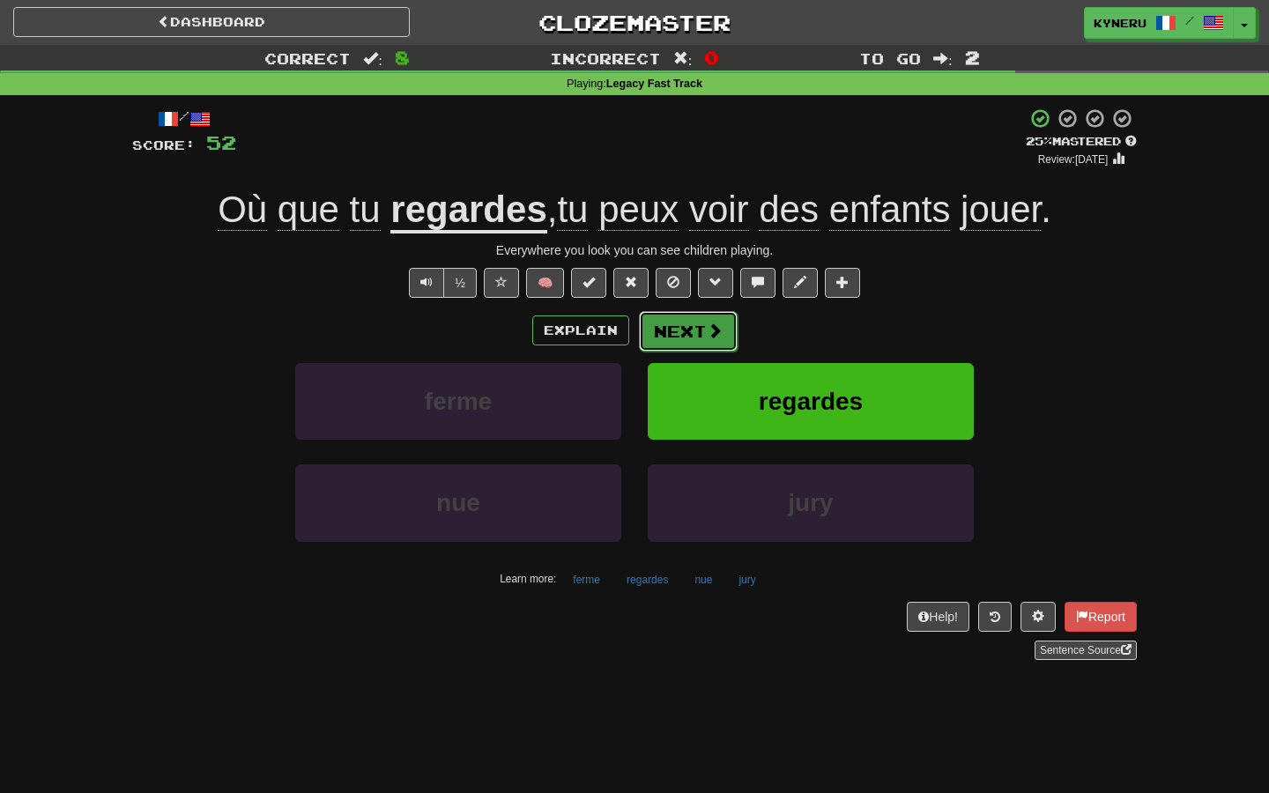
click at [683, 346] on button "Next" at bounding box center [688, 331] width 99 height 41
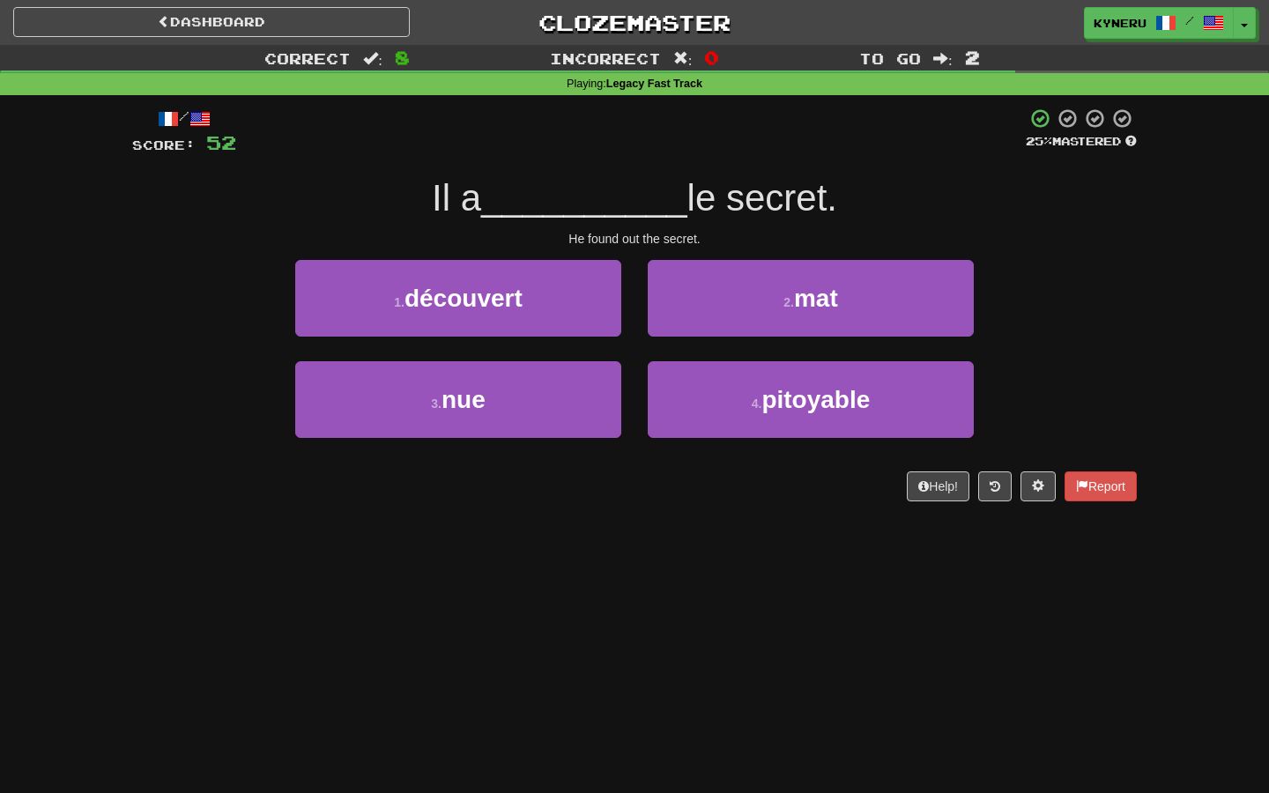
click at [646, 575] on div "Dashboard Clozemaster Kyneru / Toggle Dropdown Dashboard Leaderboard Activity F…" at bounding box center [634, 396] width 1269 height 793
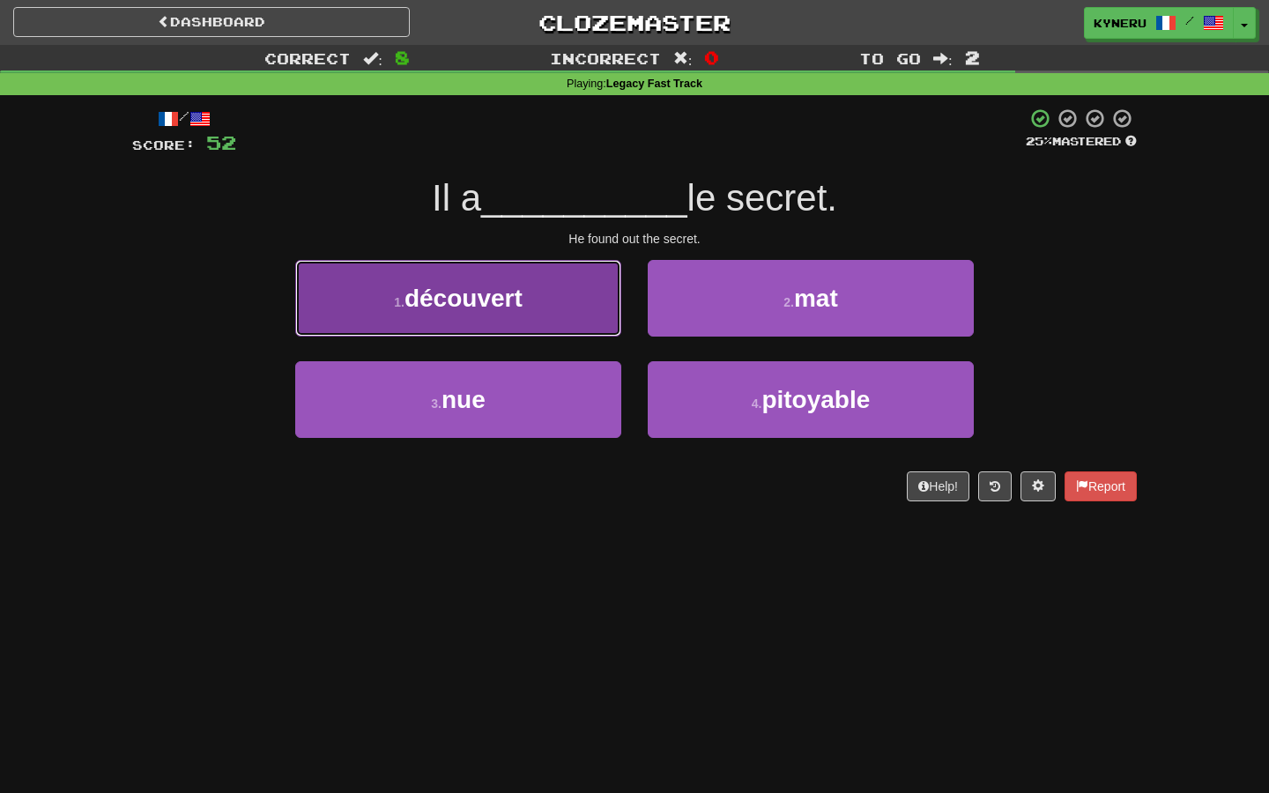
click at [568, 326] on button "1 . découvert" at bounding box center [458, 298] width 326 height 77
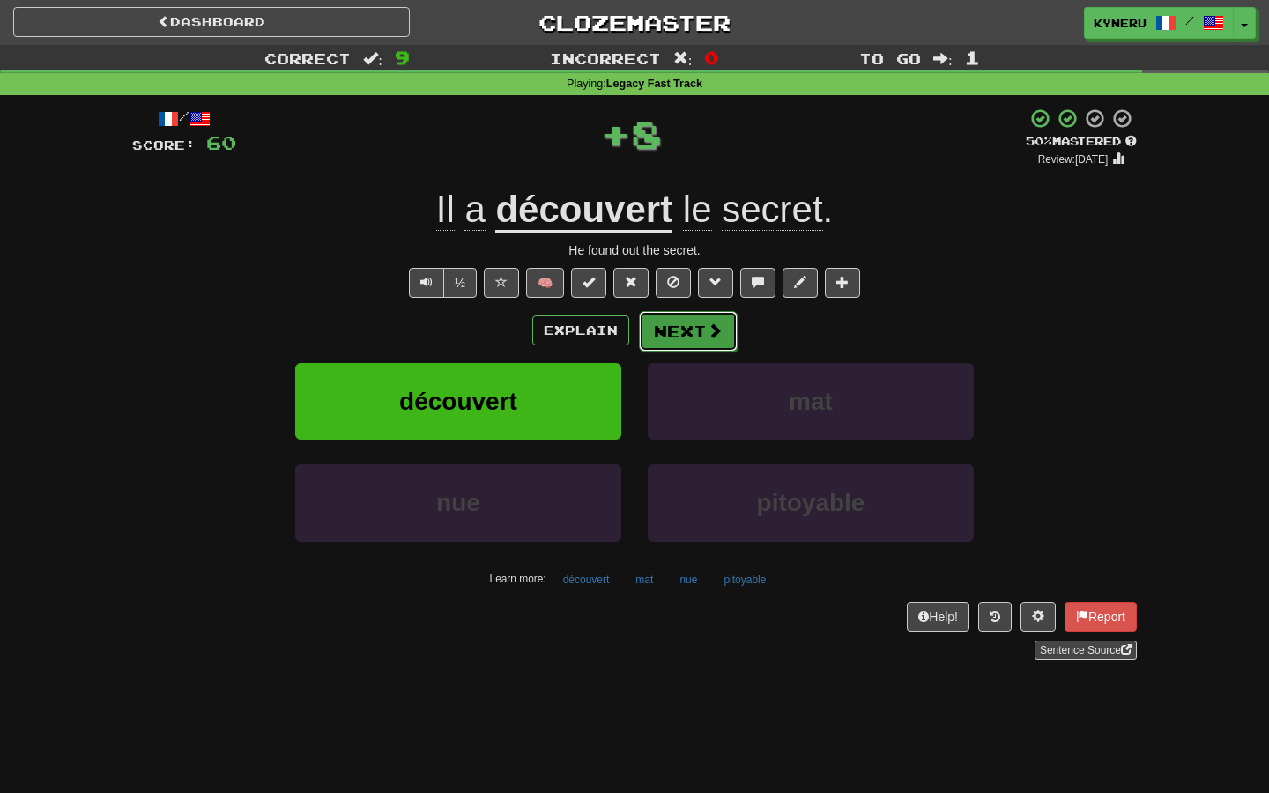
click at [673, 331] on button "Next" at bounding box center [688, 331] width 99 height 41
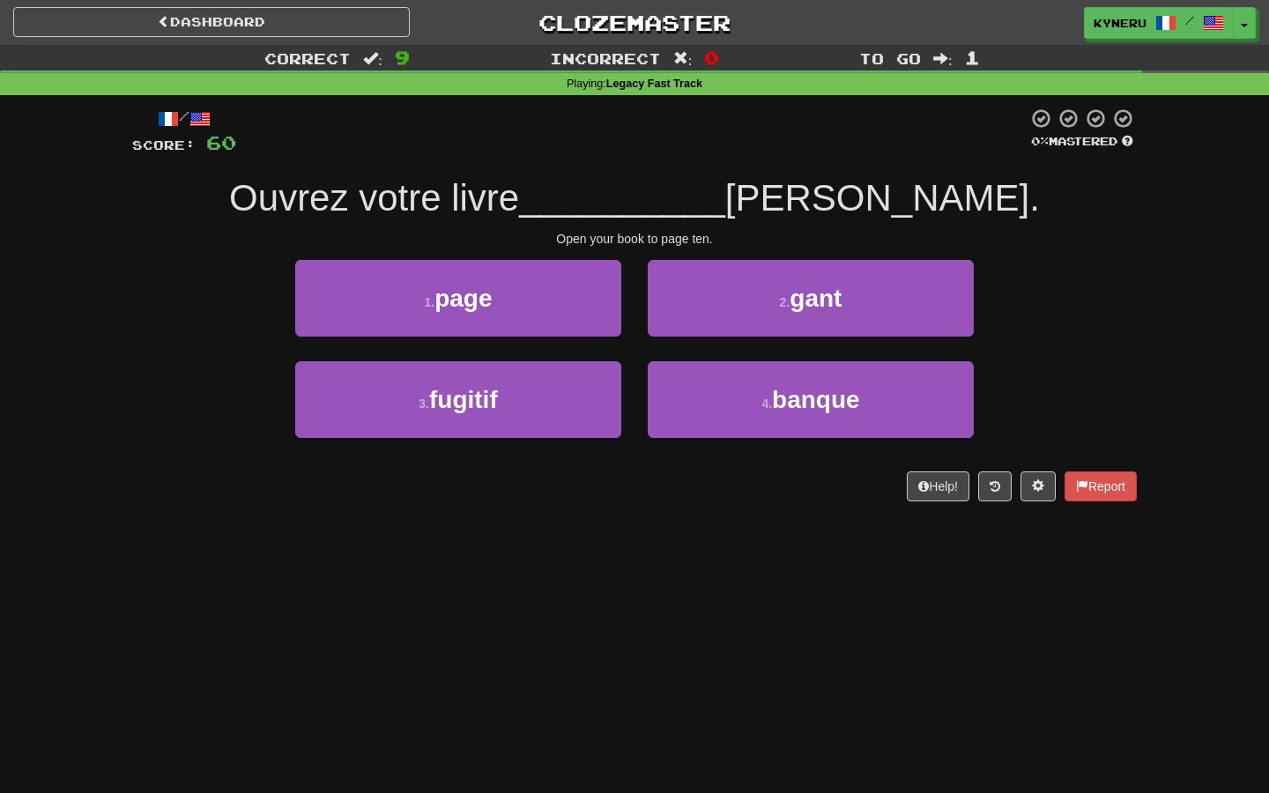
click at [604, 586] on div "Dashboard Clozemaster Kyneru / Toggle Dropdown Dashboard Leaderboard Activity F…" at bounding box center [634, 396] width 1269 height 793
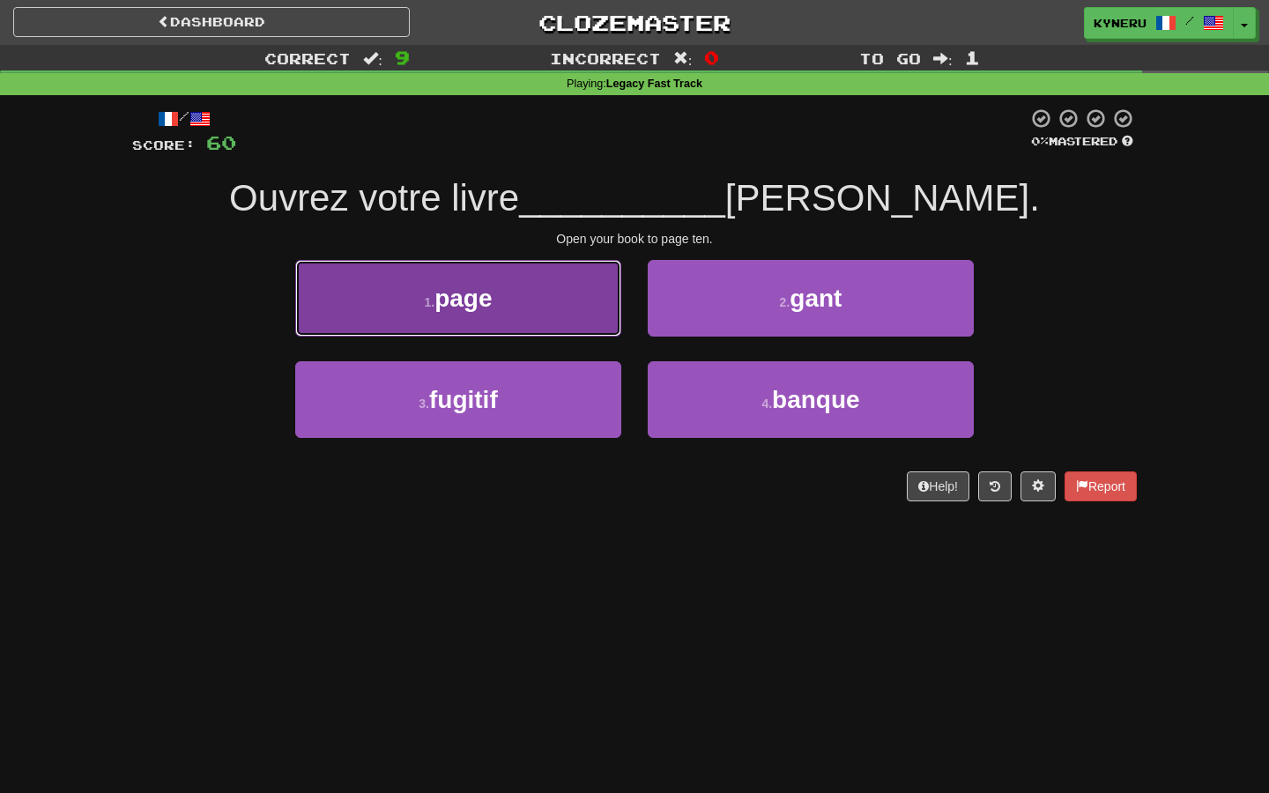
click at [555, 322] on button "1 . page" at bounding box center [458, 298] width 326 height 77
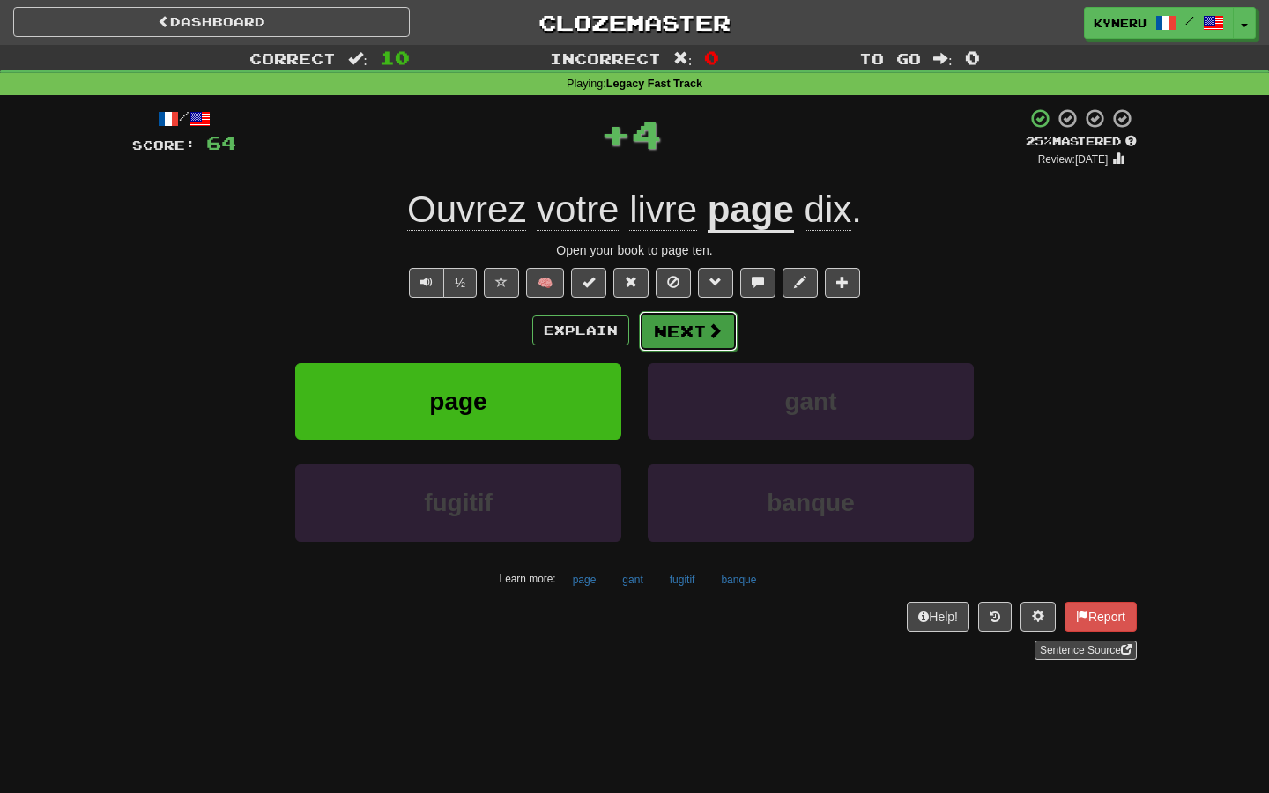
click at [664, 329] on button "Next" at bounding box center [688, 331] width 99 height 41
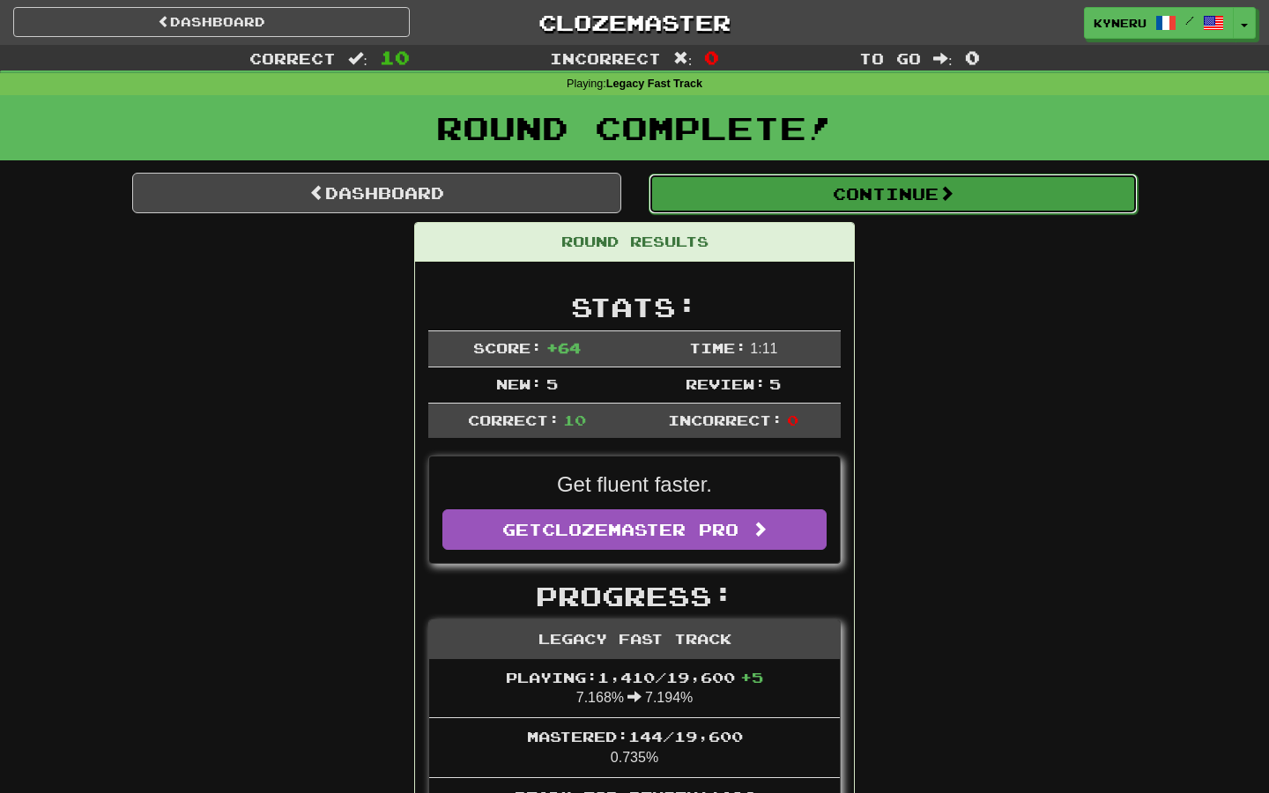
click at [704, 200] on button "Continue" at bounding box center [893, 194] width 489 height 41
